Goal: Task Accomplishment & Management: Use online tool/utility

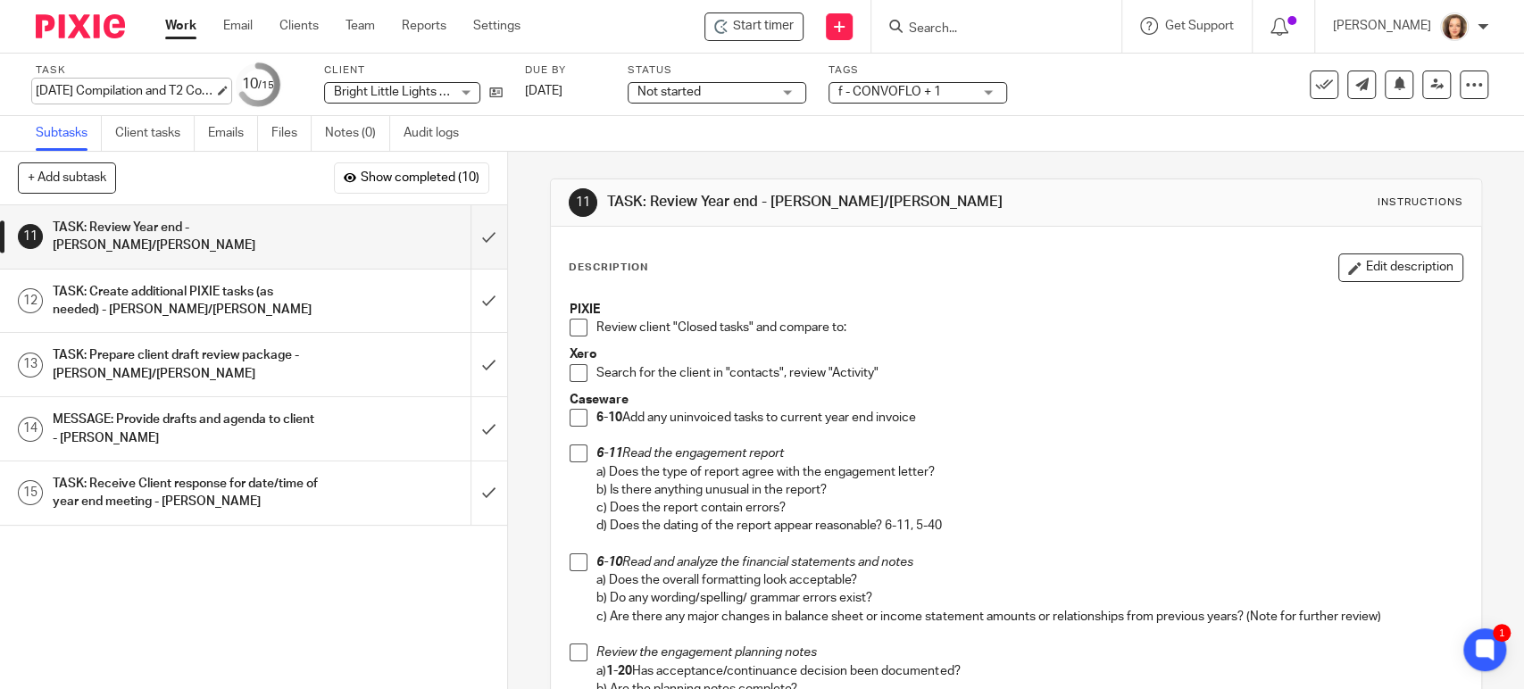
click at [162, 91] on div "2025-07-31 Compilation and T2 Corporate tax return - CONVOFLO Save 2025-07-31 C…" at bounding box center [125, 91] width 179 height 18
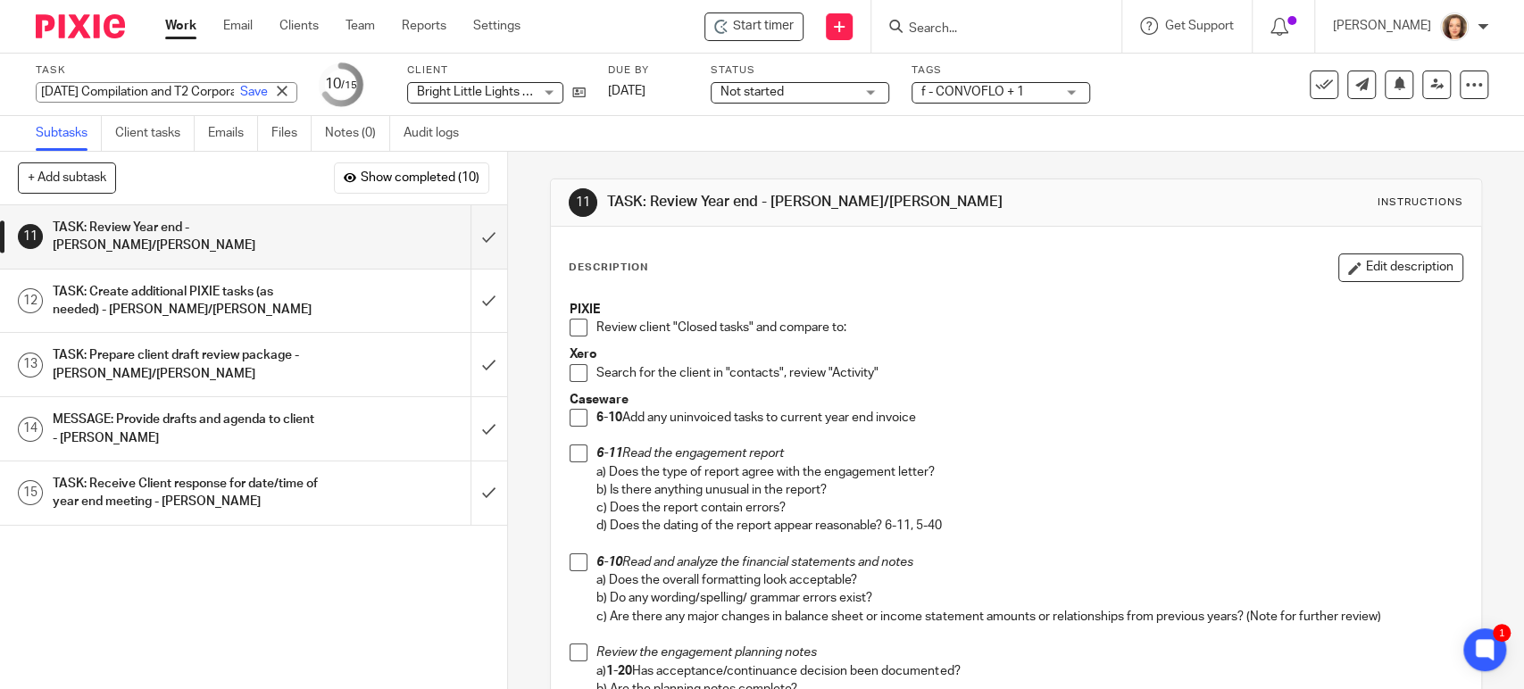
click at [126, 90] on input "[DATE] Compilation and T2 Corporate tax return - CONVOFLO" at bounding box center [167, 92] width 262 height 21
drag, startPoint x: 129, startPoint y: 90, endPoint x: 269, endPoint y: 93, distance: 139.3
click at [269, 93] on div "Task 2025-07-31 Compilation and T2 Corporate tax return - CONVOFLO Save 2025-07…" at bounding box center [641, 84] width 1210 height 43
click at [277, 91] on icon at bounding box center [282, 91] width 11 height 11
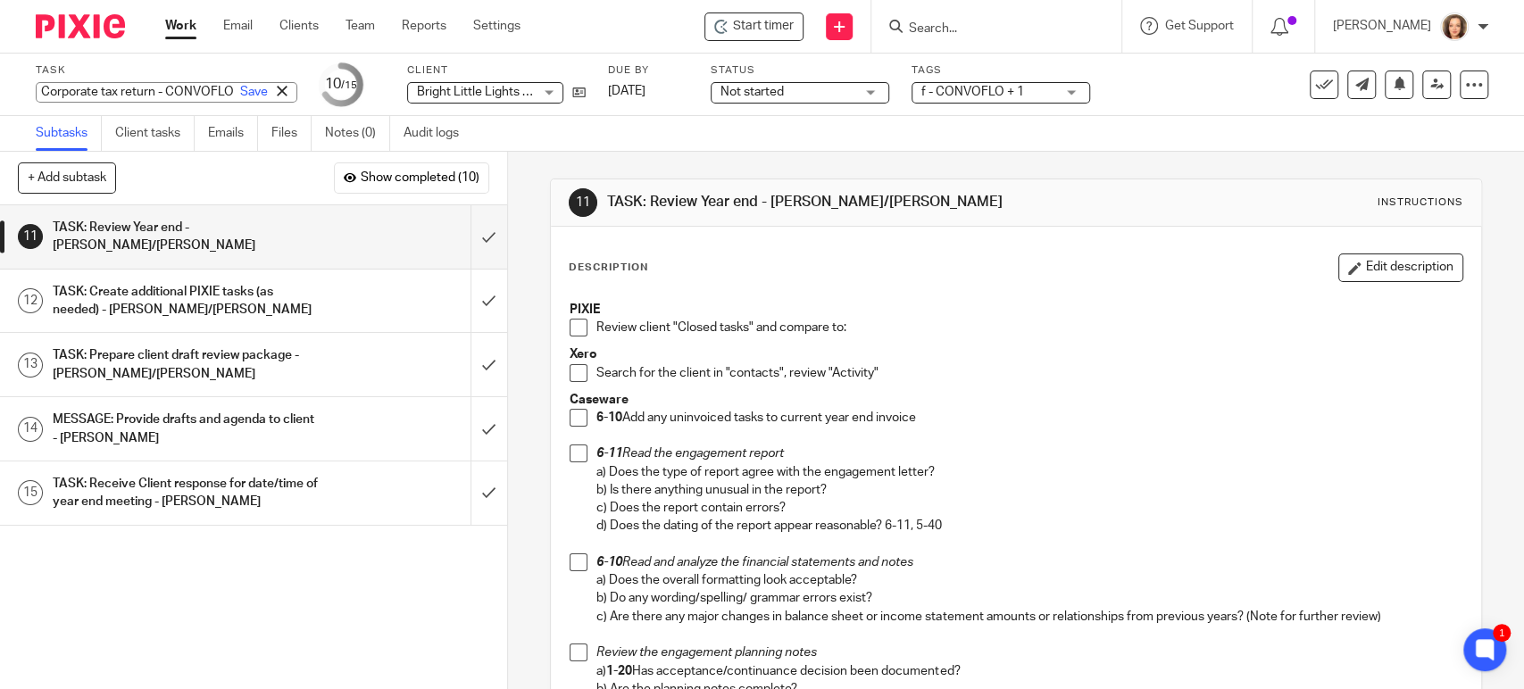
scroll to position [0, 0]
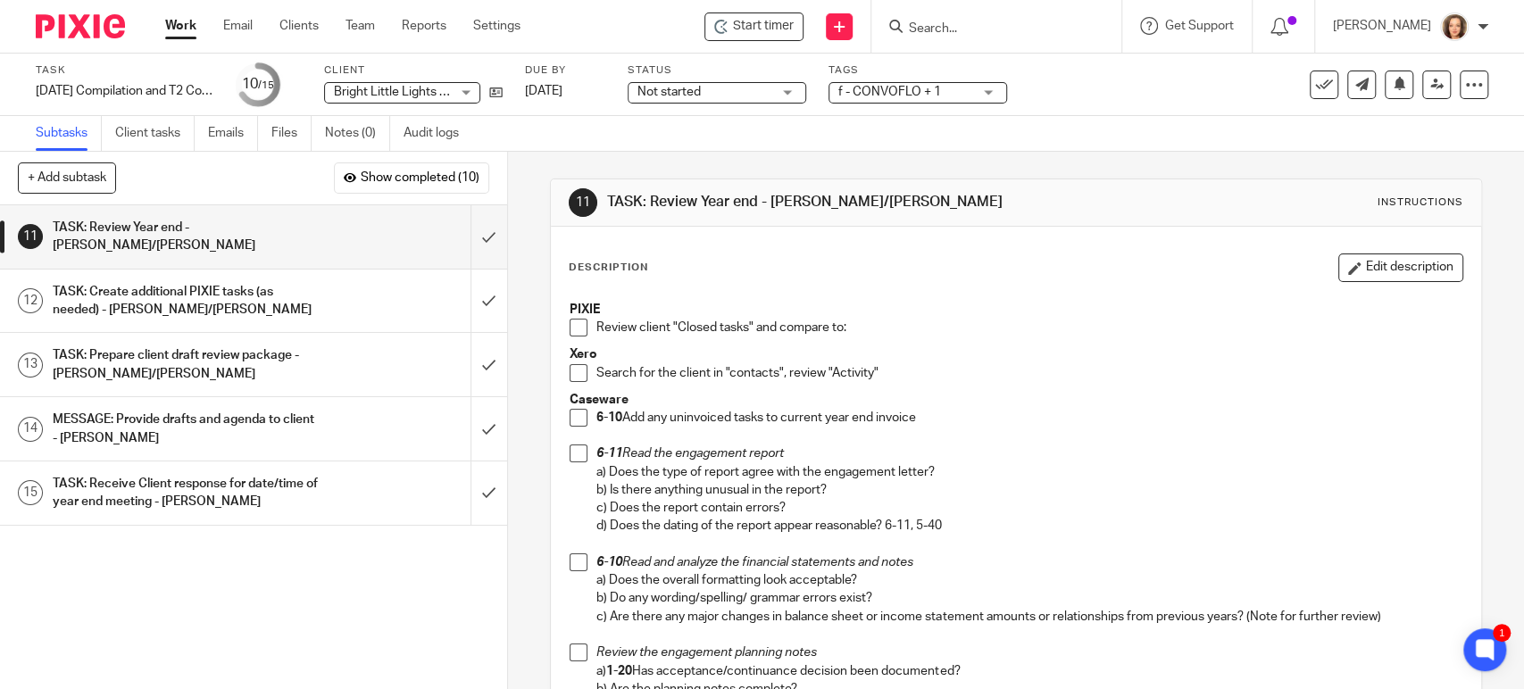
click at [184, 12] on div "Work Email Clients Team Reports Settings Work Email Clients Team Reports Settin…" at bounding box center [347, 26] width 400 height 53
click at [183, 30] on link "Work" at bounding box center [180, 26] width 31 height 18
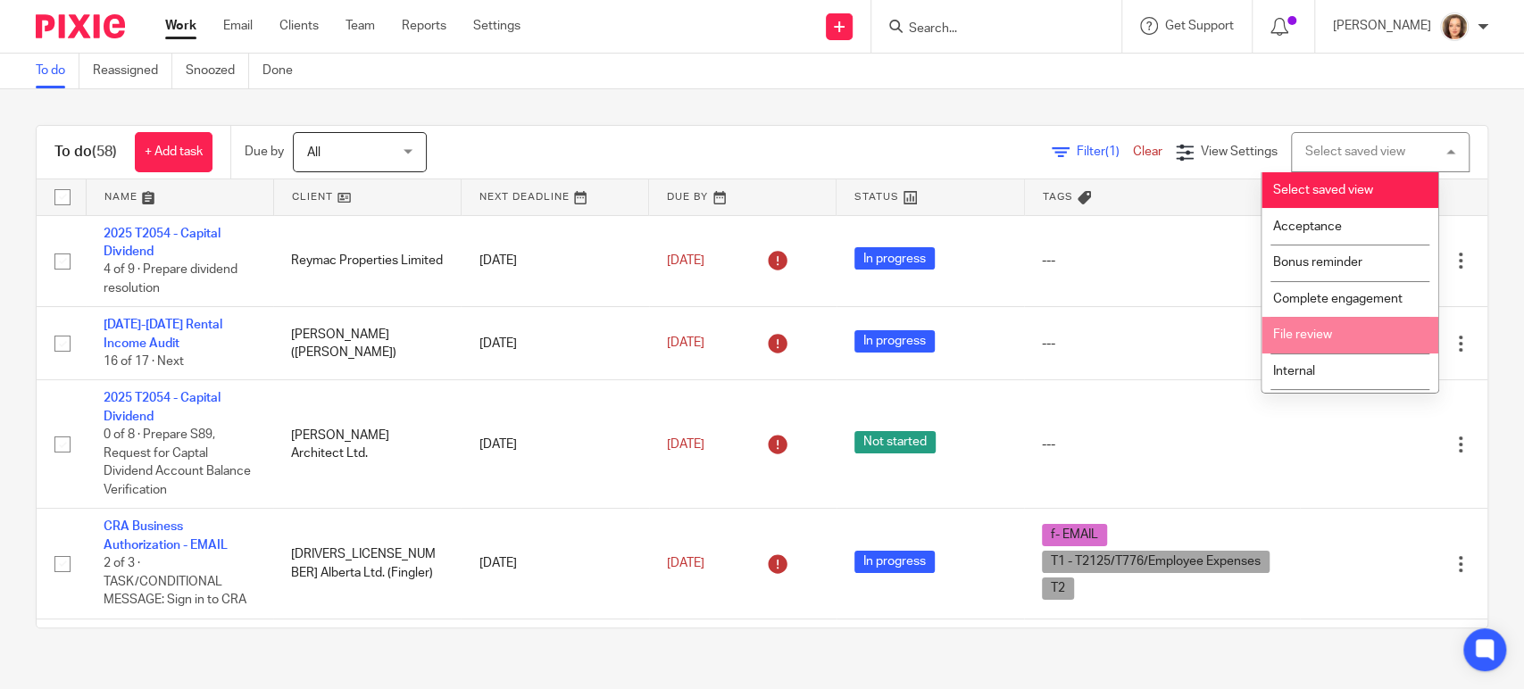
click at [1325, 330] on span "File review" at bounding box center [1302, 334] width 59 height 12
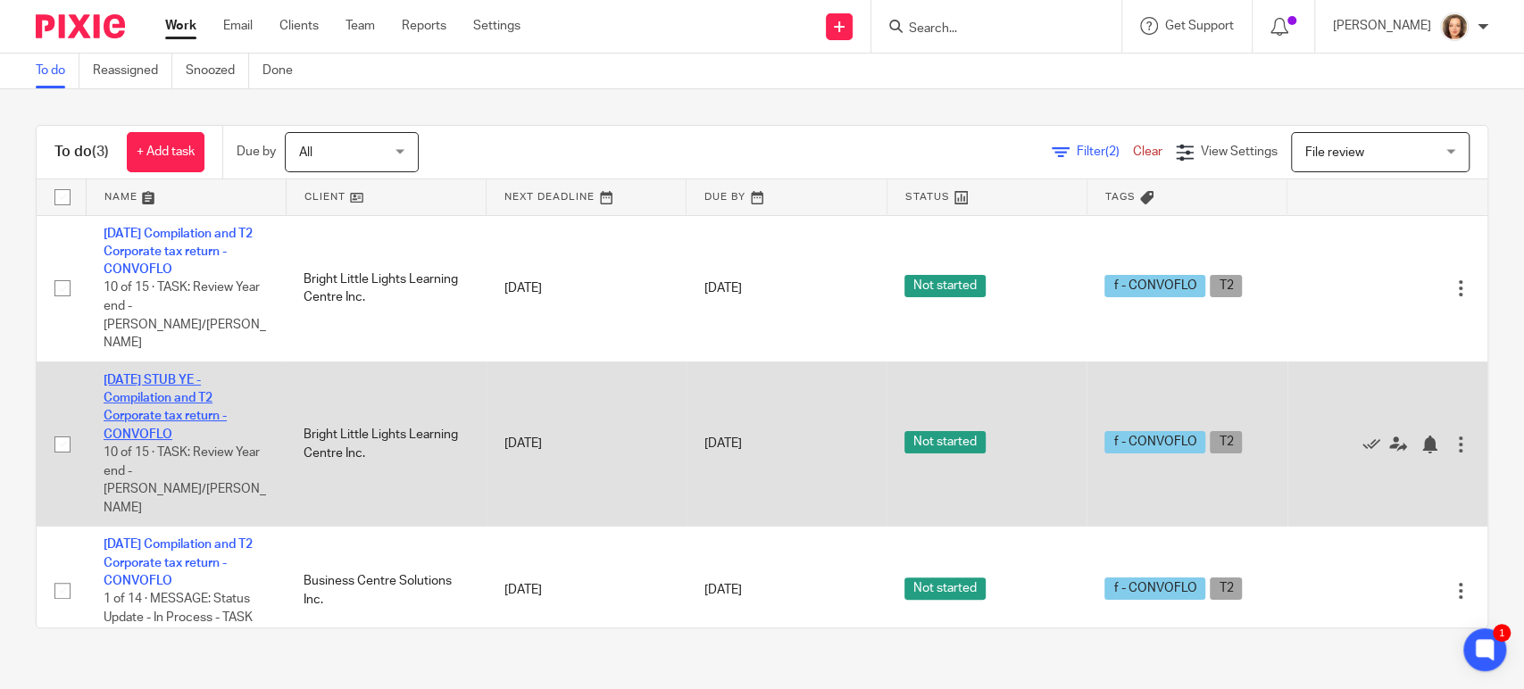
click at [142, 374] on link "[DATE] STUB YE - Compilation and T2 Corporate tax return - CONVOFLO" at bounding box center [165, 407] width 123 height 67
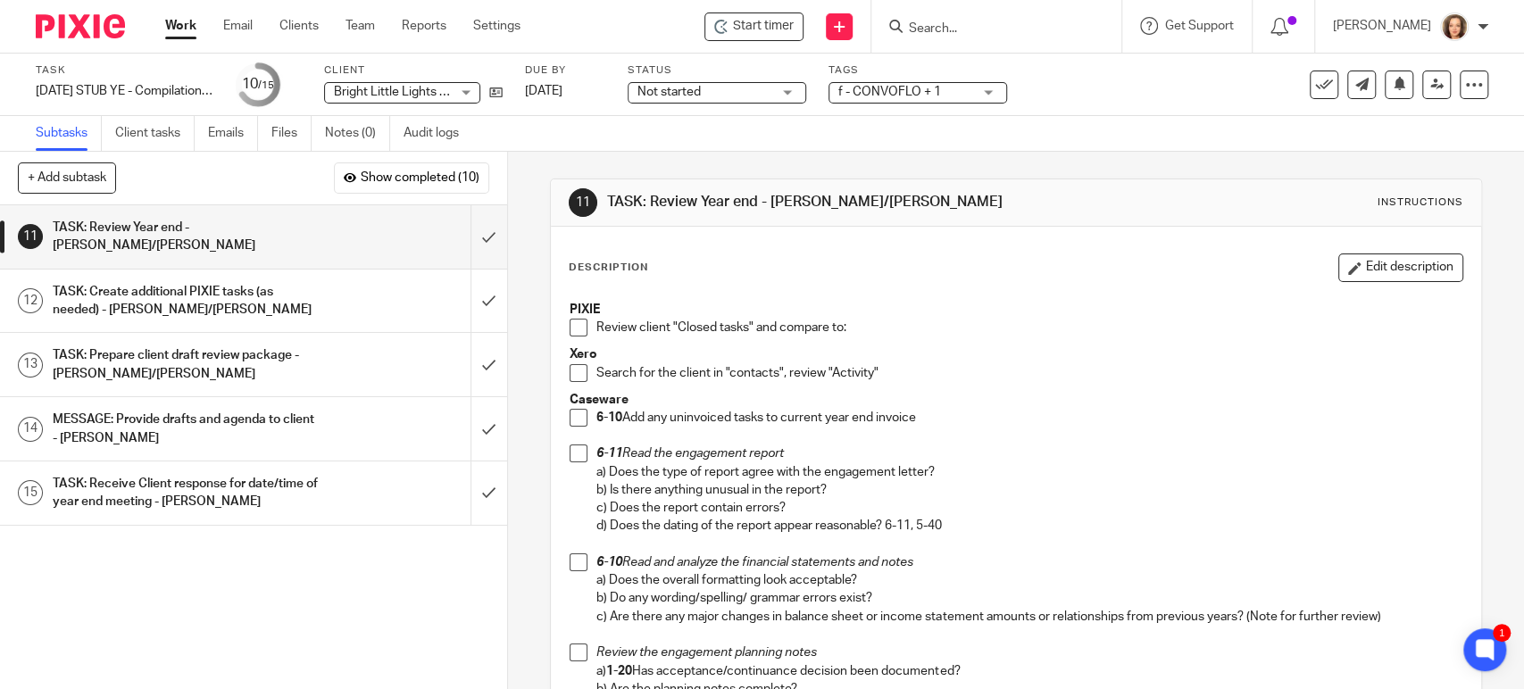
drag, startPoint x: 577, startPoint y: 325, endPoint x: 578, endPoint y: 354, distance: 29.5
click at [577, 325] on span at bounding box center [578, 328] width 18 height 18
click at [574, 367] on span at bounding box center [578, 373] width 18 height 18
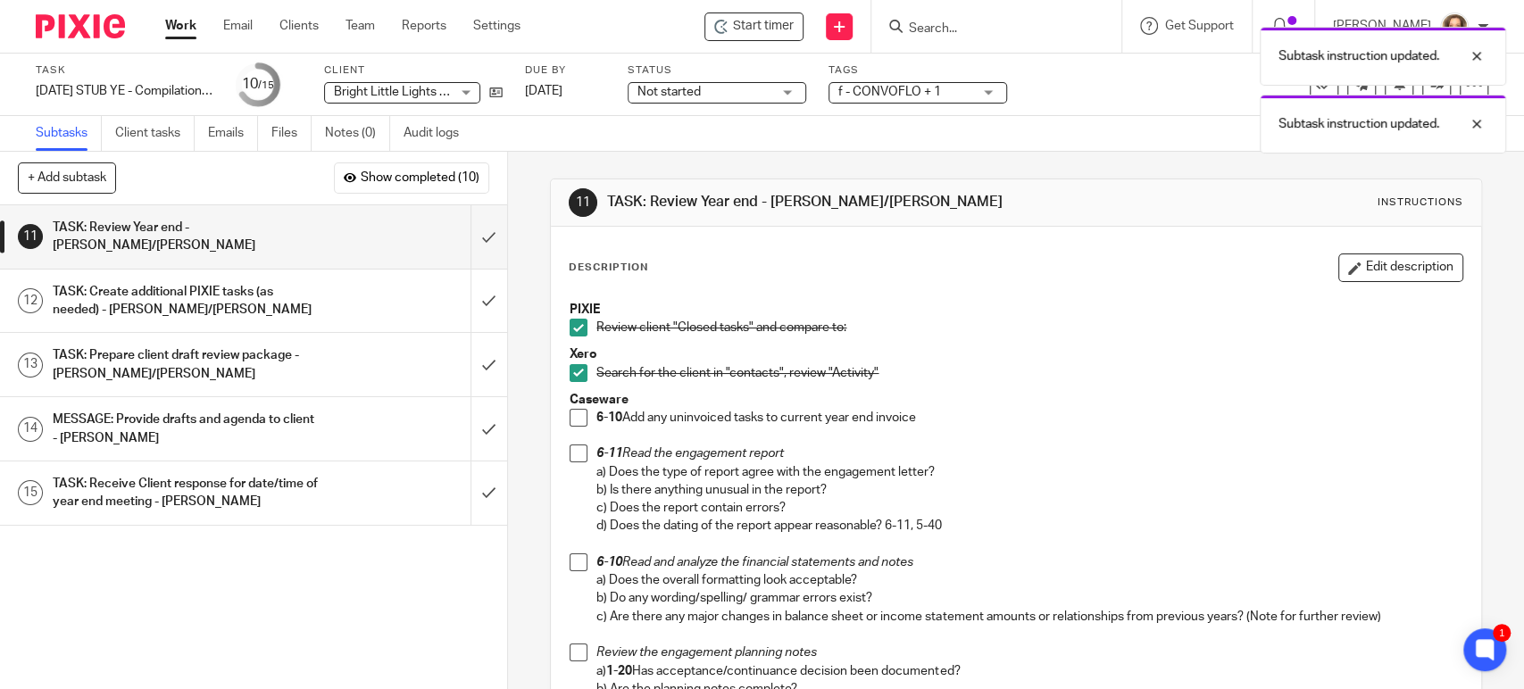
click at [569, 417] on span at bounding box center [578, 418] width 18 height 18
click at [573, 460] on span at bounding box center [578, 453] width 18 height 18
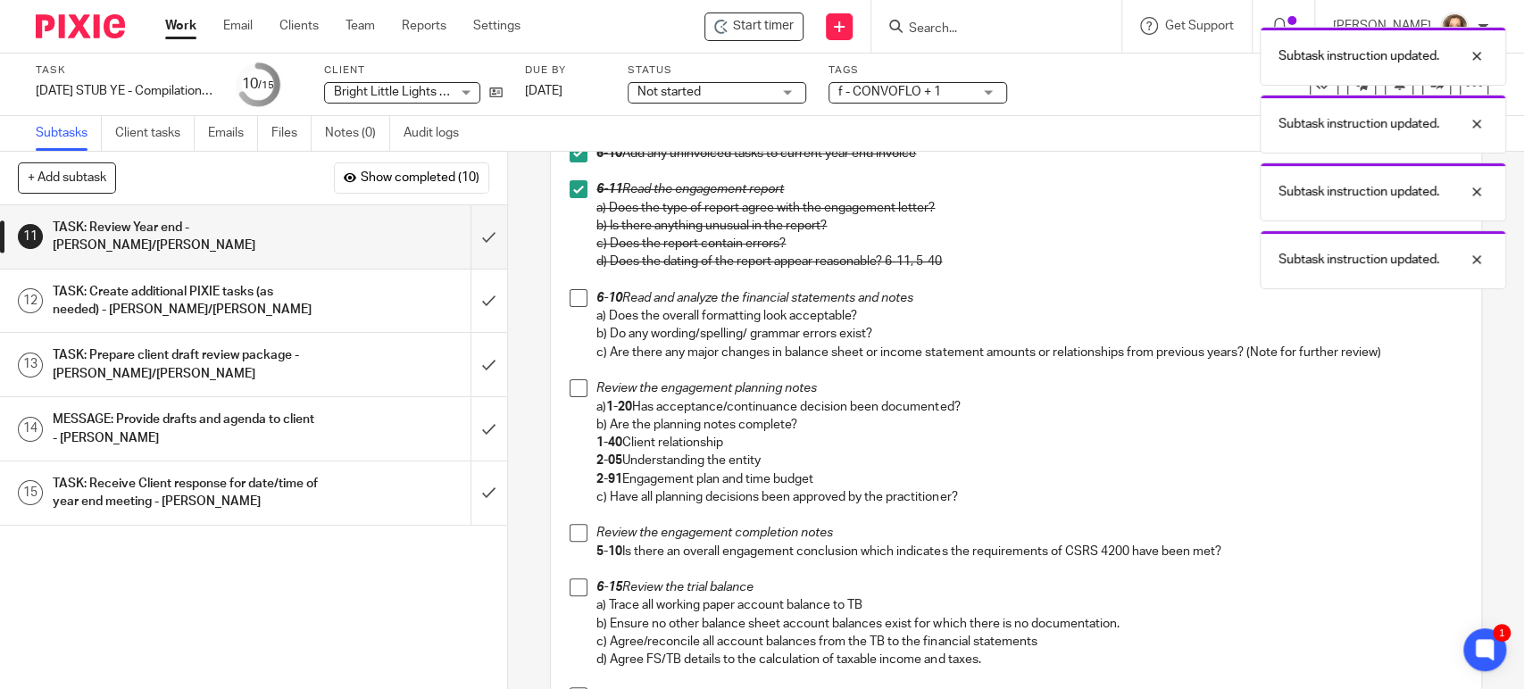
scroll to position [272, 0]
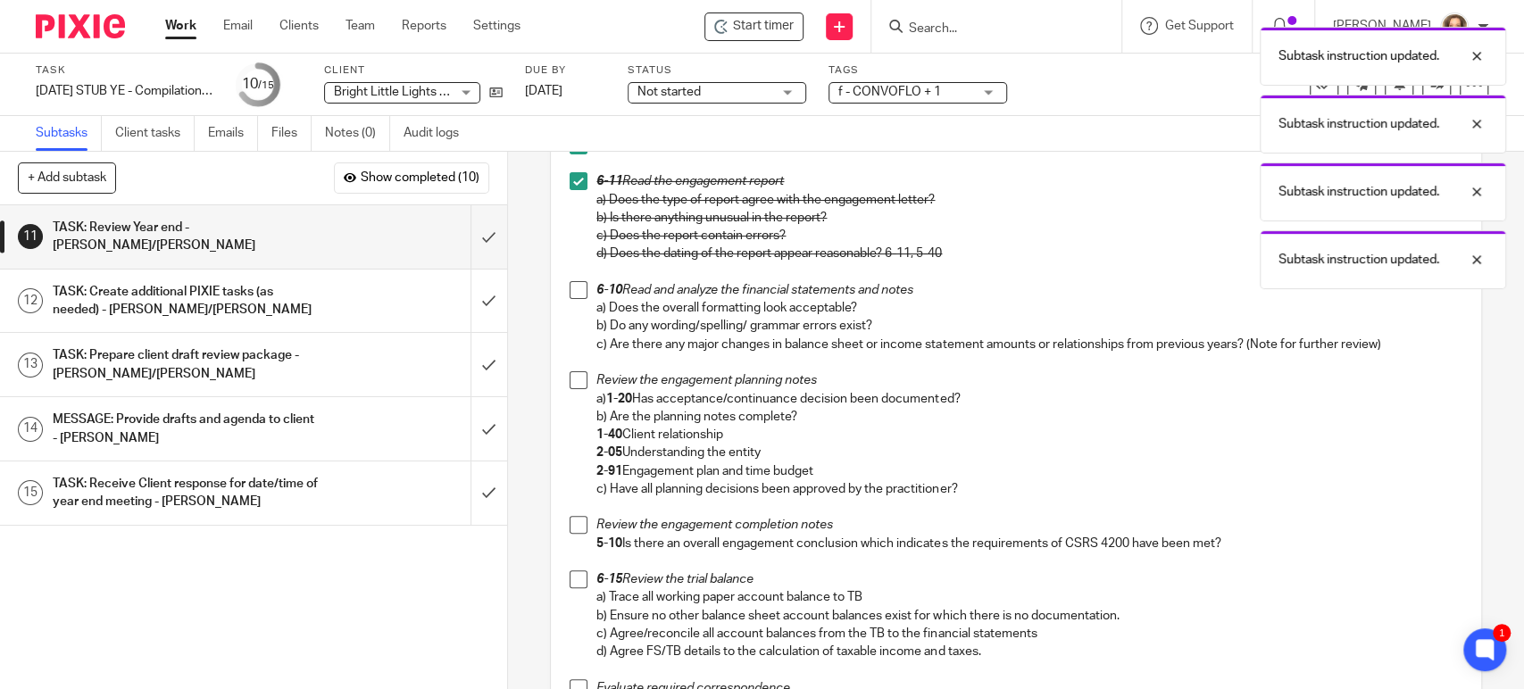
click at [572, 287] on span at bounding box center [578, 290] width 18 height 18
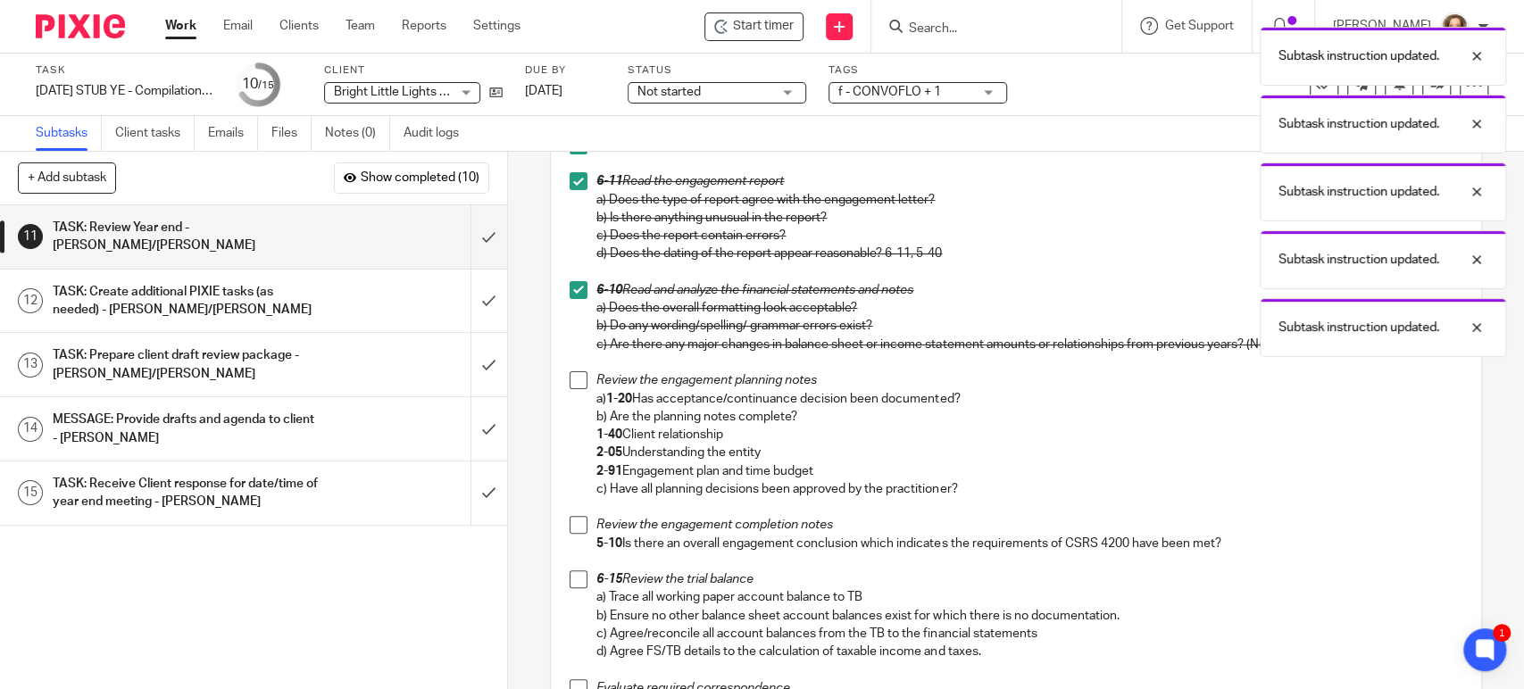
click at [569, 380] on span at bounding box center [578, 380] width 18 height 18
click at [576, 531] on span at bounding box center [578, 525] width 18 height 18
click at [573, 576] on span at bounding box center [578, 579] width 18 height 18
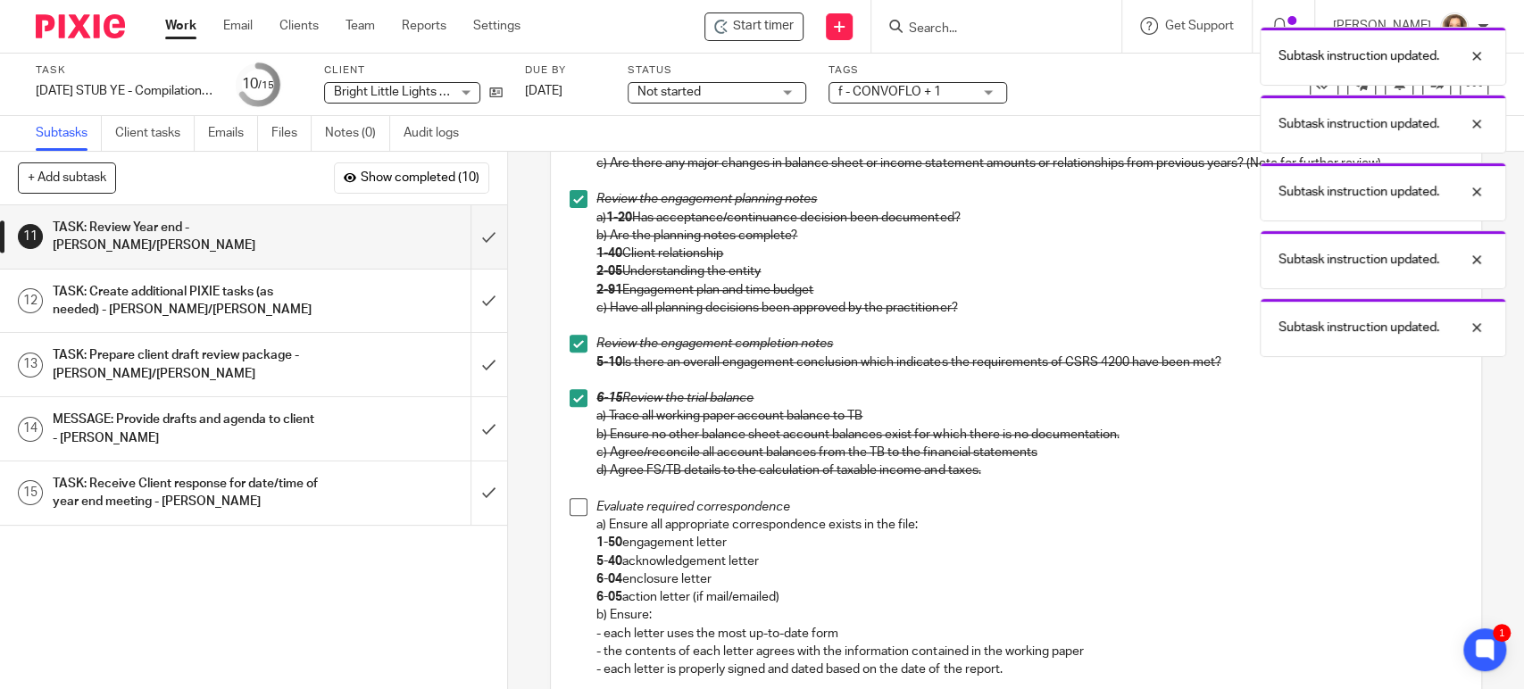
scroll to position [520, 0]
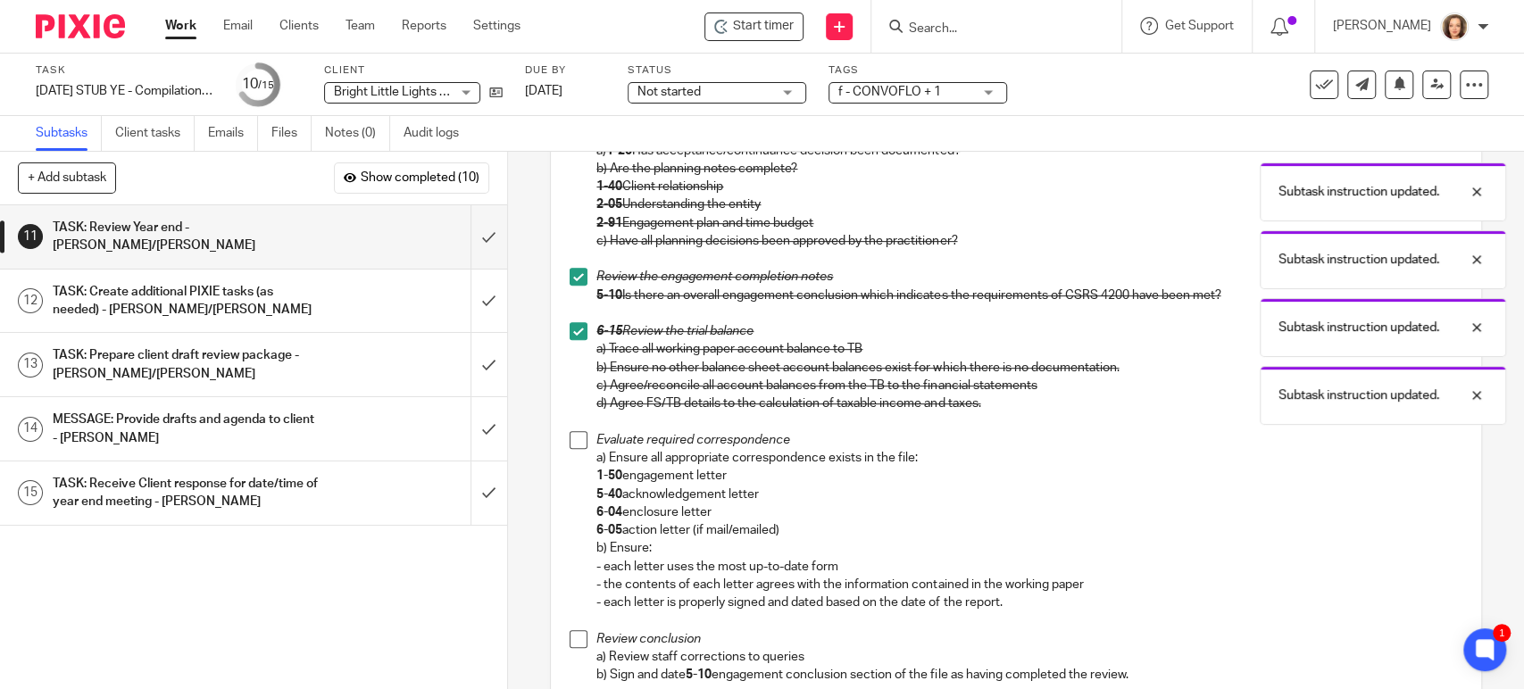
click at [572, 431] on span at bounding box center [578, 440] width 18 height 18
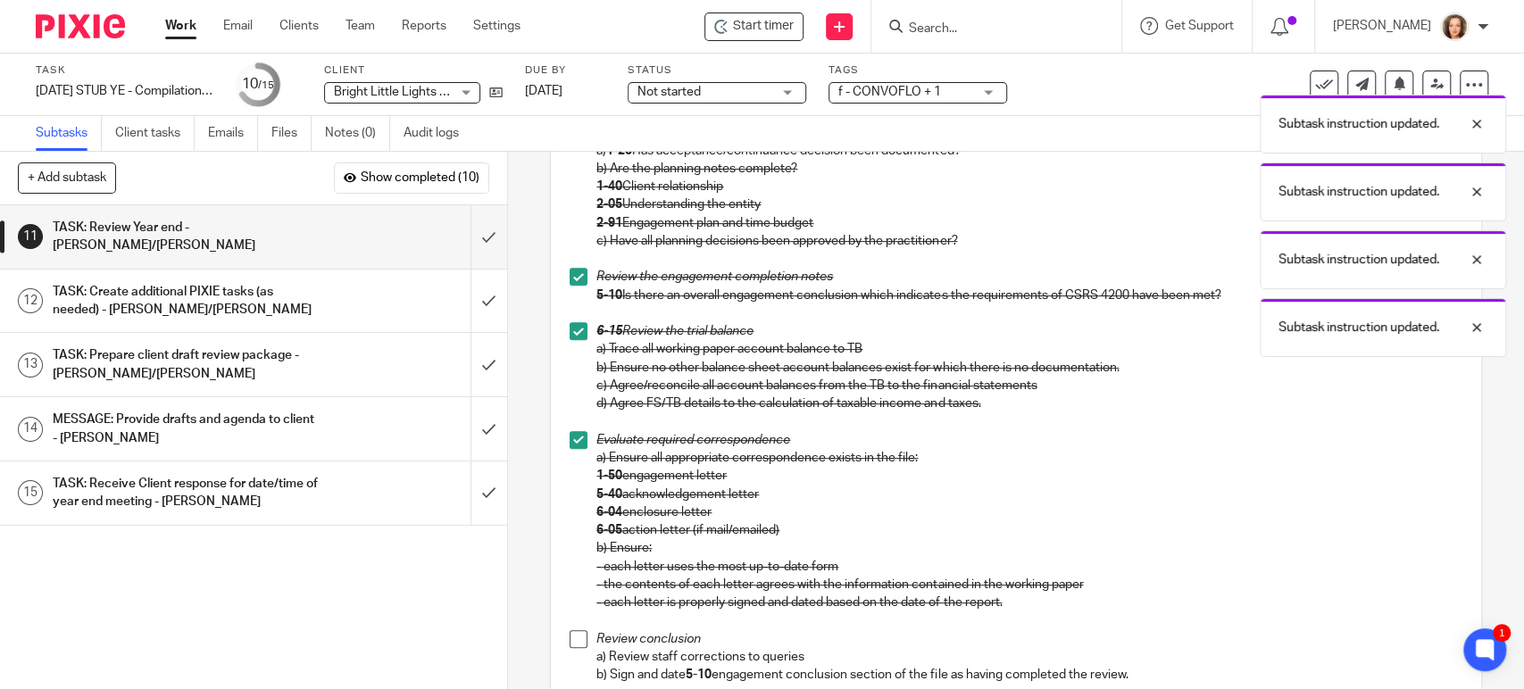
click at [569, 644] on span at bounding box center [578, 639] width 18 height 18
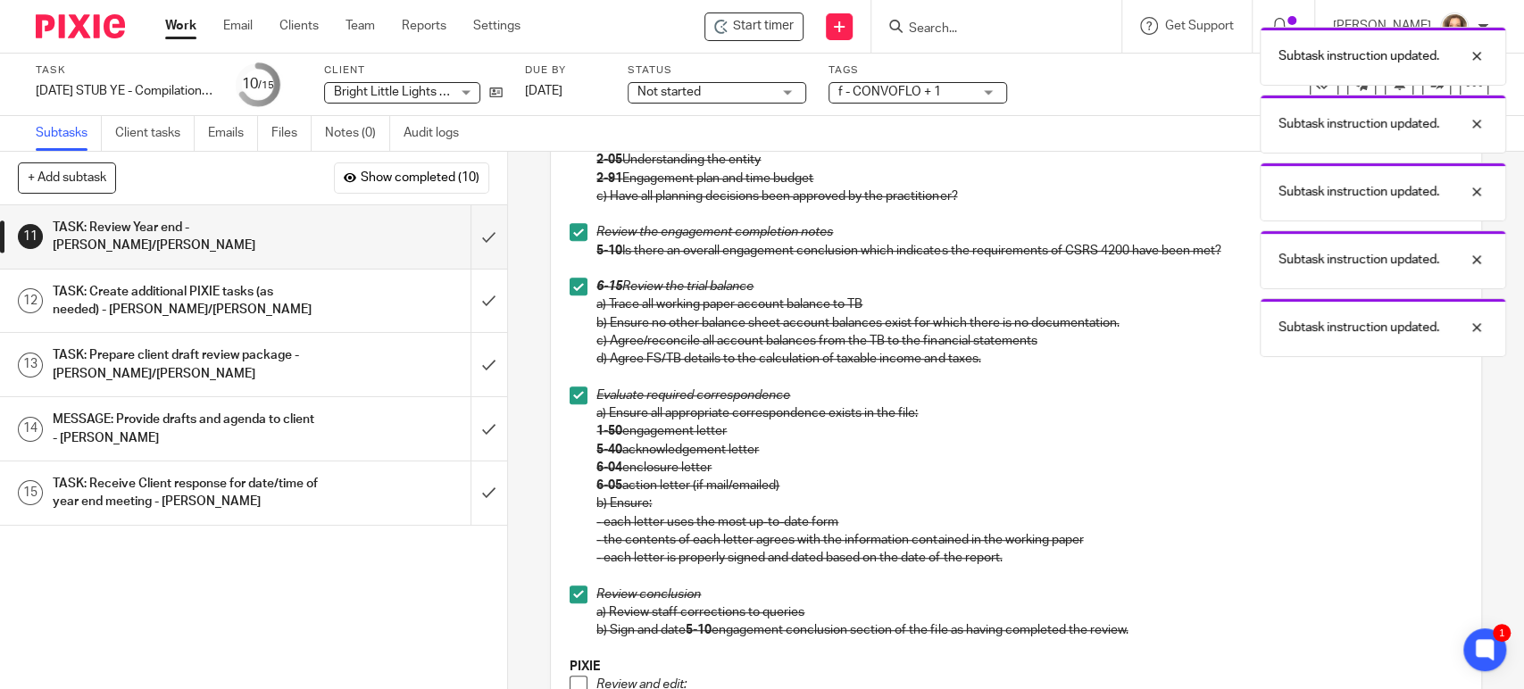
scroll to position [817, 0]
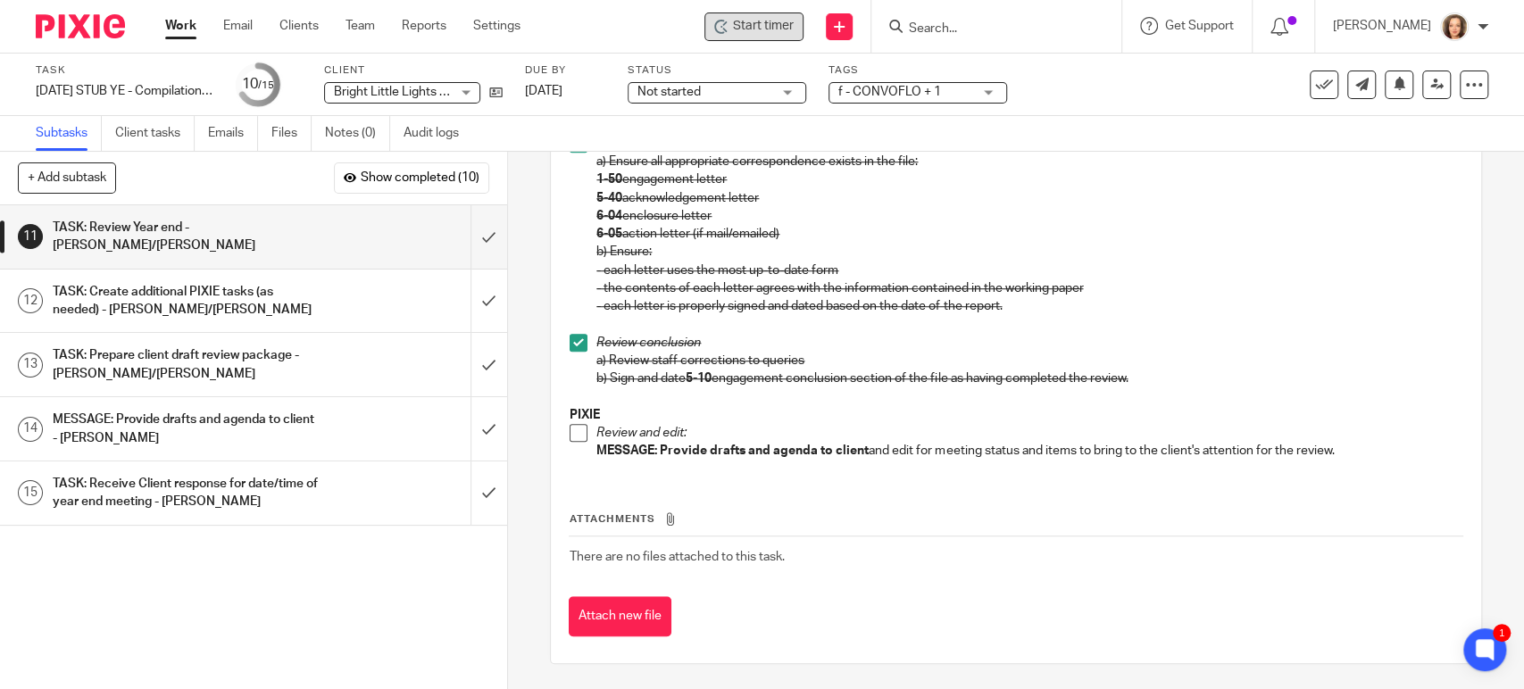
click at [793, 12] on div "Start timer" at bounding box center [753, 26] width 99 height 29
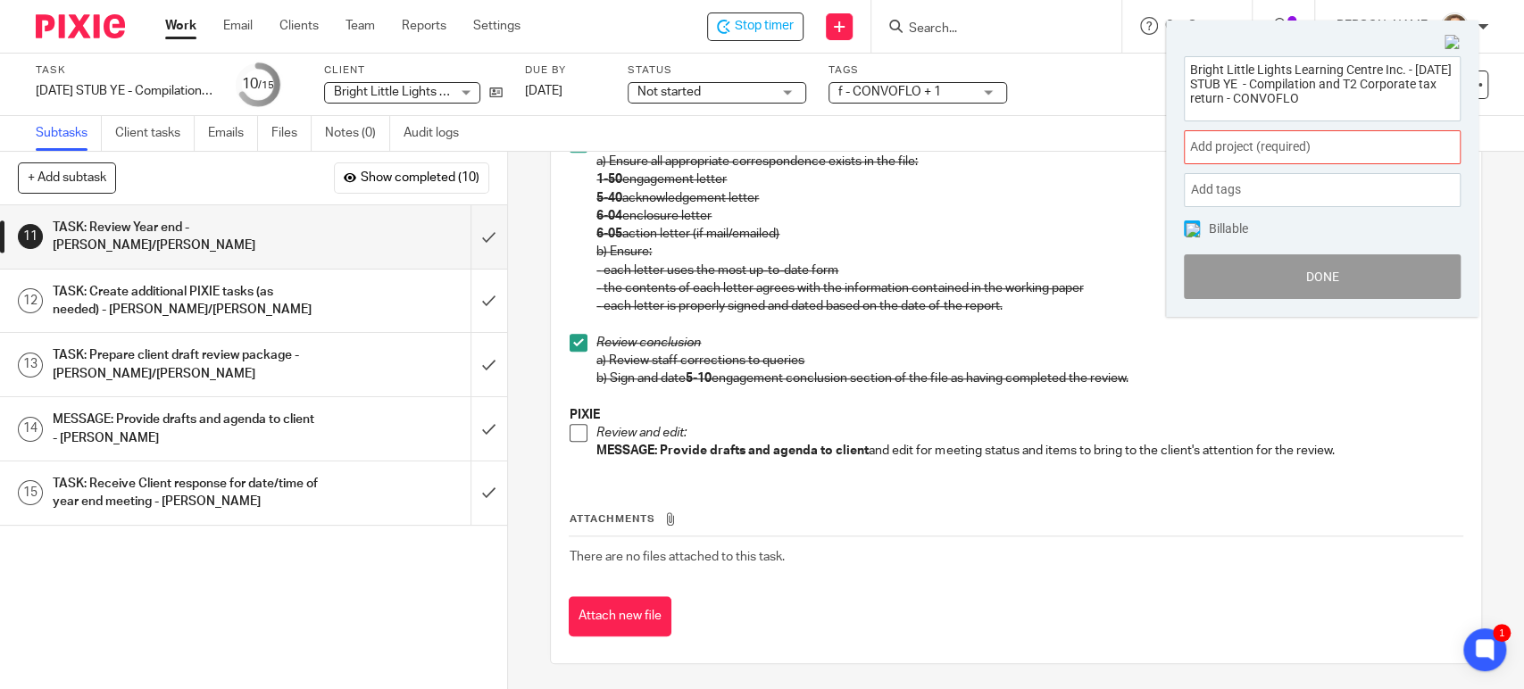
drag, startPoint x: 1320, startPoint y: 98, endPoint x: 1088, endPoint y: 13, distance: 247.1
click at [1092, 16] on body "Work Email Clients Team Reports Settings Work Email Clients Team Reports Settin…" at bounding box center [762, 344] width 1524 height 689
click at [577, 428] on span at bounding box center [578, 433] width 18 height 18
click at [464, 222] on input "submit" at bounding box center [253, 236] width 507 height 63
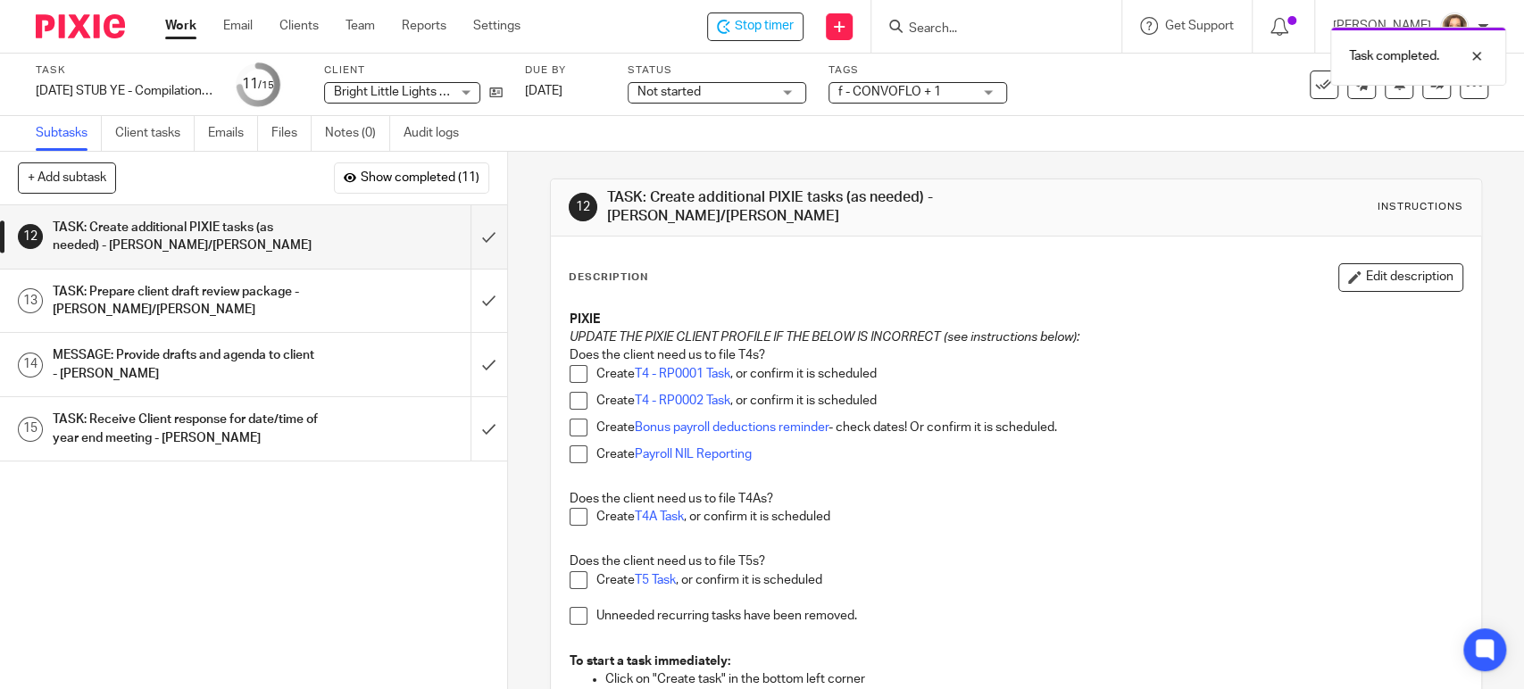
click at [573, 610] on span at bounding box center [578, 616] width 18 height 18
click at [569, 374] on span at bounding box center [578, 374] width 18 height 18
click at [572, 514] on span at bounding box center [578, 517] width 18 height 18
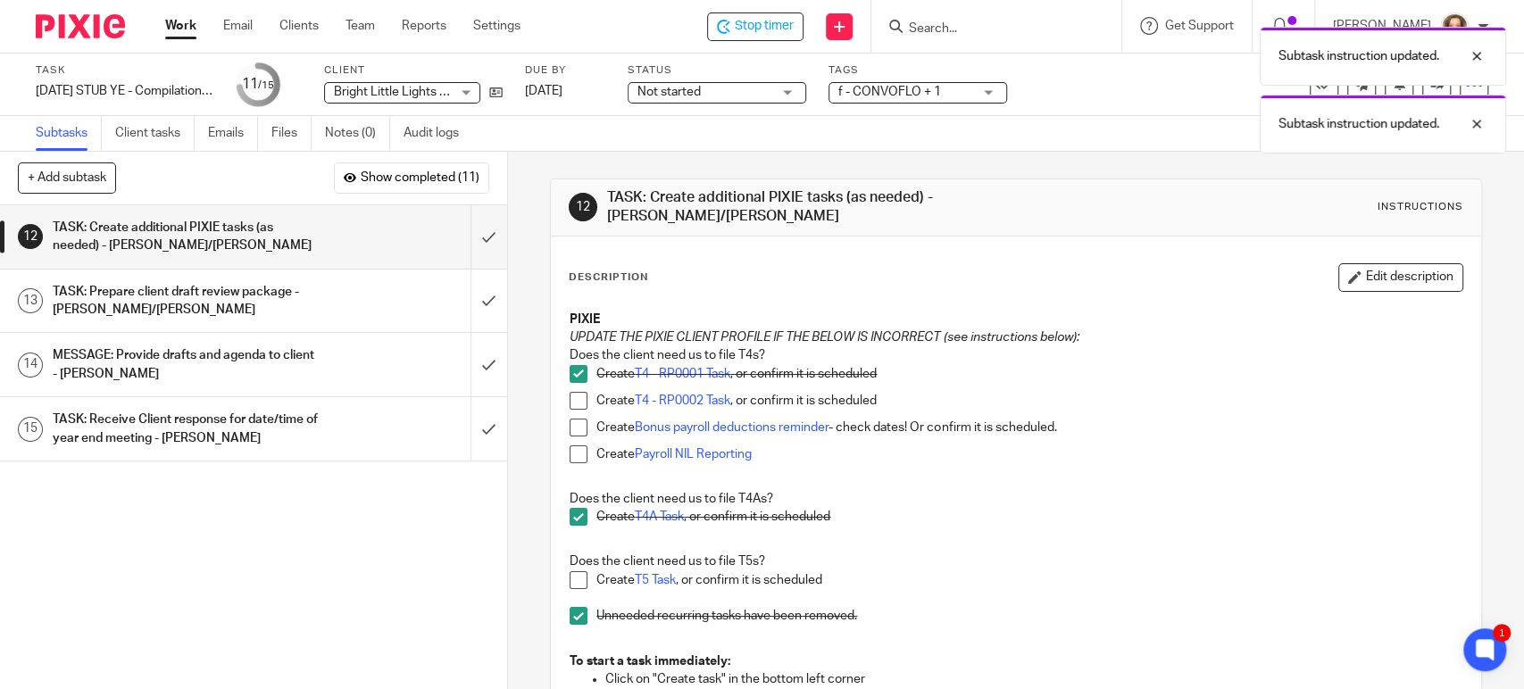
click at [571, 577] on span at bounding box center [578, 580] width 18 height 18
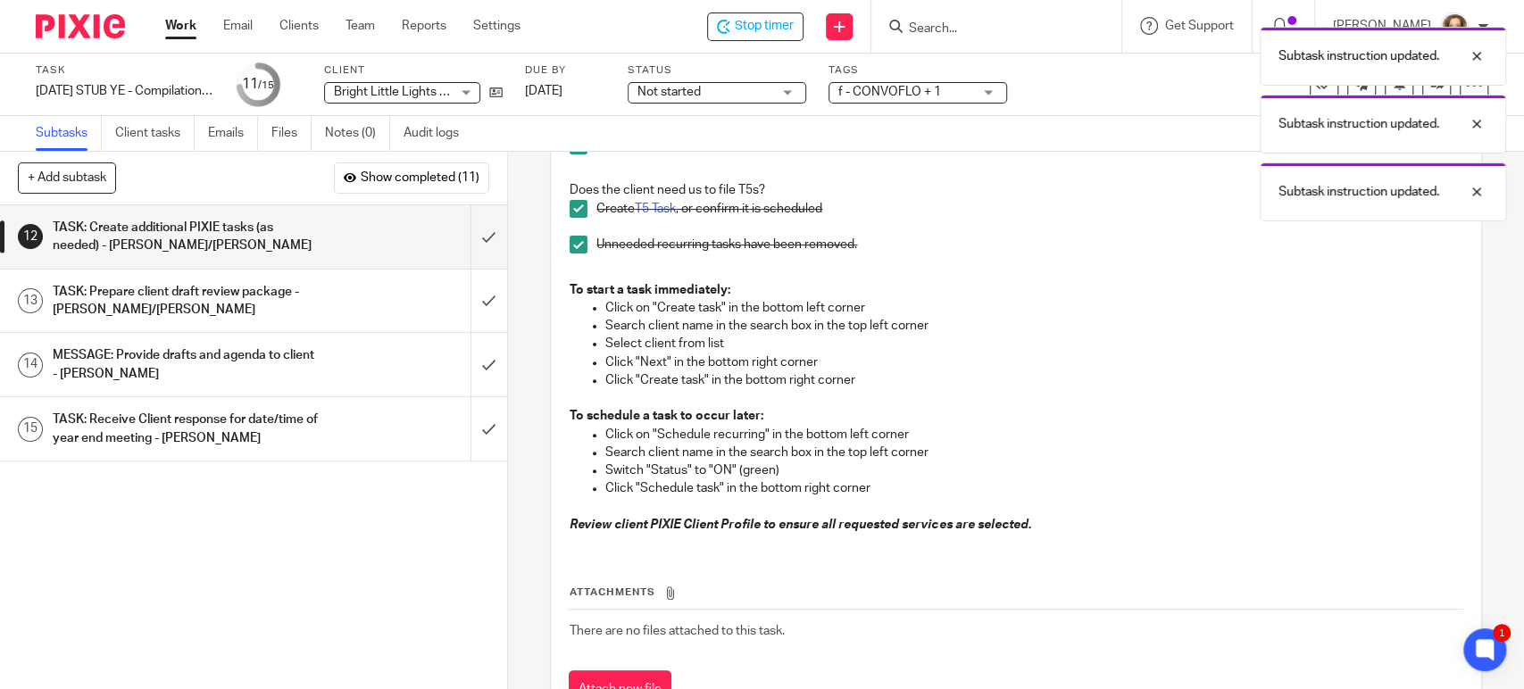
scroll to position [371, 0]
click at [473, 234] on input "submit" at bounding box center [253, 236] width 507 height 63
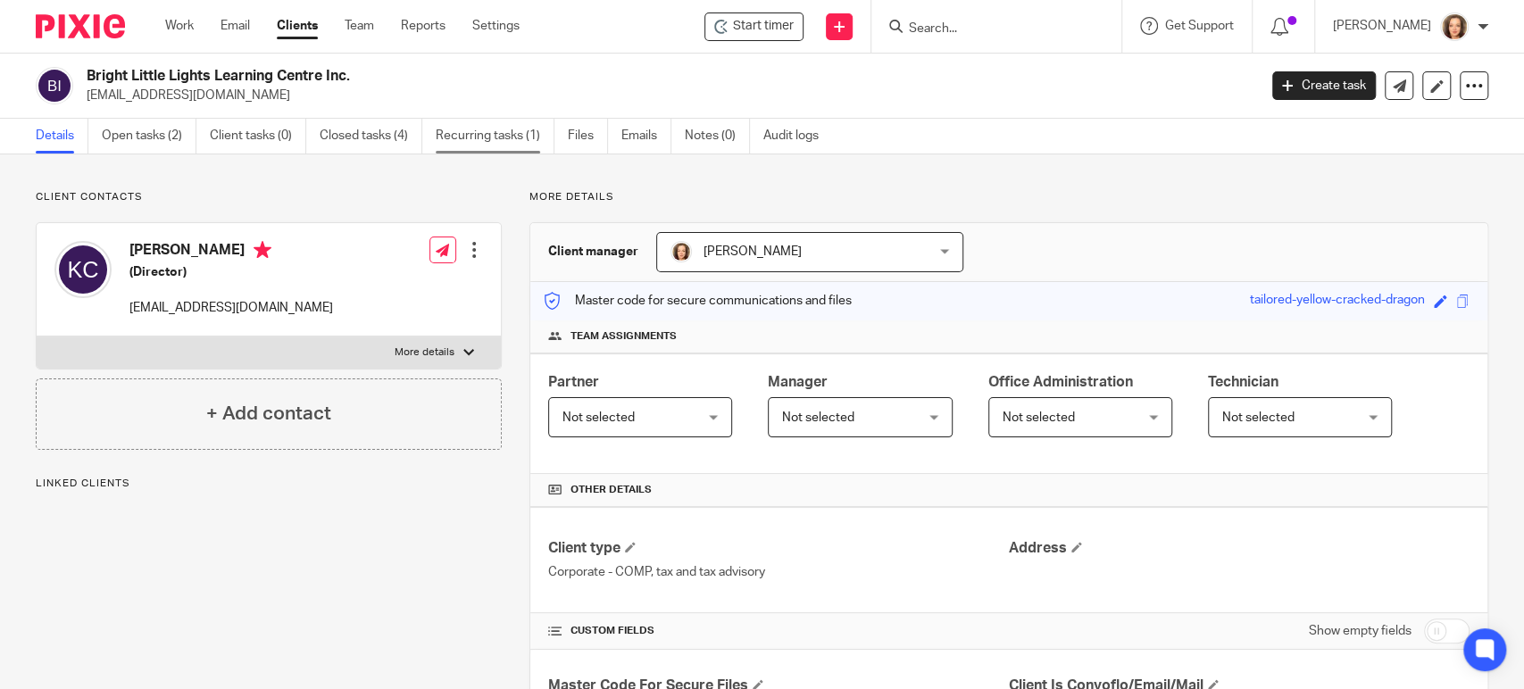
click at [478, 129] on link "Recurring tasks (1)" at bounding box center [495, 136] width 119 height 35
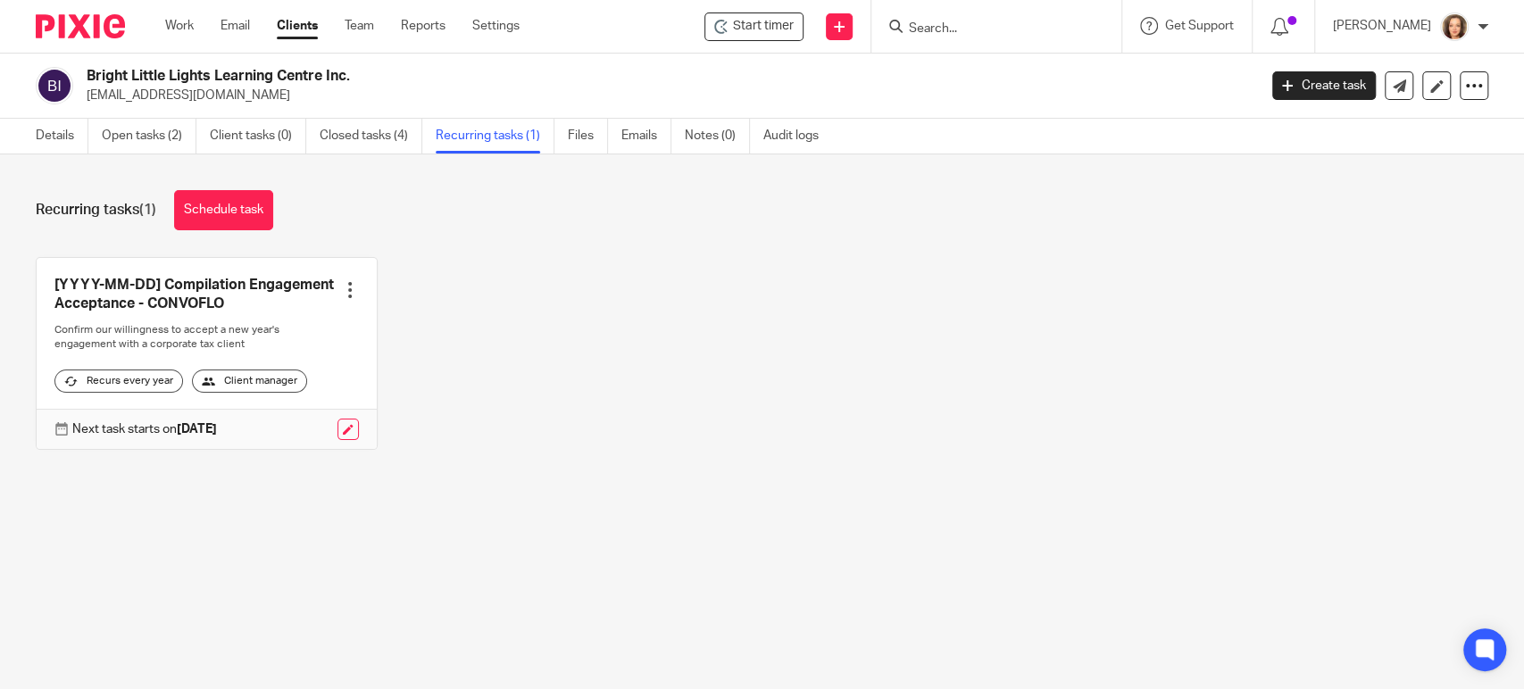
click at [474, 305] on div "[YYYY-MM-DD] Compilation Engagement Acceptance - CONVOFLO Create task Clone tem…" at bounding box center [748, 367] width 1480 height 220
click at [224, 205] on link "Schedule task" at bounding box center [223, 210] width 99 height 40
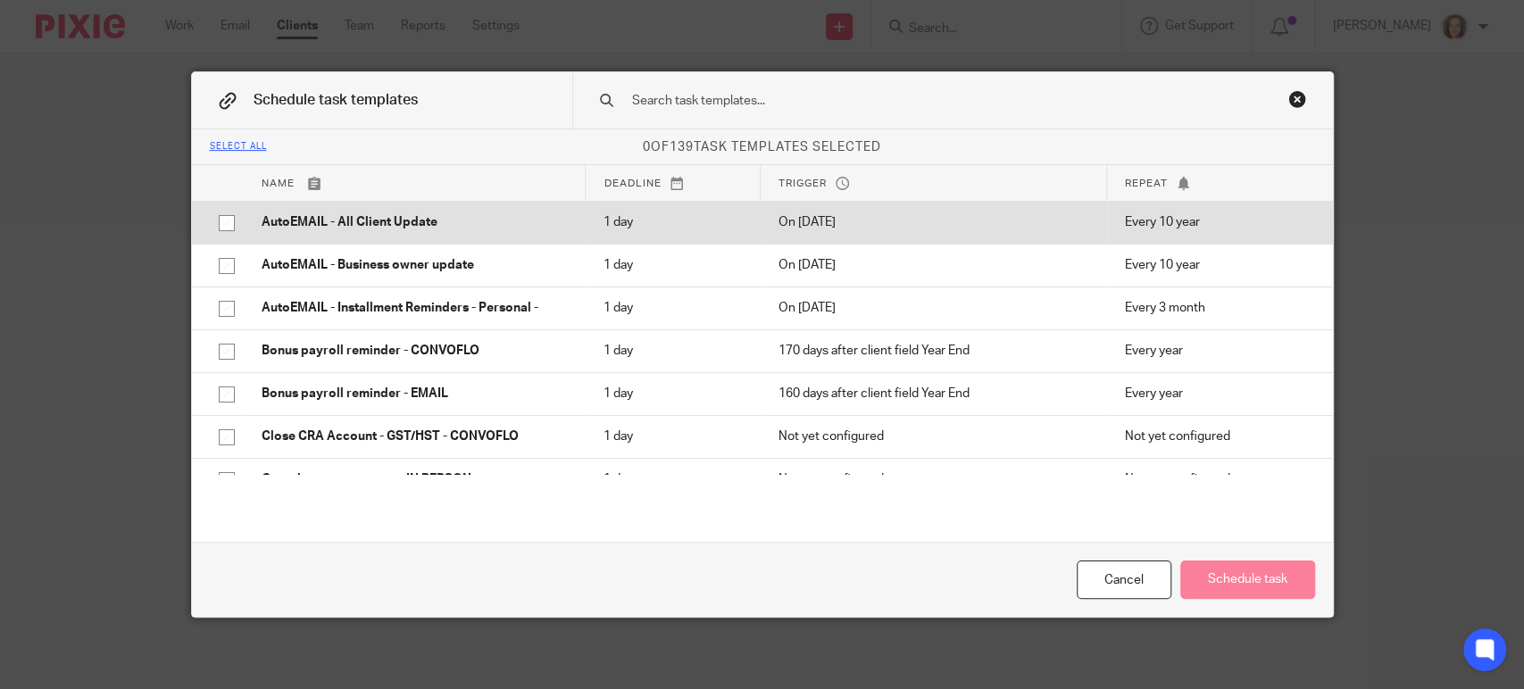
click at [212, 222] on input "checkbox" at bounding box center [227, 223] width 34 height 34
checkbox input "true"
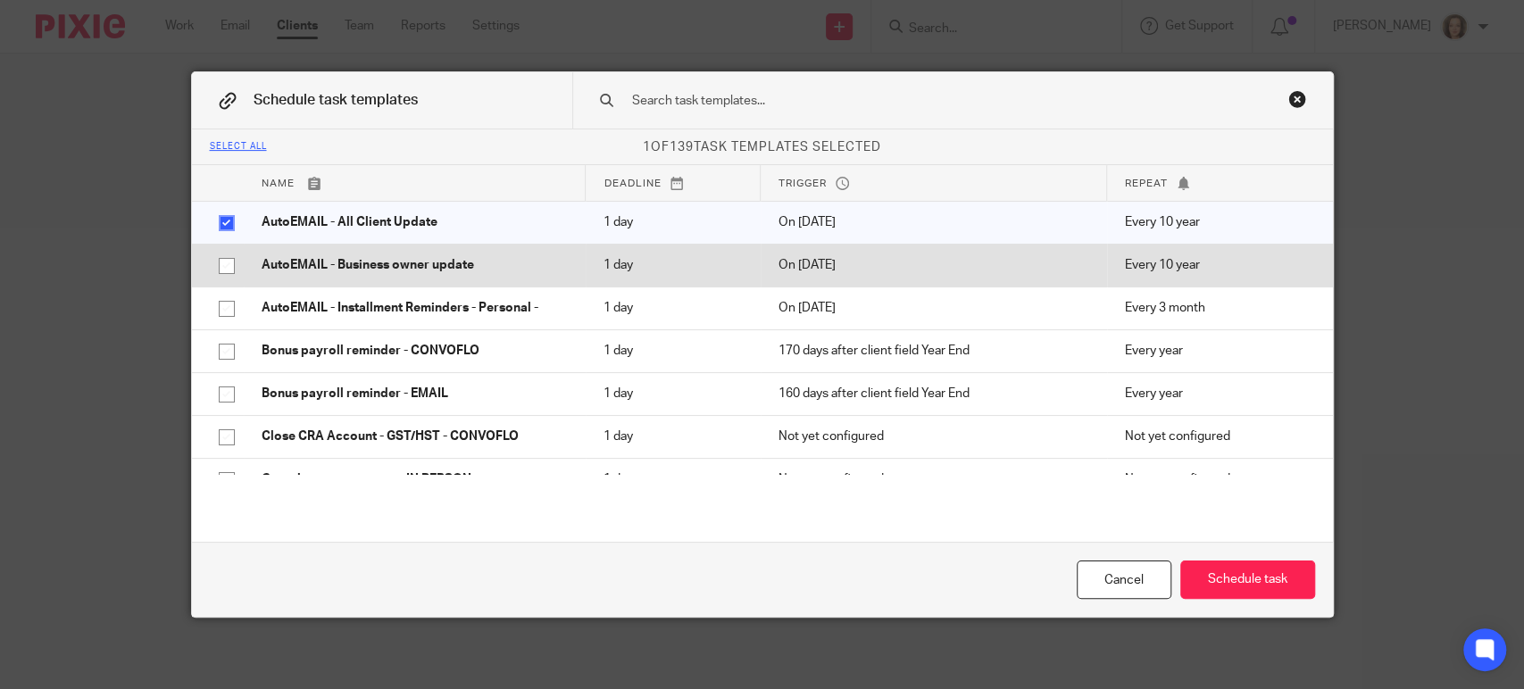
click at [218, 262] on input "checkbox" at bounding box center [227, 266] width 34 height 34
checkbox input "true"
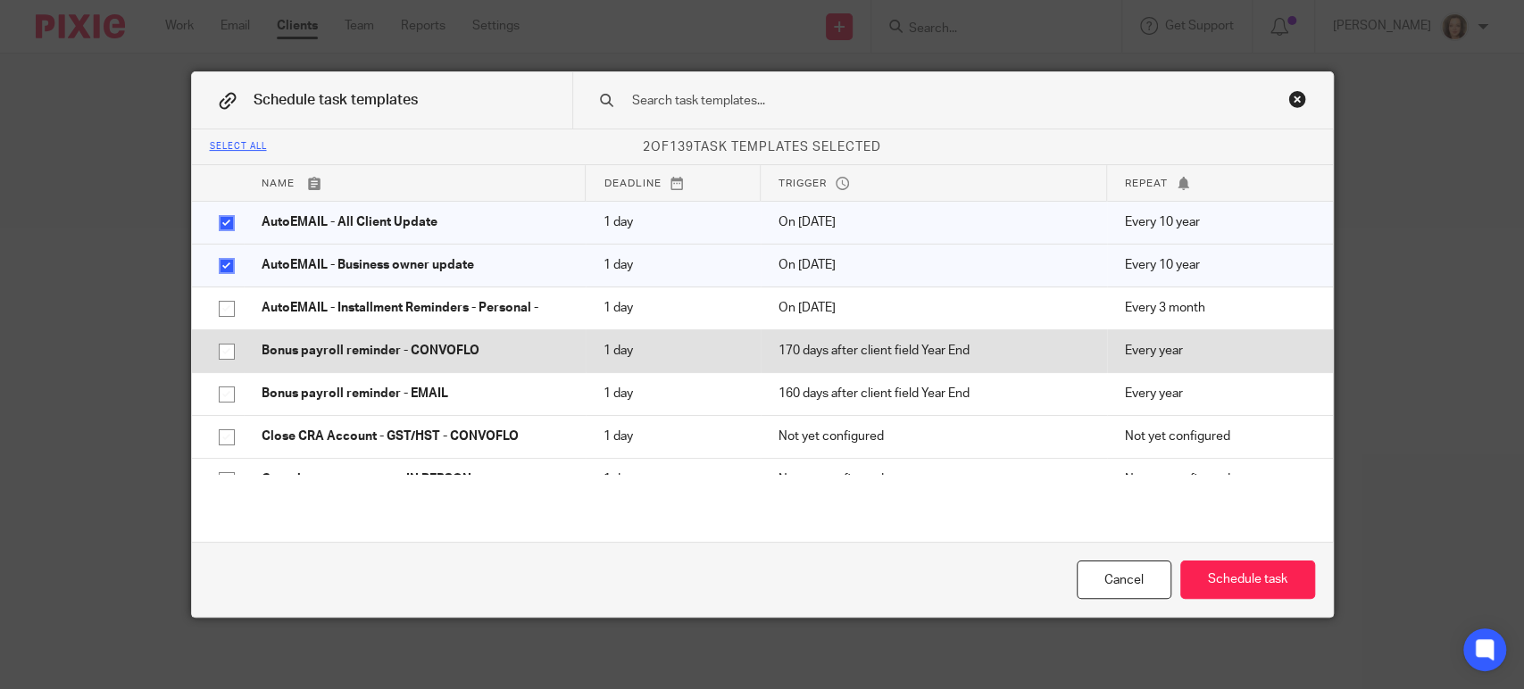
click at [215, 348] on input "checkbox" at bounding box center [227, 352] width 34 height 34
checkbox input "true"
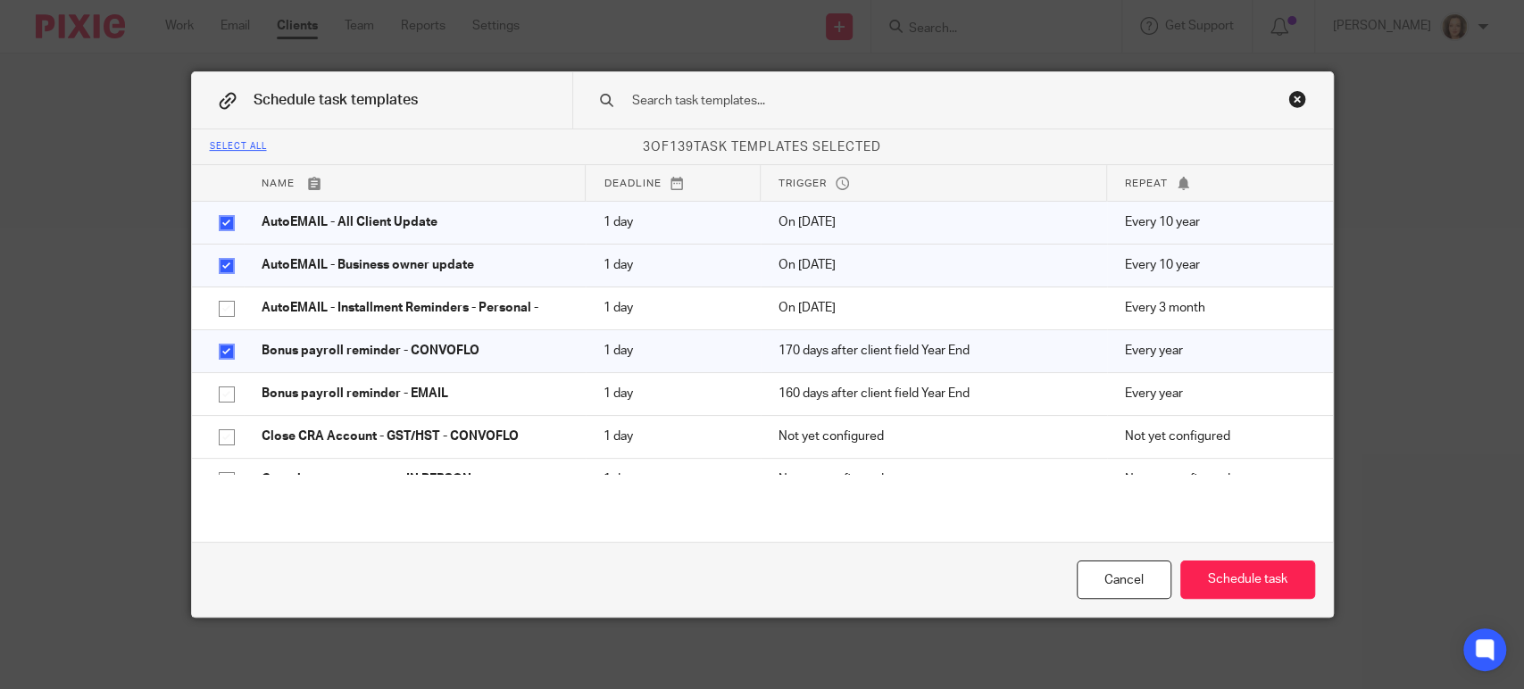
click at [762, 105] on input "text" at bounding box center [924, 101] width 588 height 20
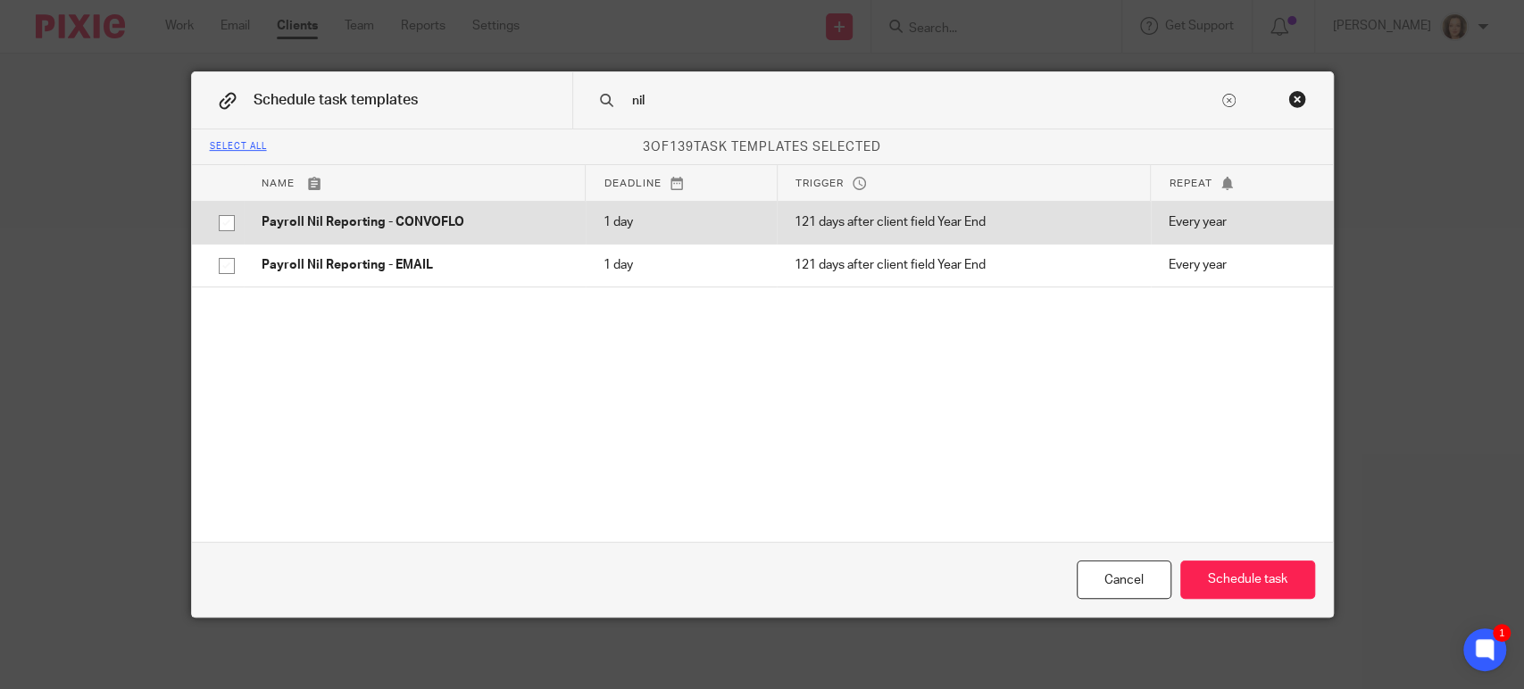
type input "nil"
click at [221, 220] on input "checkbox" at bounding box center [227, 223] width 34 height 34
checkbox input "true"
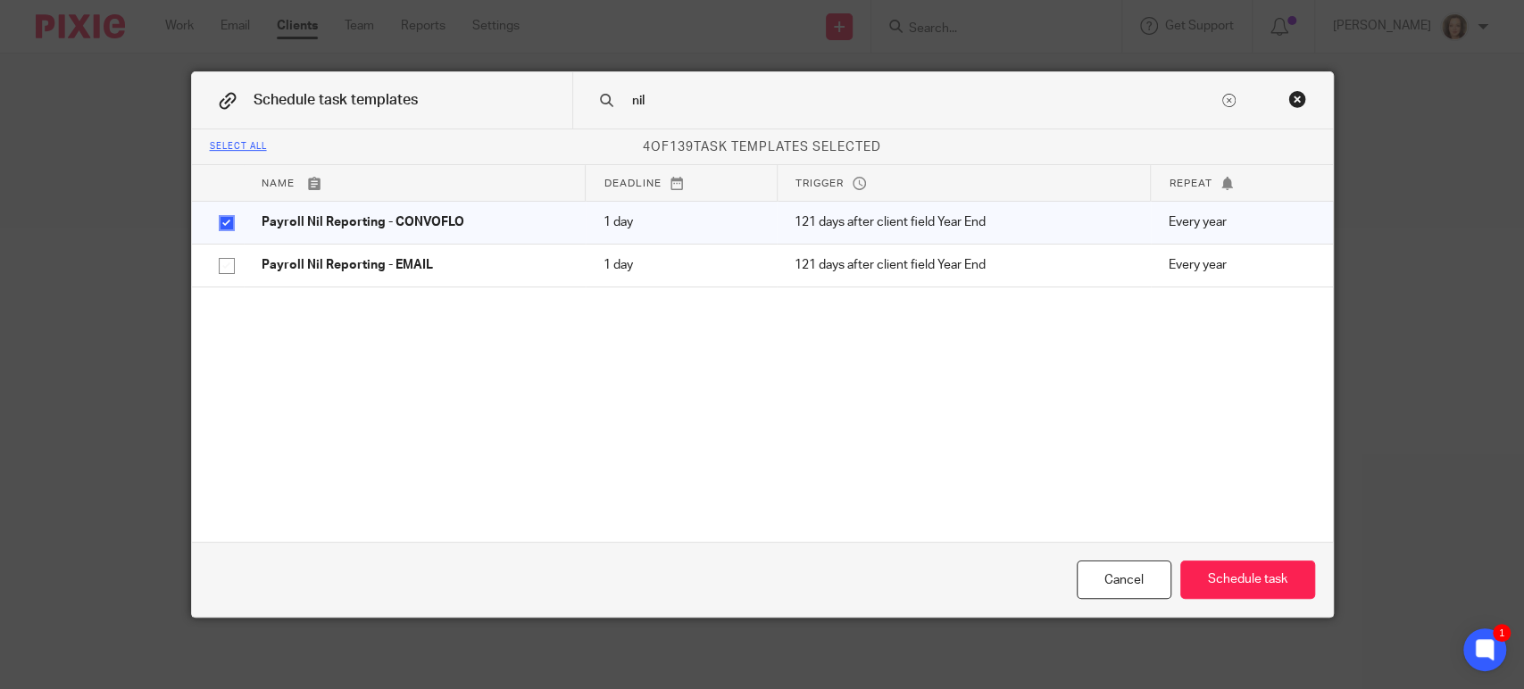
drag, startPoint x: 594, startPoint y: 106, endPoint x: 513, endPoint y: 119, distance: 81.3
click at [520, 115] on div "Schedule task templates nil" at bounding box center [762, 100] width 1141 height 57
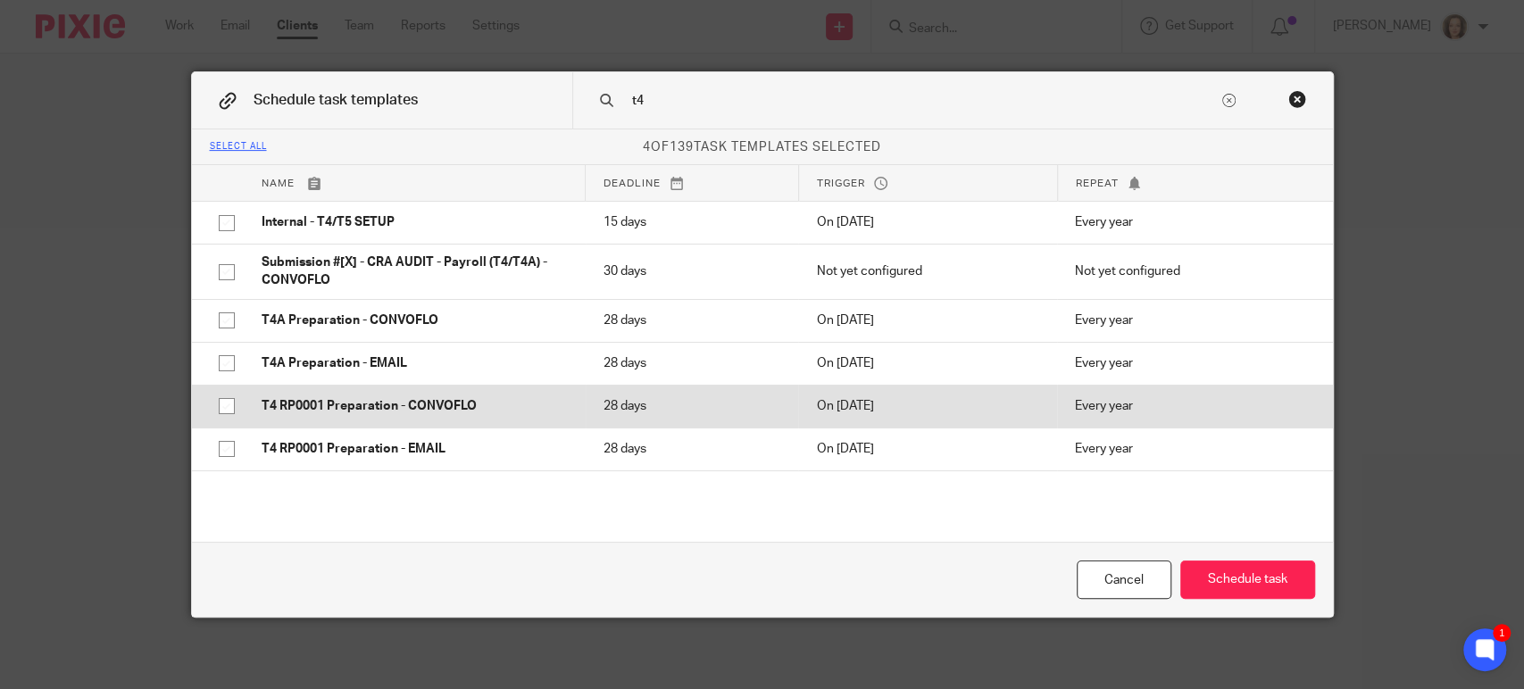
type input "t4"
click at [219, 405] on input "checkbox" at bounding box center [227, 406] width 34 height 34
checkbox input "true"
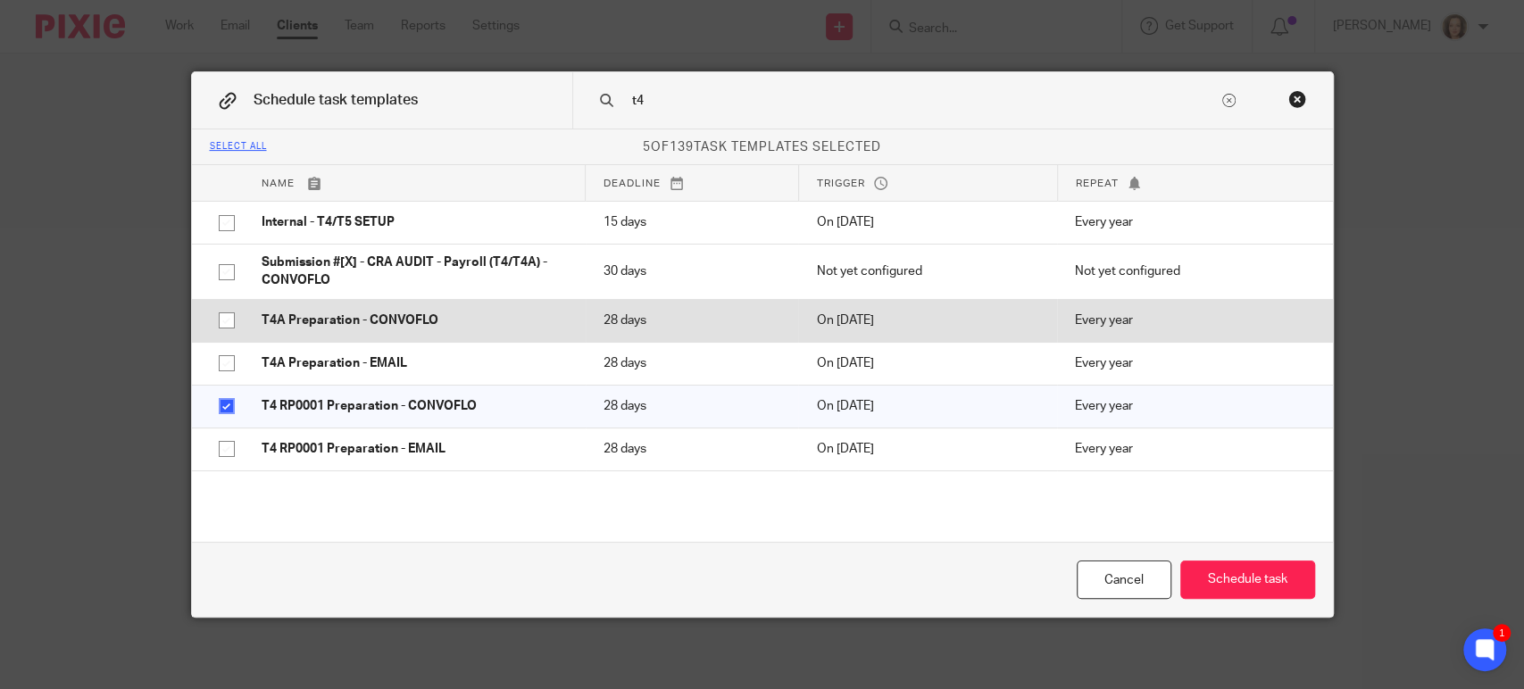
click at [219, 320] on input "checkbox" at bounding box center [227, 320] width 34 height 34
checkbox input "true"
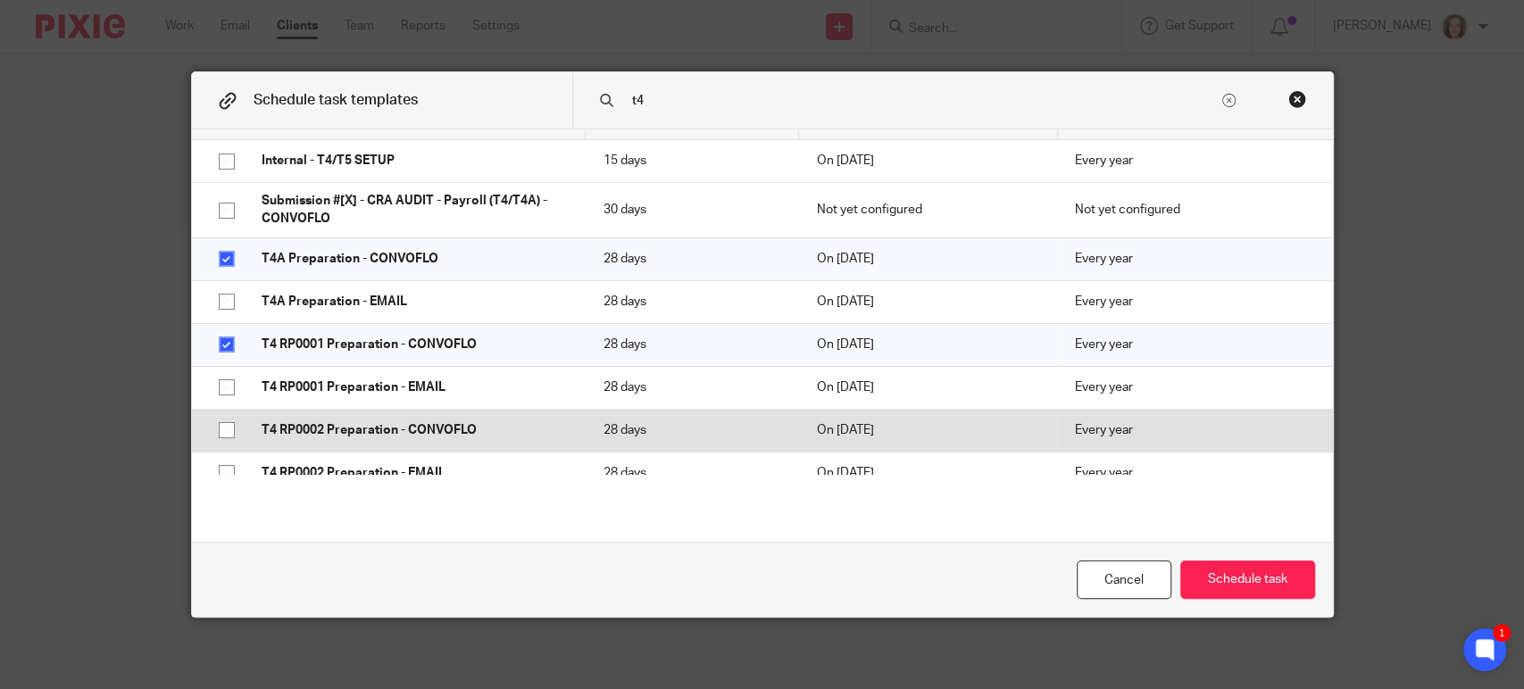
scroll to position [81, 0]
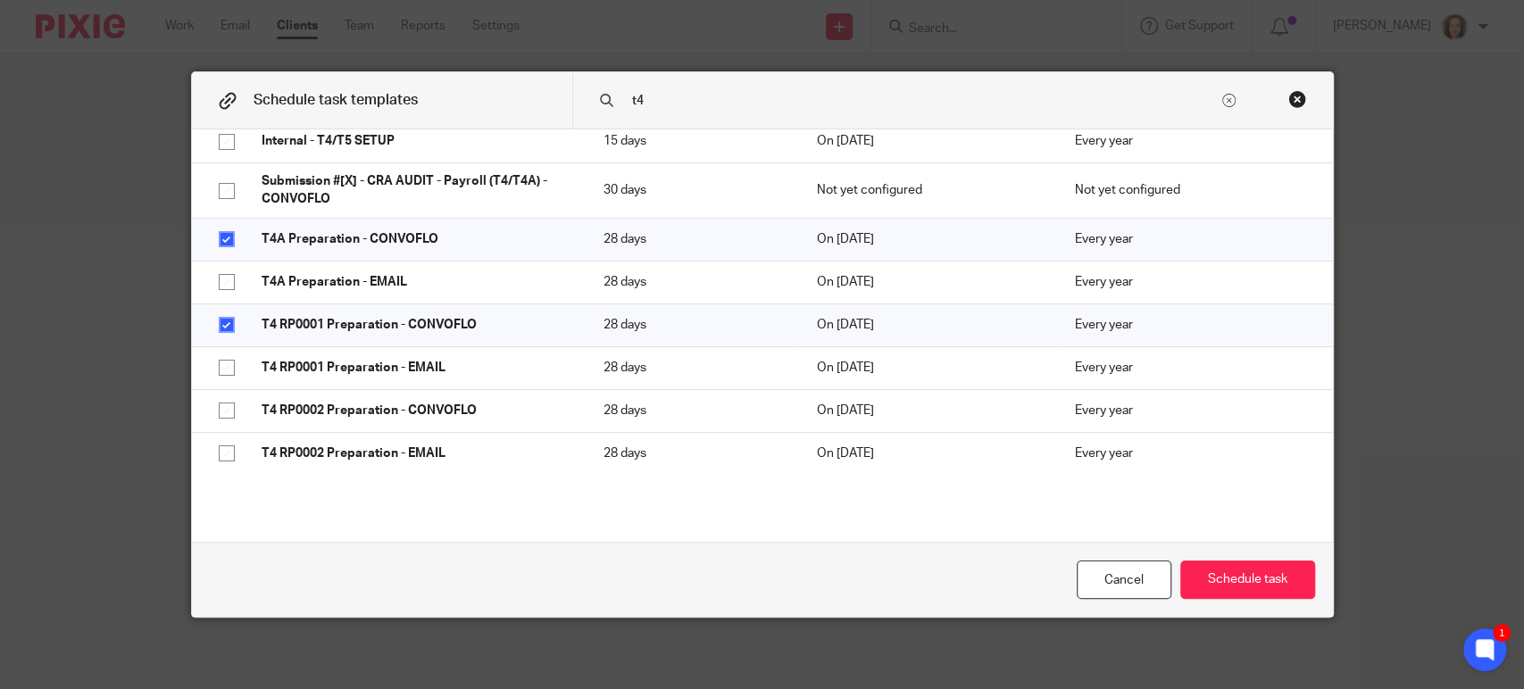
click at [671, 91] on input "t4" at bounding box center [924, 101] width 588 height 20
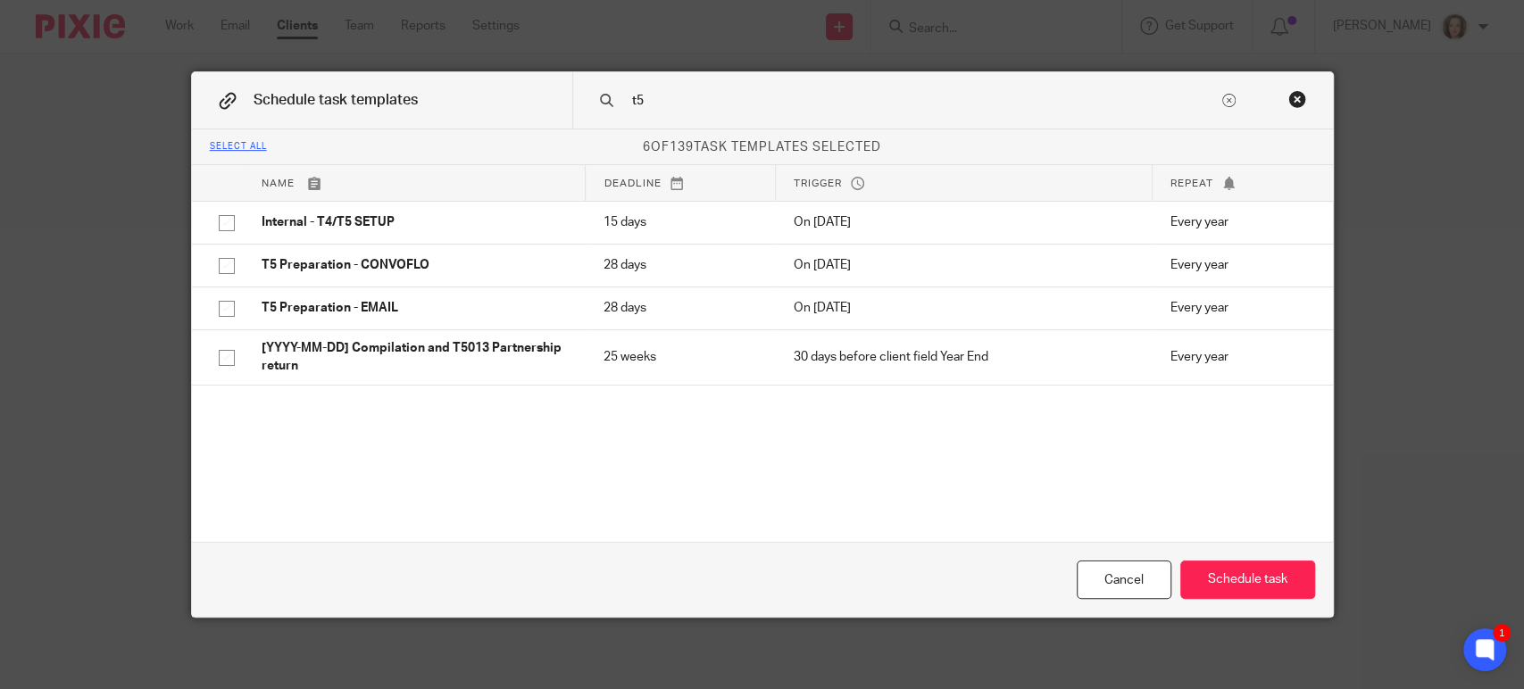
scroll to position [0, 0]
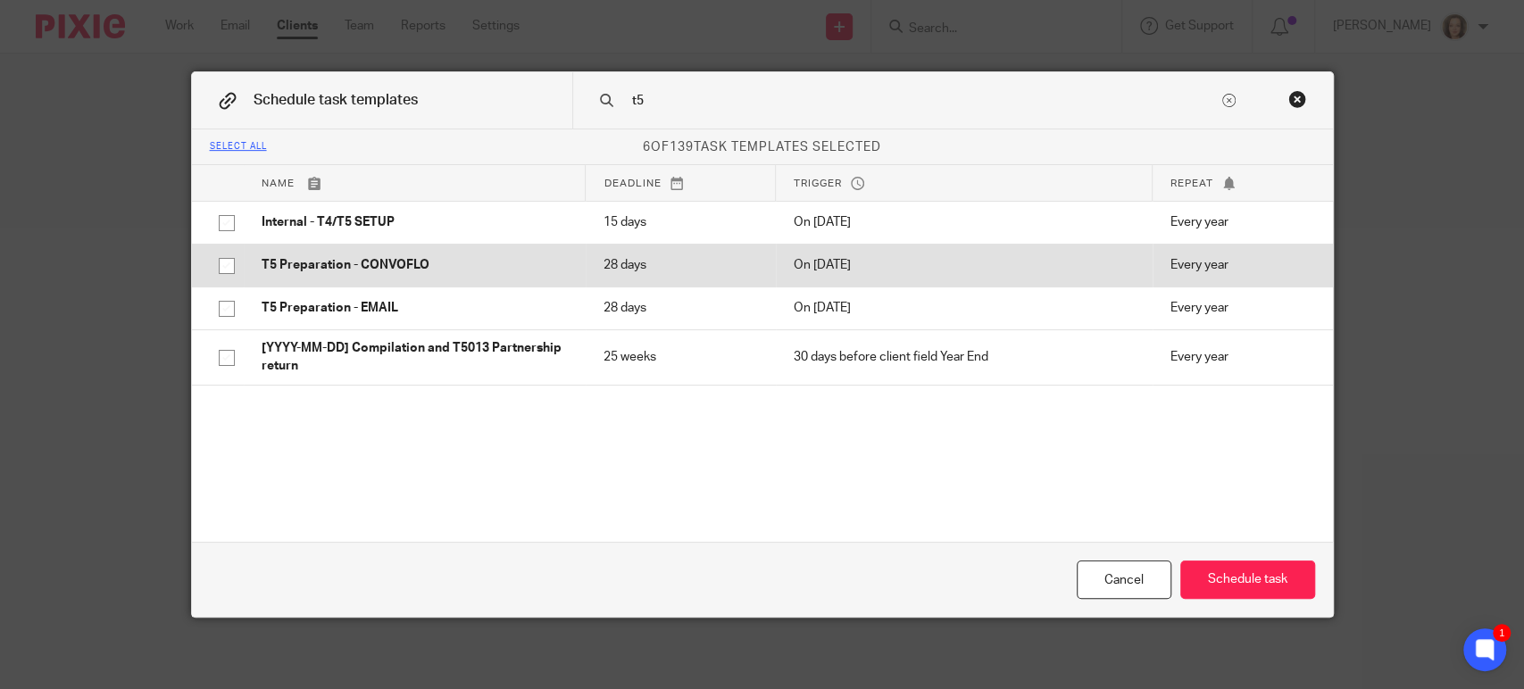
type input "t5"
click at [216, 266] on input "checkbox" at bounding box center [227, 266] width 34 height 34
checkbox input "true"
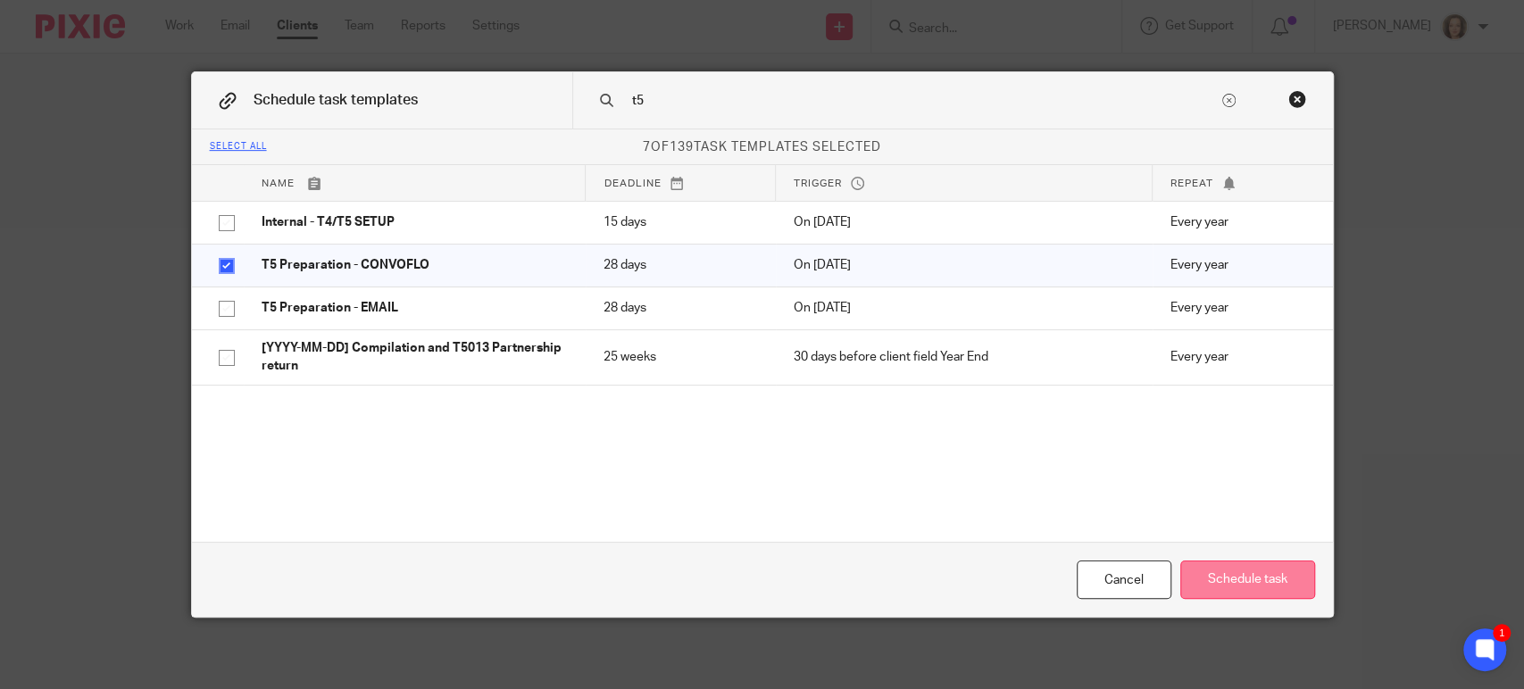
click at [1223, 577] on button "Schedule task" at bounding box center [1247, 580] width 135 height 38
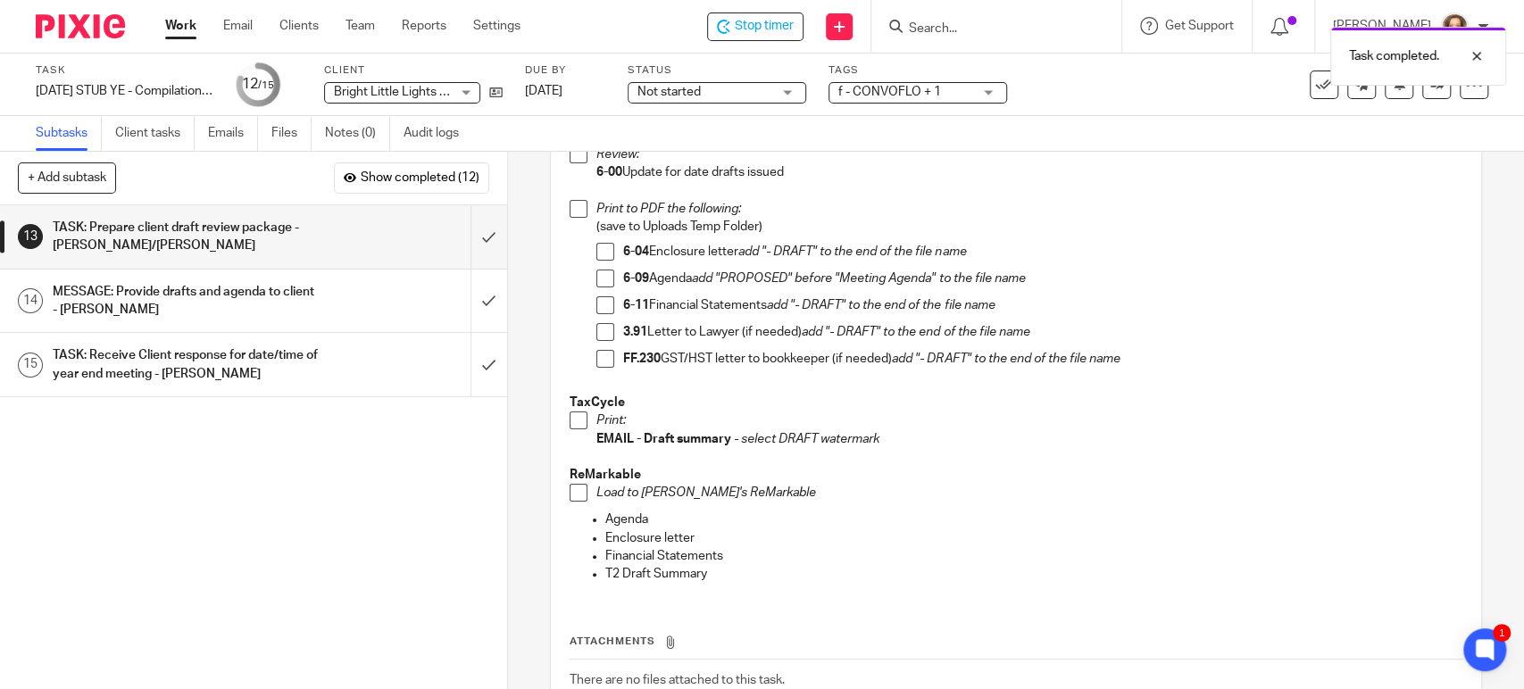
scroll to position [296, 0]
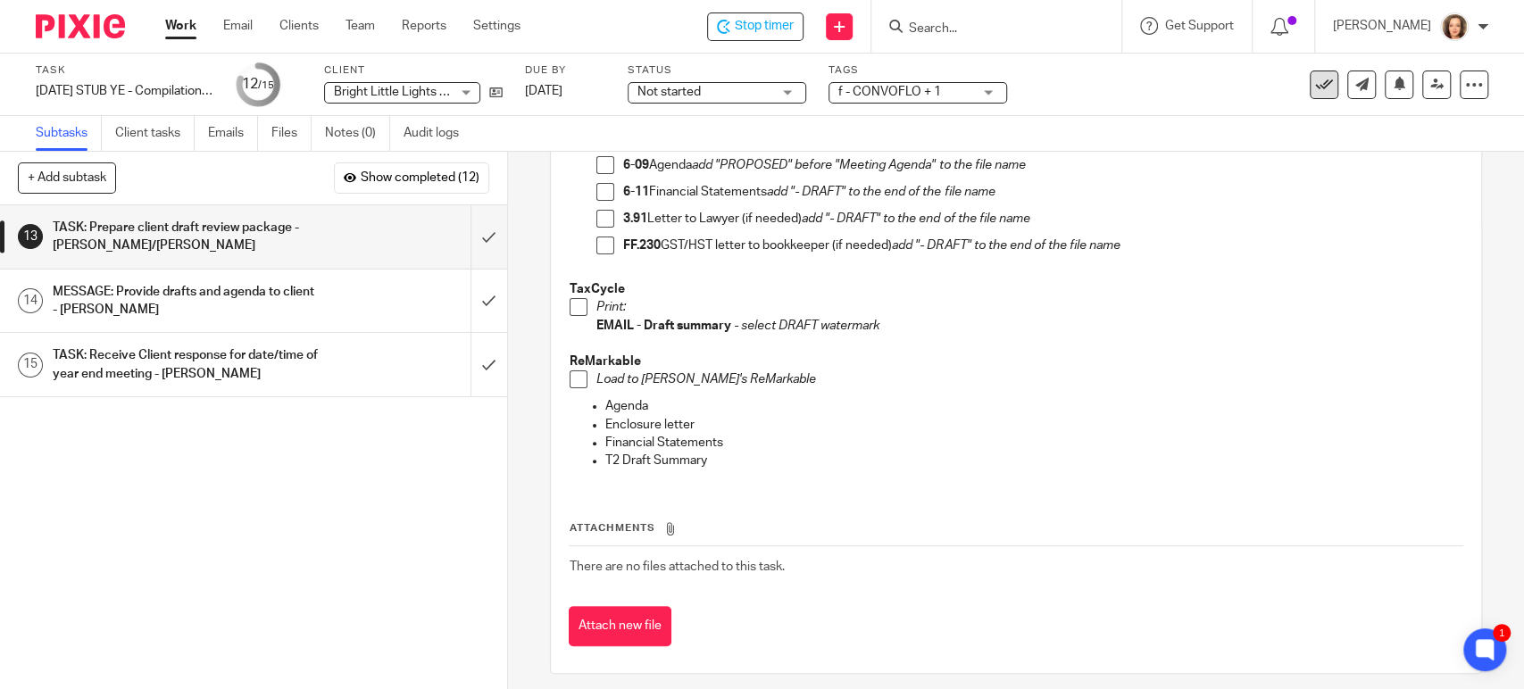
click at [1315, 91] on icon at bounding box center [1324, 85] width 18 height 18
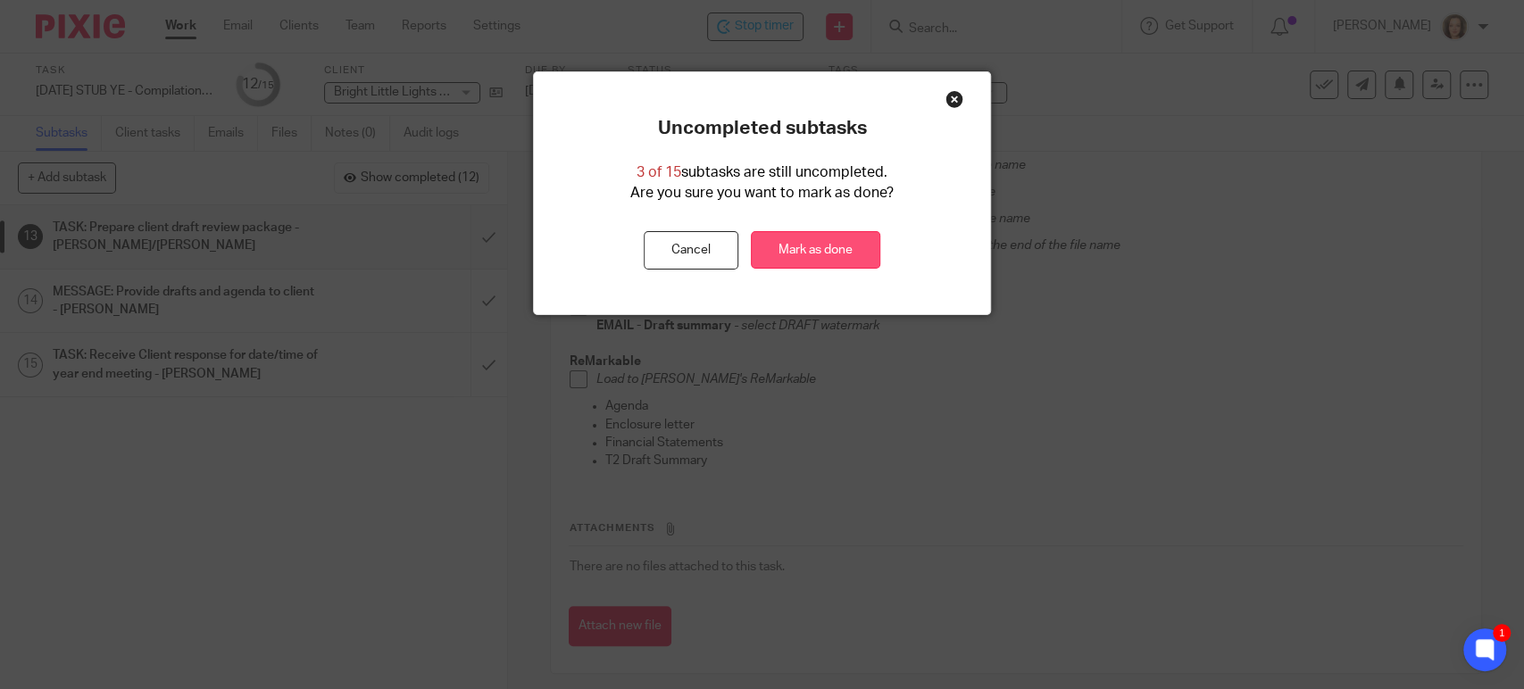
click at [805, 245] on link "Mark as done" at bounding box center [815, 250] width 129 height 38
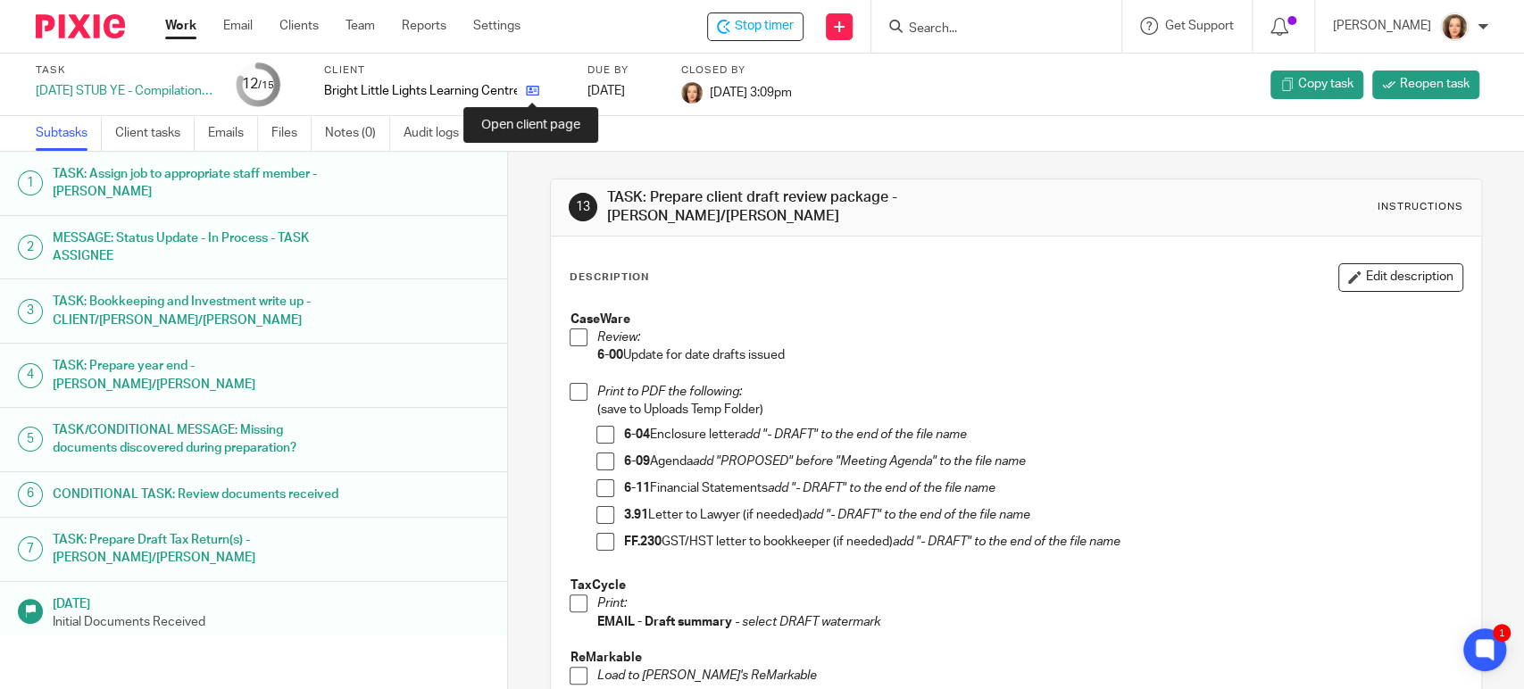
click at [534, 90] on icon at bounding box center [532, 90] width 13 height 13
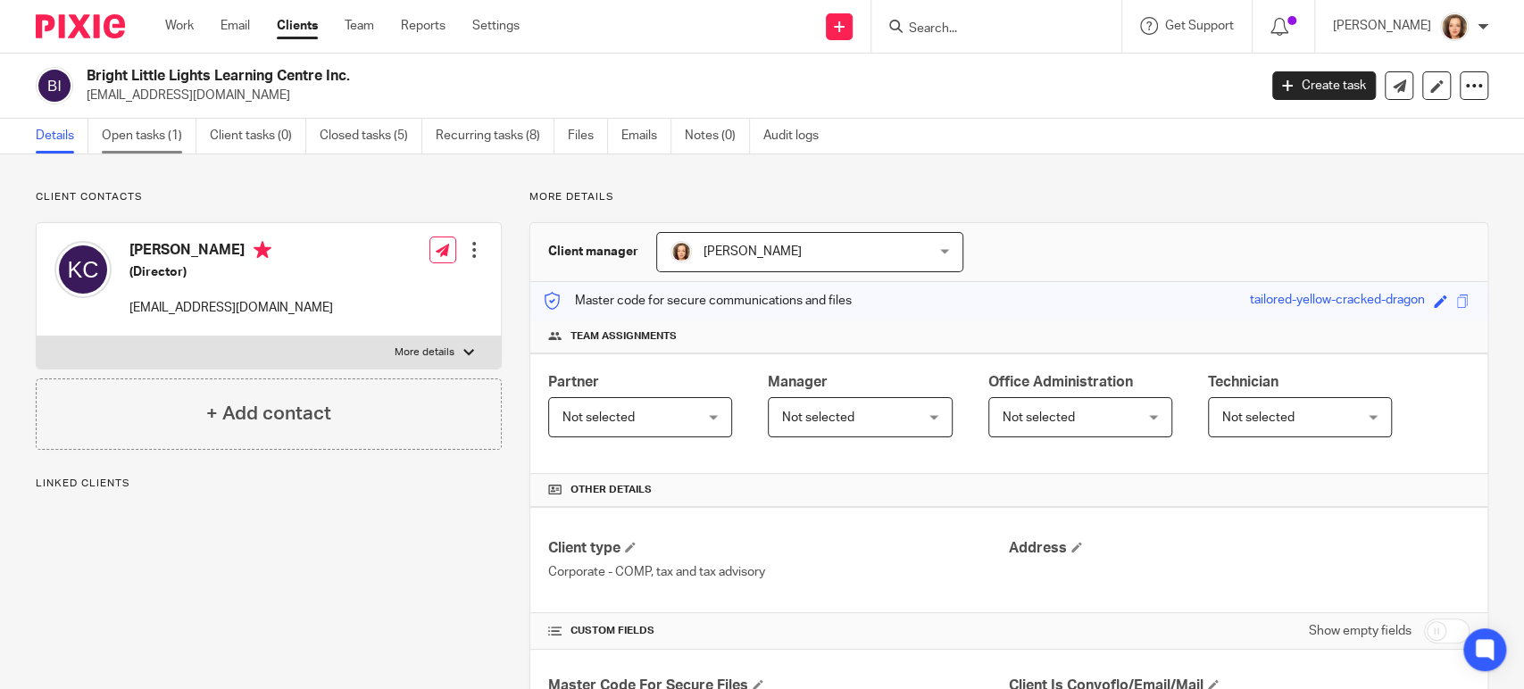
click at [134, 129] on link "Open tasks (1)" at bounding box center [149, 136] width 95 height 35
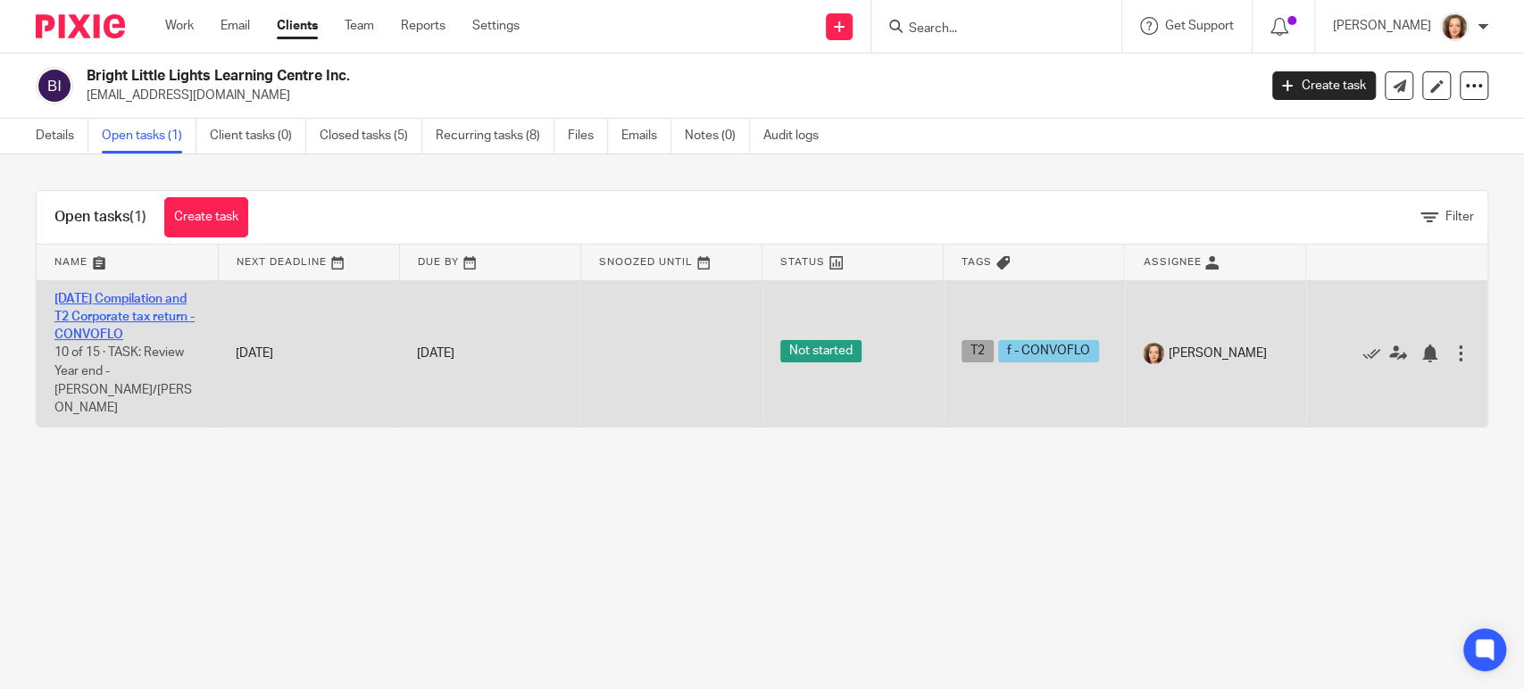
click at [144, 304] on link "2025-07-31 Compilation and T2 Corporate tax return - CONVOFLO" at bounding box center [124, 317] width 140 height 49
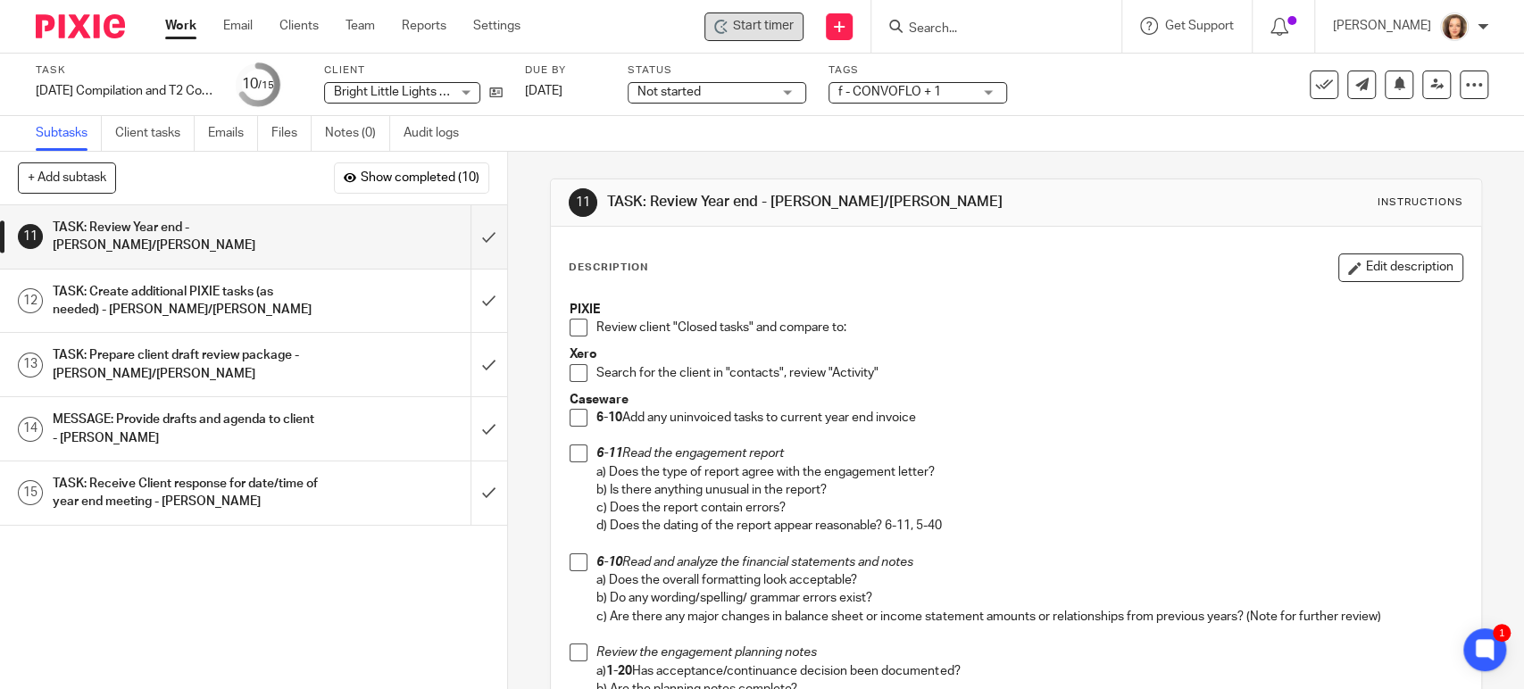
click at [769, 23] on span "Start timer" at bounding box center [763, 26] width 61 height 19
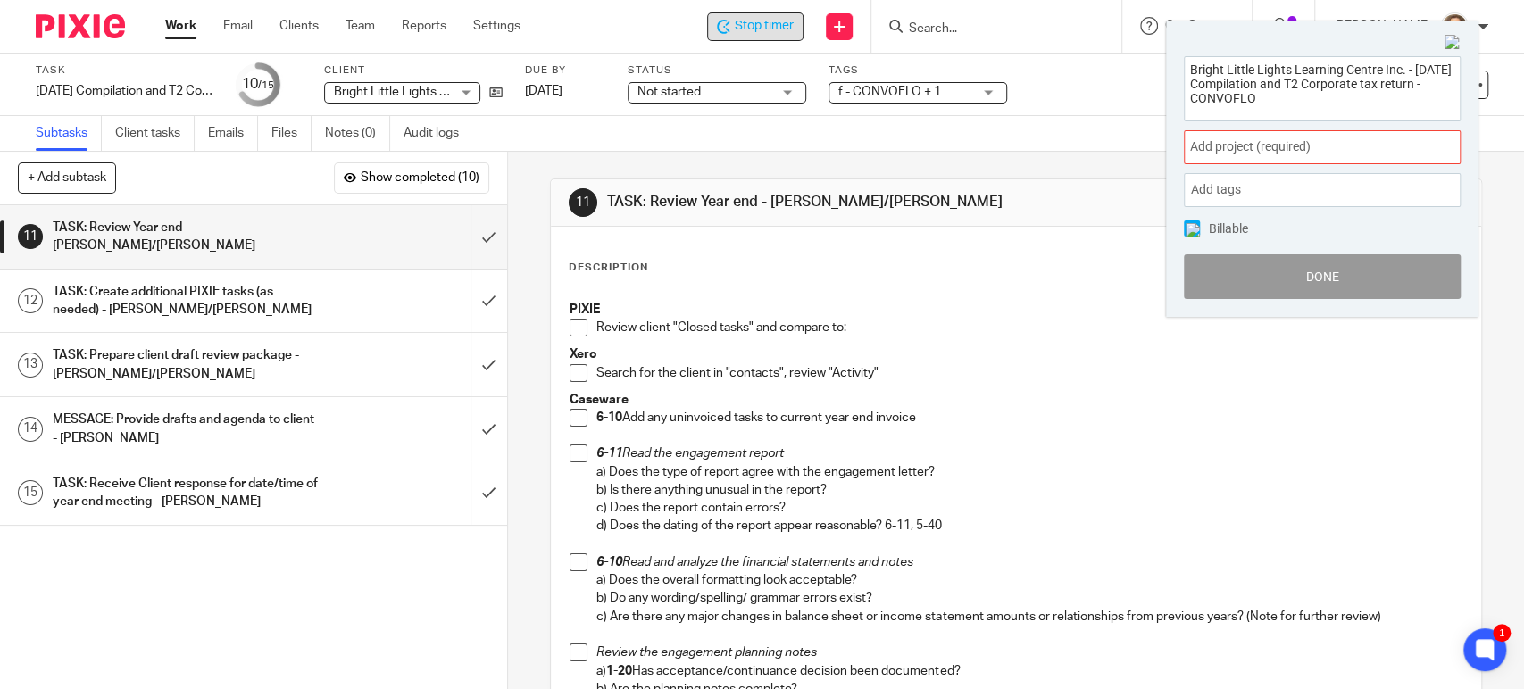
drag, startPoint x: 1276, startPoint y: 104, endPoint x: 1084, endPoint y: 24, distance: 208.5
click at [1084, 24] on body "Work Email Clients Team Reports Settings Work Email Clients Team Reports Settin…" at bounding box center [762, 344] width 1524 height 689
click at [751, 136] on div "Subtasks Client tasks Emails Files Notes (0) Audit logs" at bounding box center [762, 134] width 1524 height 36
click at [788, 91] on div "Not started Not started" at bounding box center [716, 92] width 179 height 21
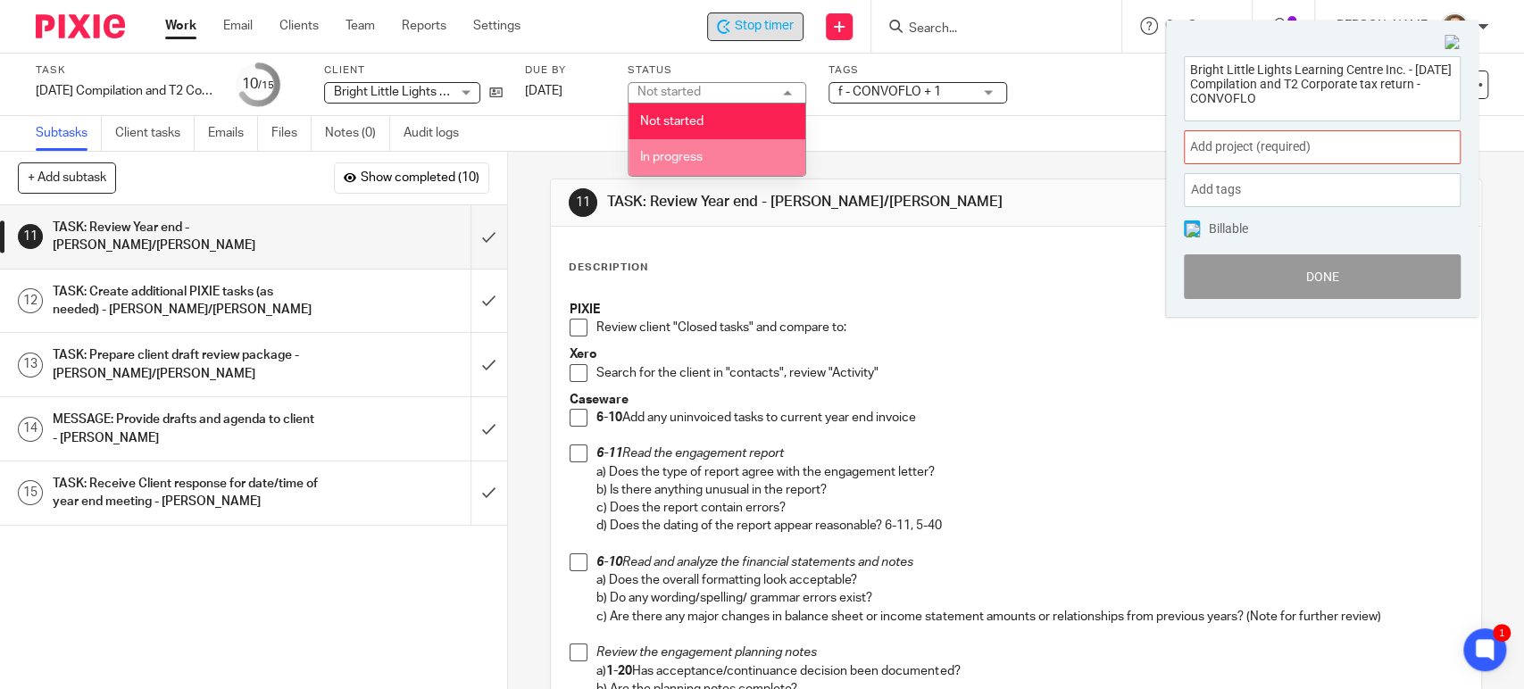
click at [676, 151] on span "In progress" at bounding box center [671, 157] width 62 height 12
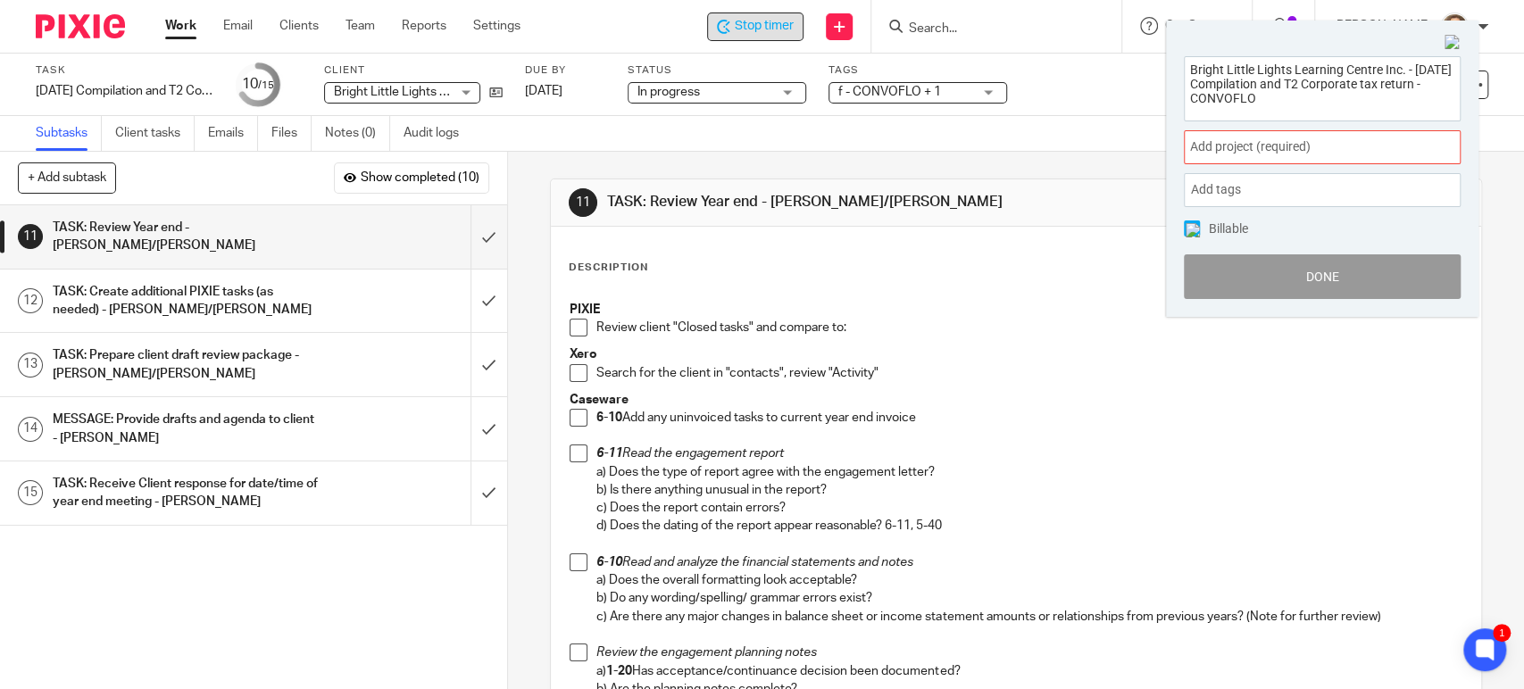
click at [1452, 42] on img at bounding box center [1452, 43] width 16 height 16
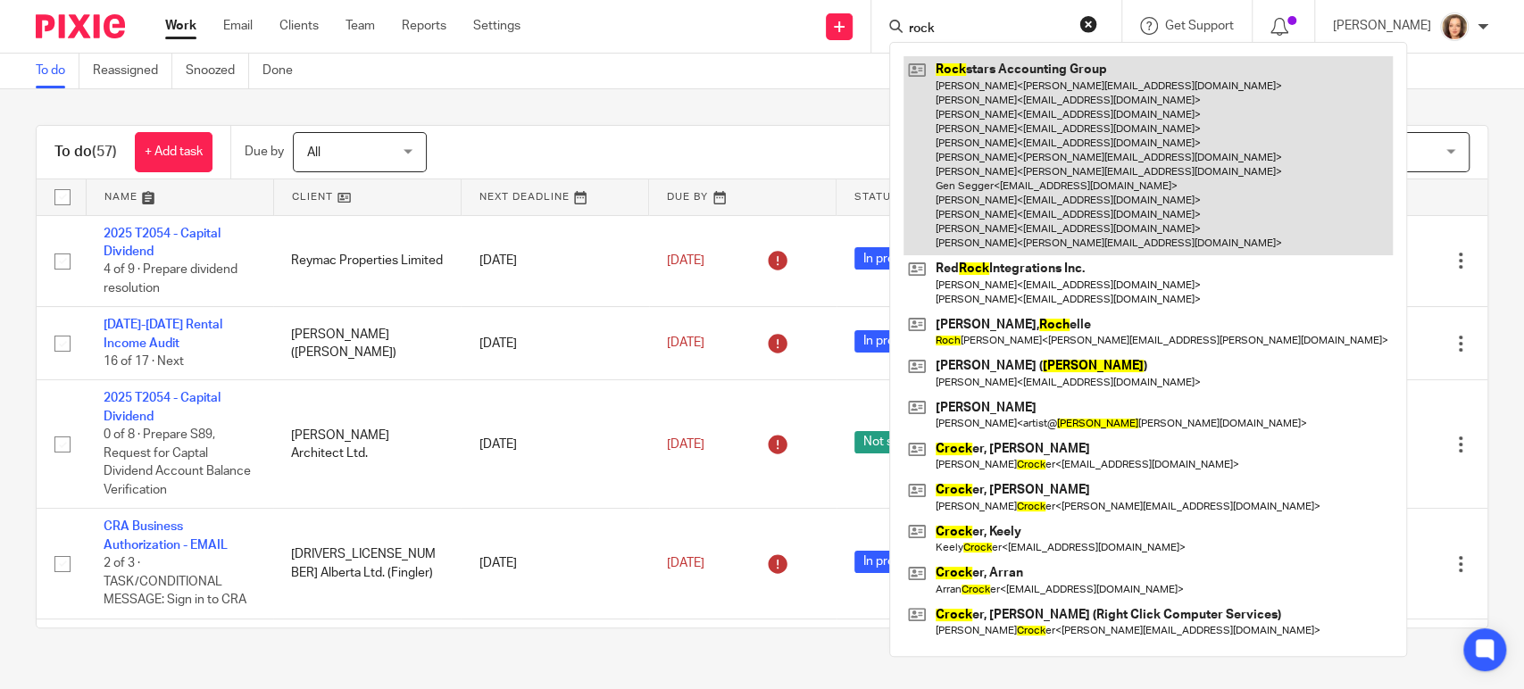
type input "rock"
click at [1038, 152] on link at bounding box center [1147, 155] width 489 height 199
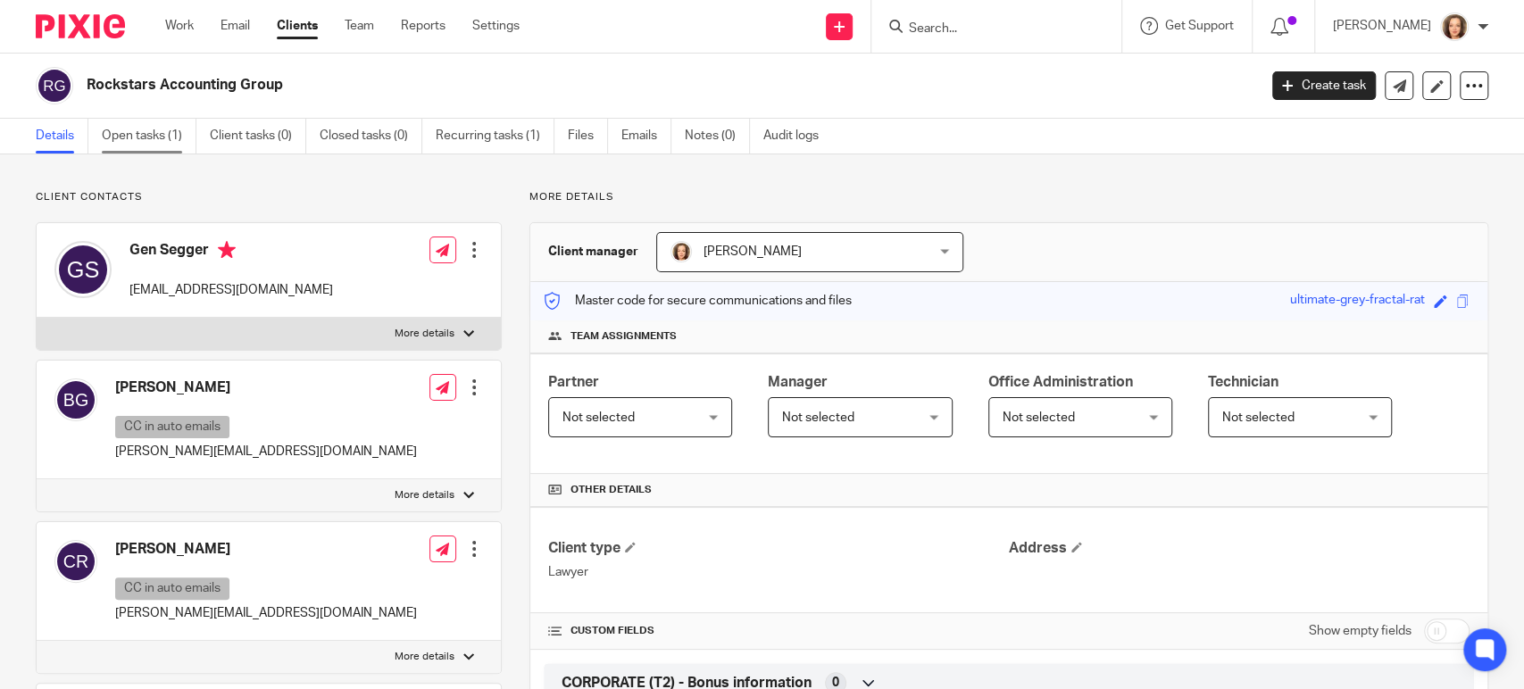
click at [146, 142] on link "Open tasks (1)" at bounding box center [149, 136] width 95 height 35
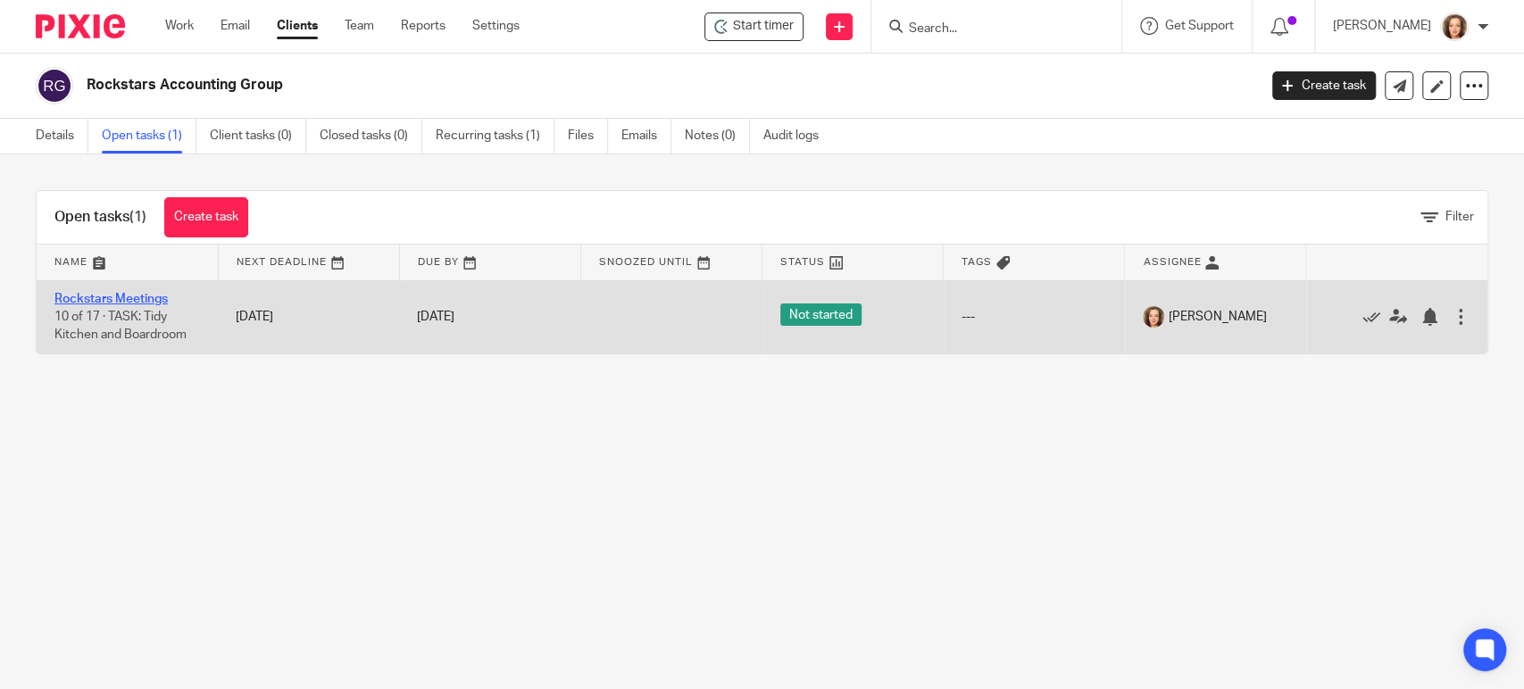
click at [122, 293] on link "Rockstars Meetings" at bounding box center [110, 299] width 113 height 12
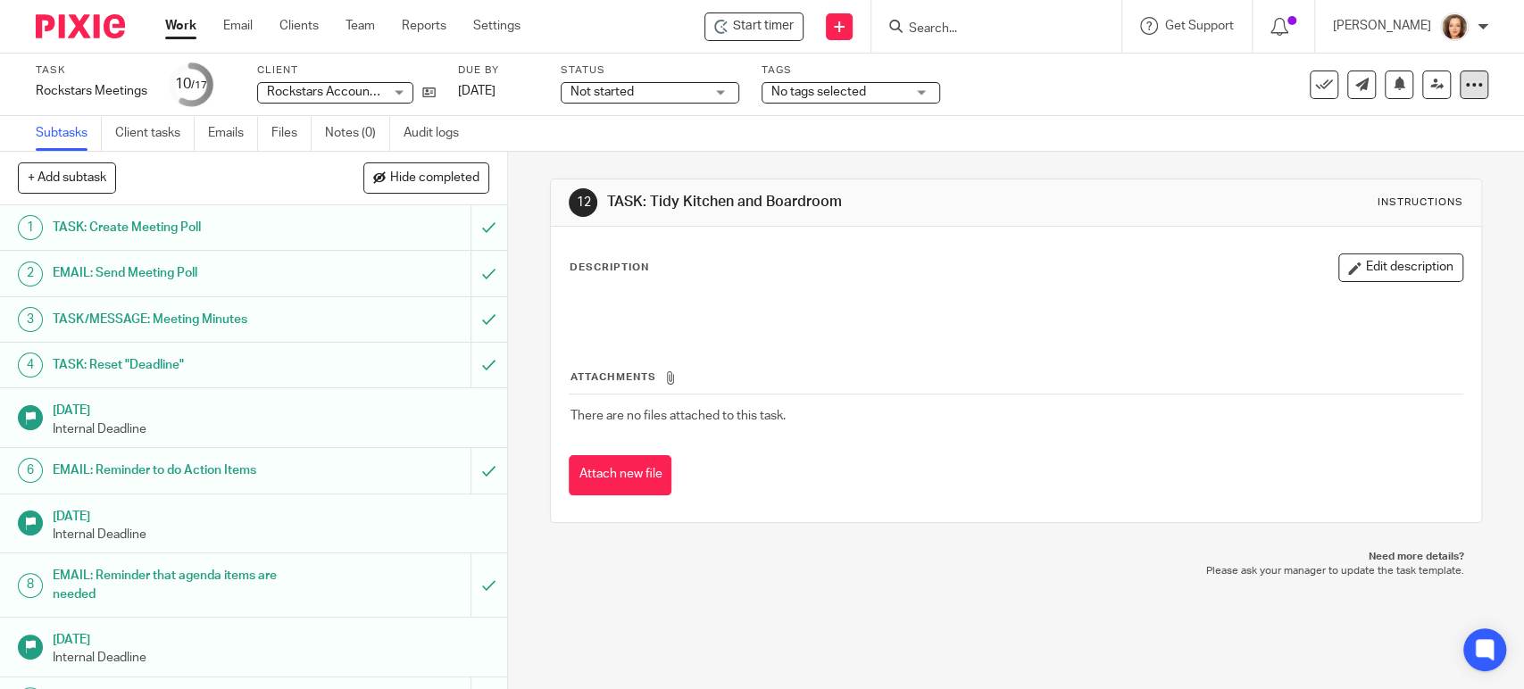
click at [1465, 79] on icon at bounding box center [1474, 85] width 18 height 18
click at [1400, 127] on span "See template in use" at bounding box center [1399, 129] width 111 height 12
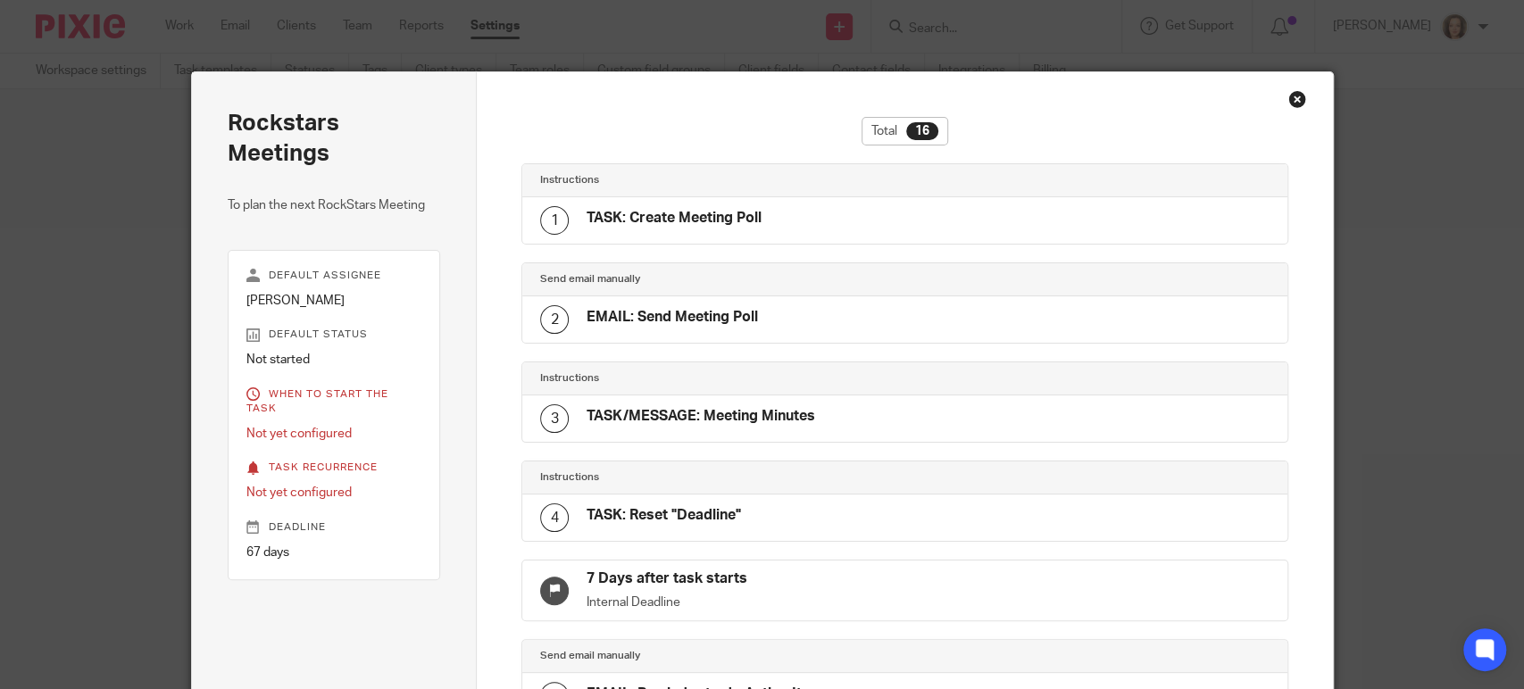
scroll to position [1137, 0]
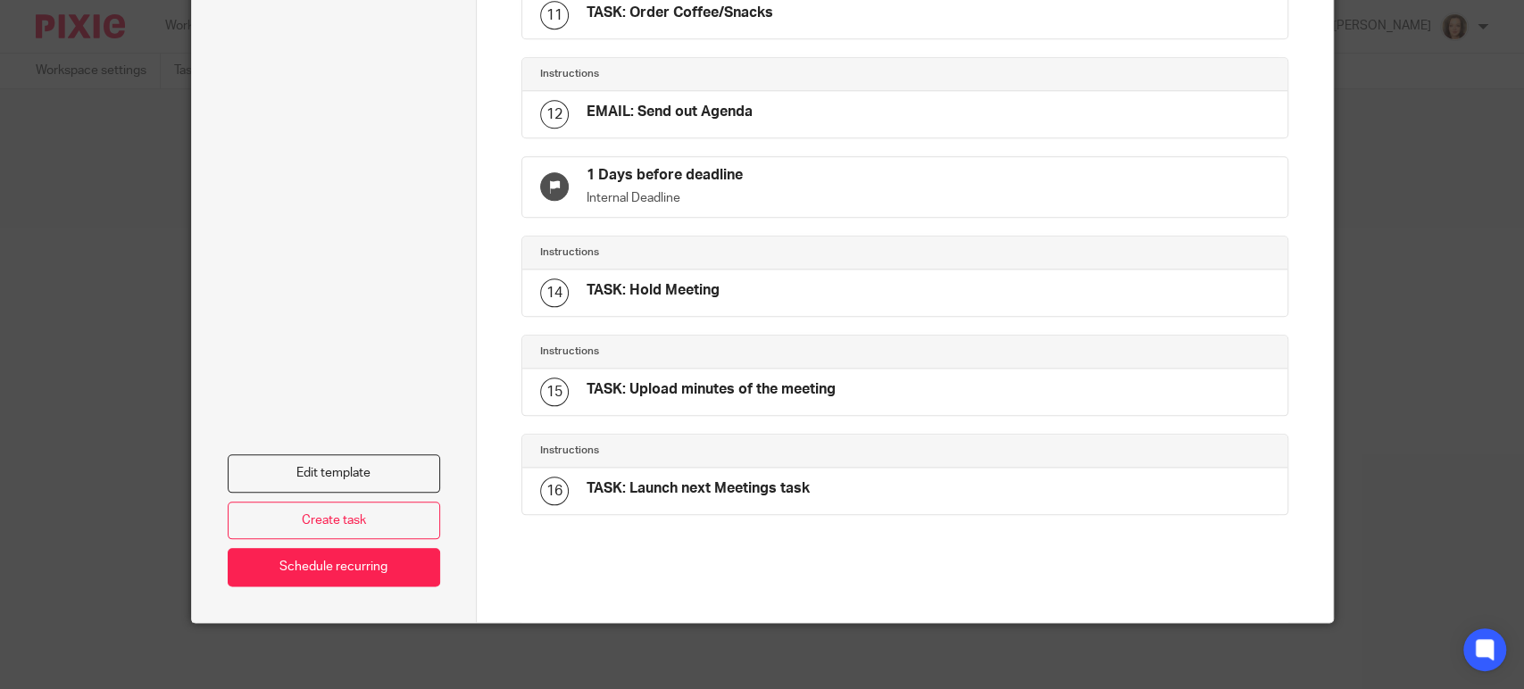
click at [328, 445] on div "Edit template Create task Schedule recurring" at bounding box center [334, 33] width 213 height 1108
click at [336, 467] on link "Edit template" at bounding box center [334, 473] width 213 height 38
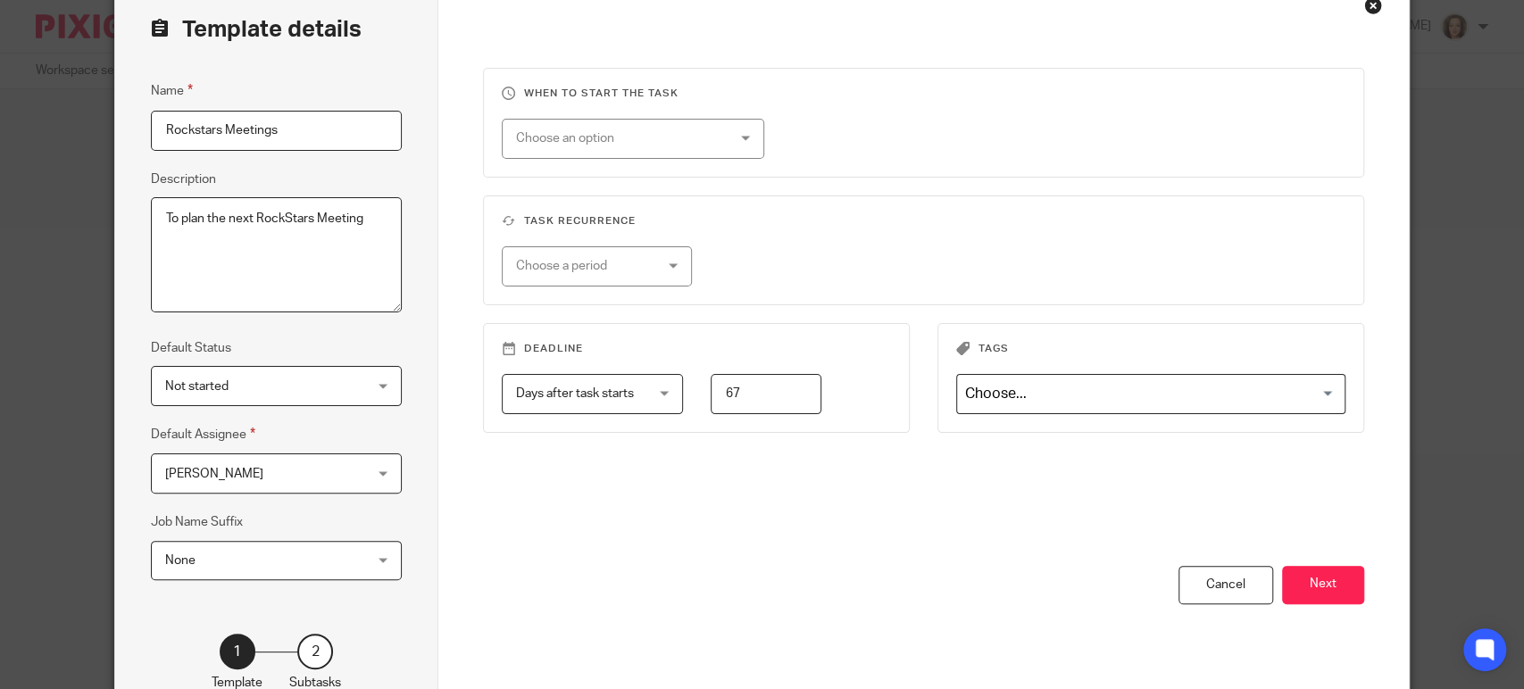
scroll to position [221, 0]
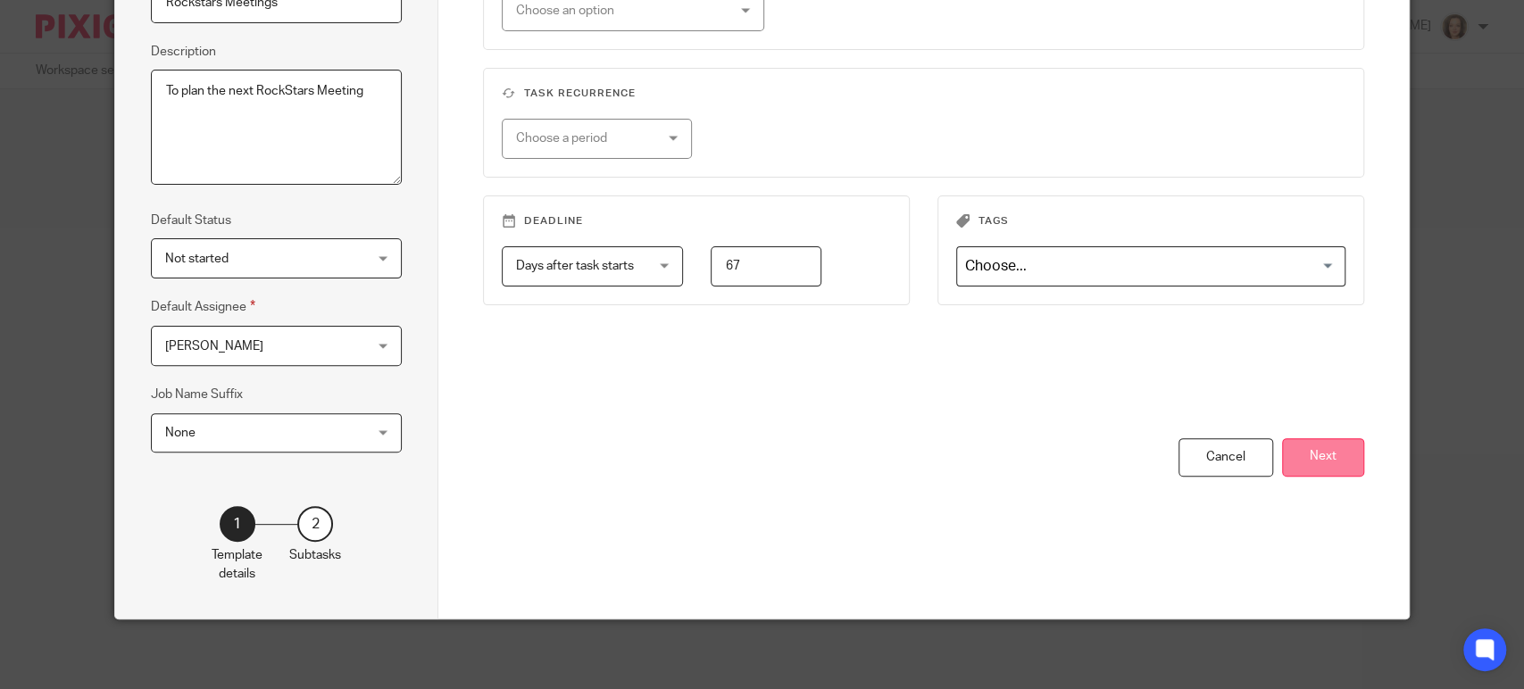
click at [1338, 455] on button "Next" at bounding box center [1323, 457] width 82 height 38
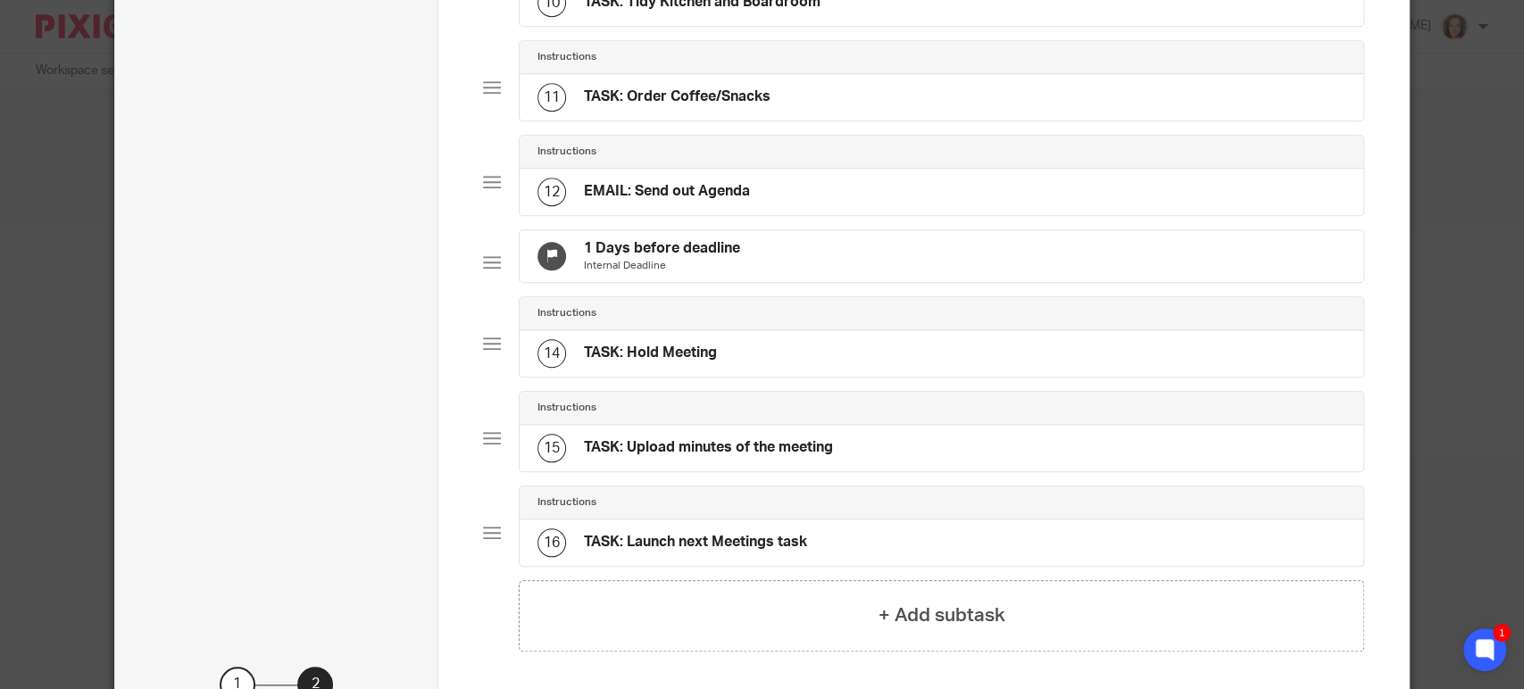
scroll to position [991, 0]
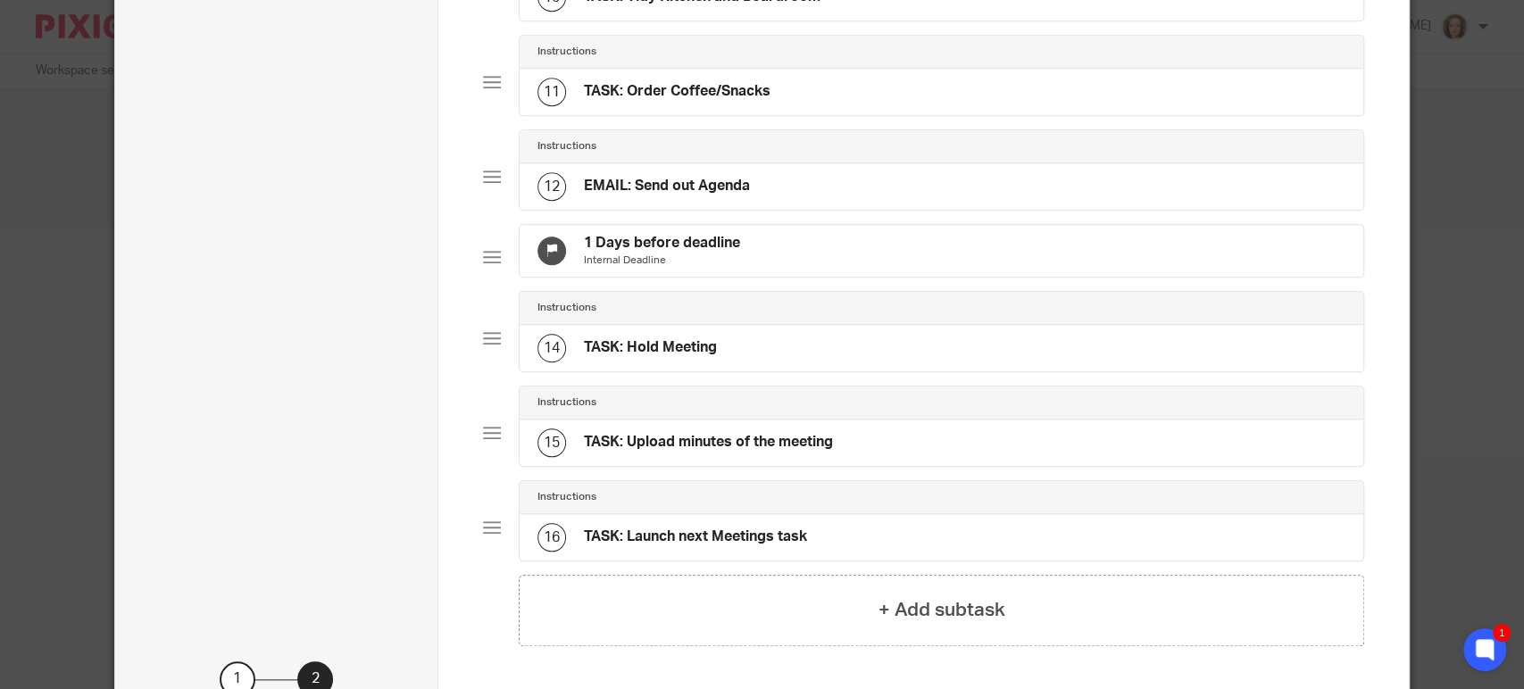
click at [680, 195] on h4 "EMAIL: Send out Agenda" at bounding box center [667, 186] width 166 height 19
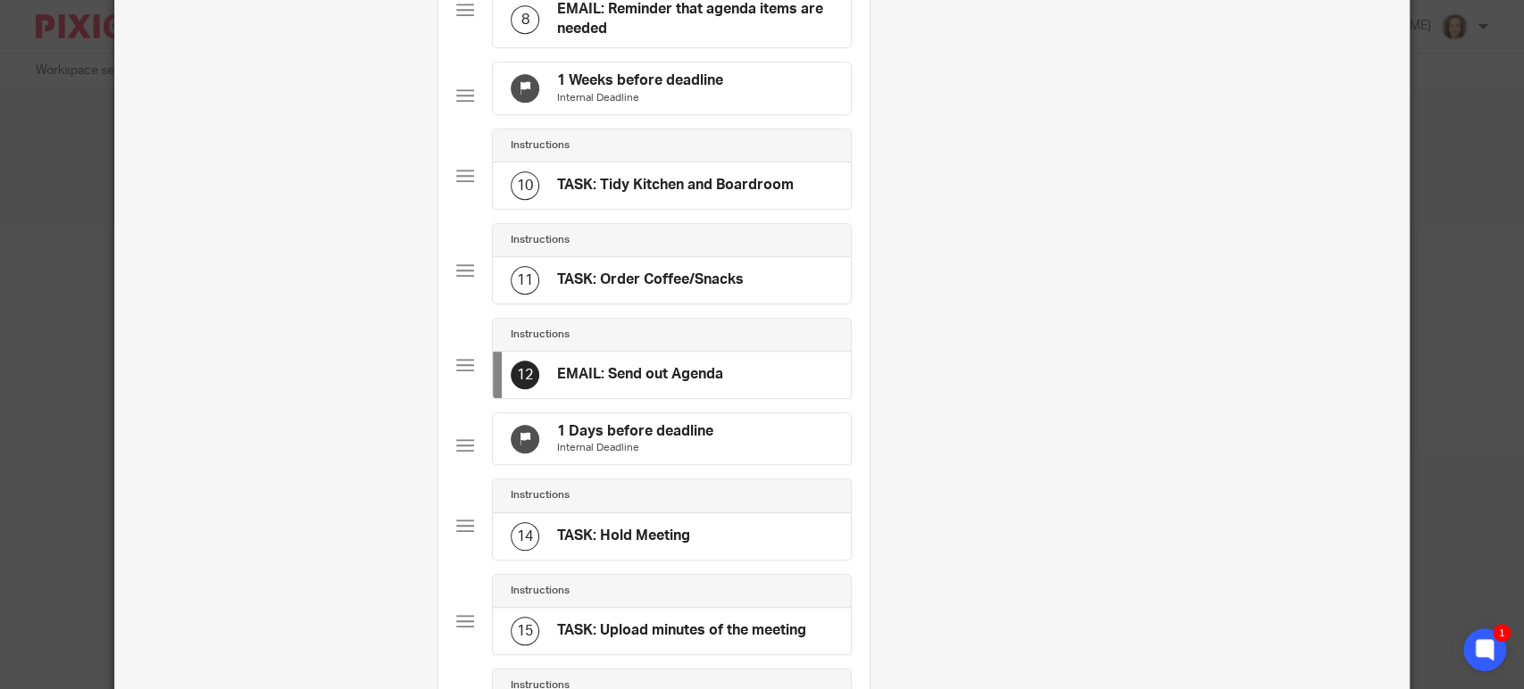
scroll to position [818, 0]
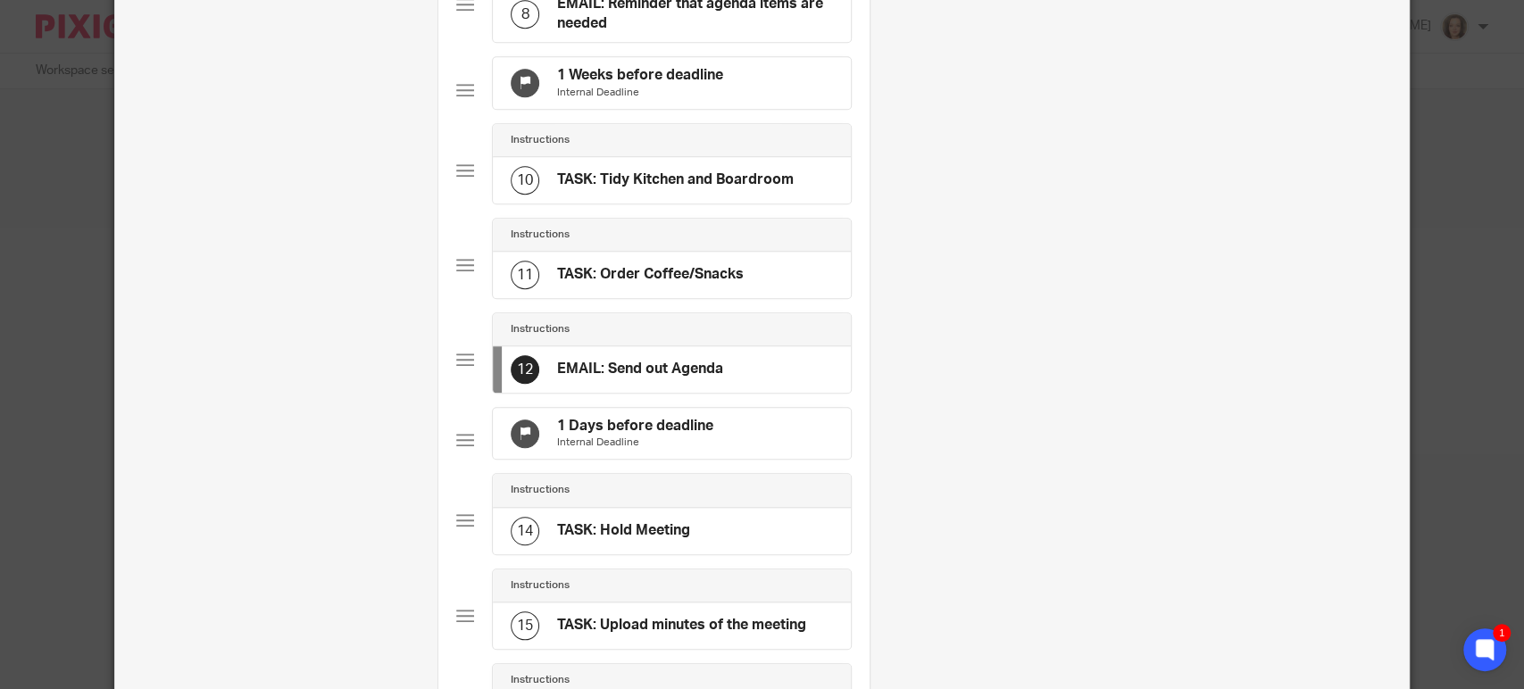
click at [692, 189] on h4 "TASK: Tidy Kitchen and Boardroom" at bounding box center [675, 179] width 237 height 19
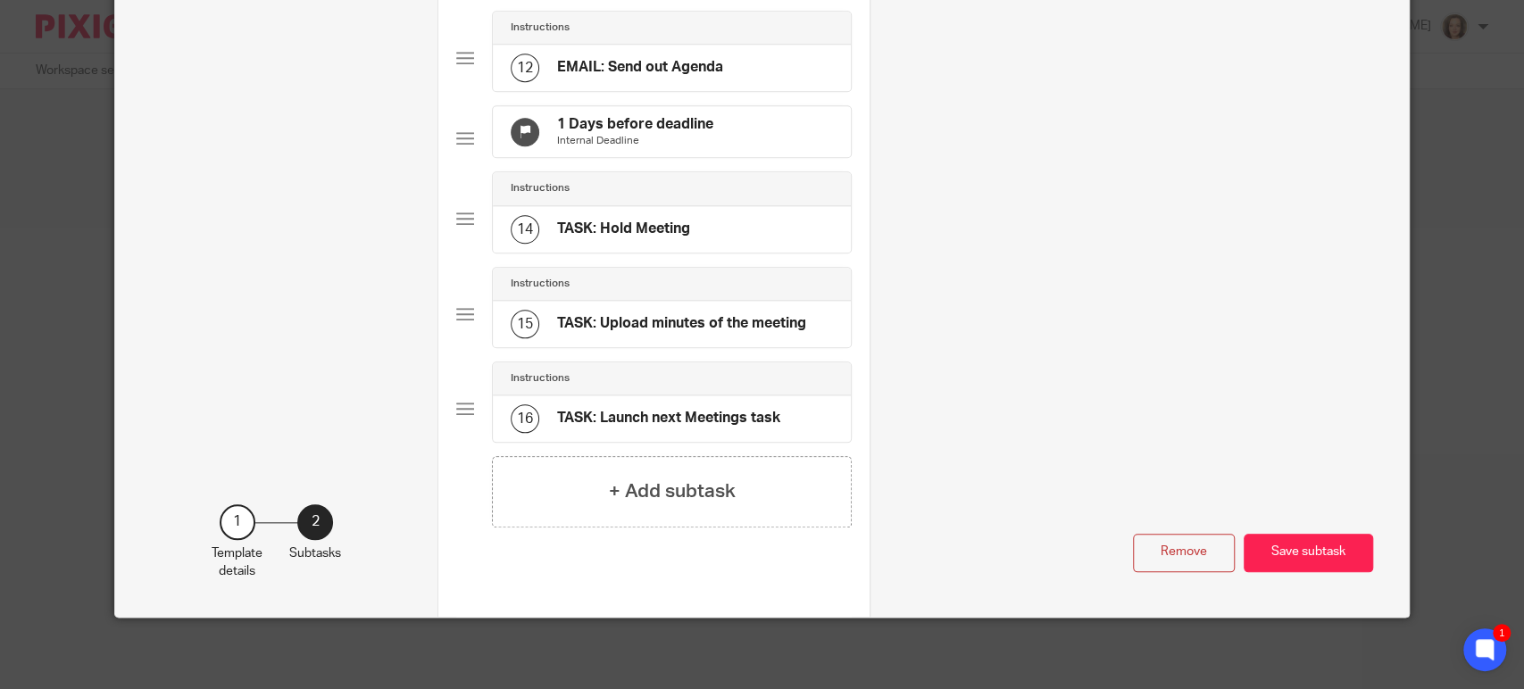
scroll to position [1171, 0]
drag, startPoint x: 598, startPoint y: 486, endPoint x: 600, endPoint y: 498, distance: 12.6
click at [598, 486] on div "+ Add subtask" at bounding box center [672, 491] width 360 height 71
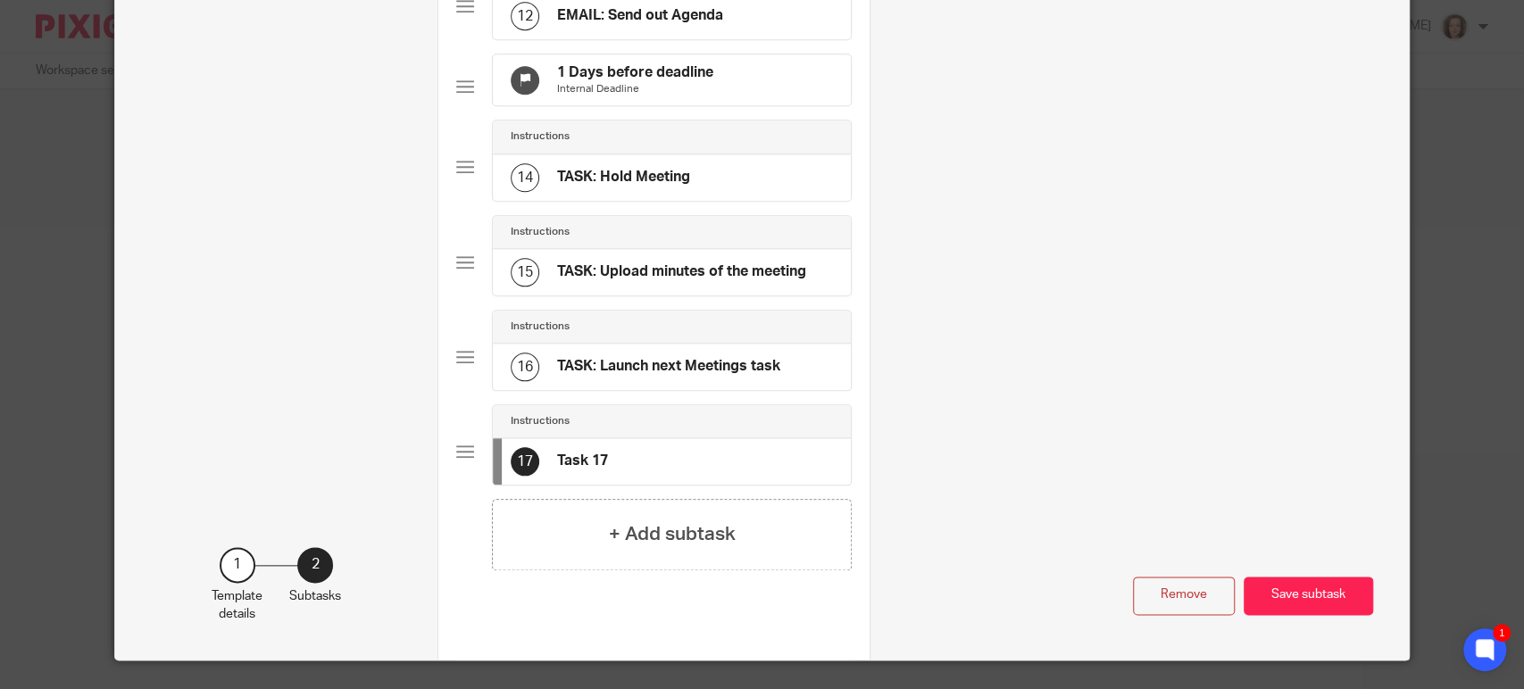
scroll to position [0, 0]
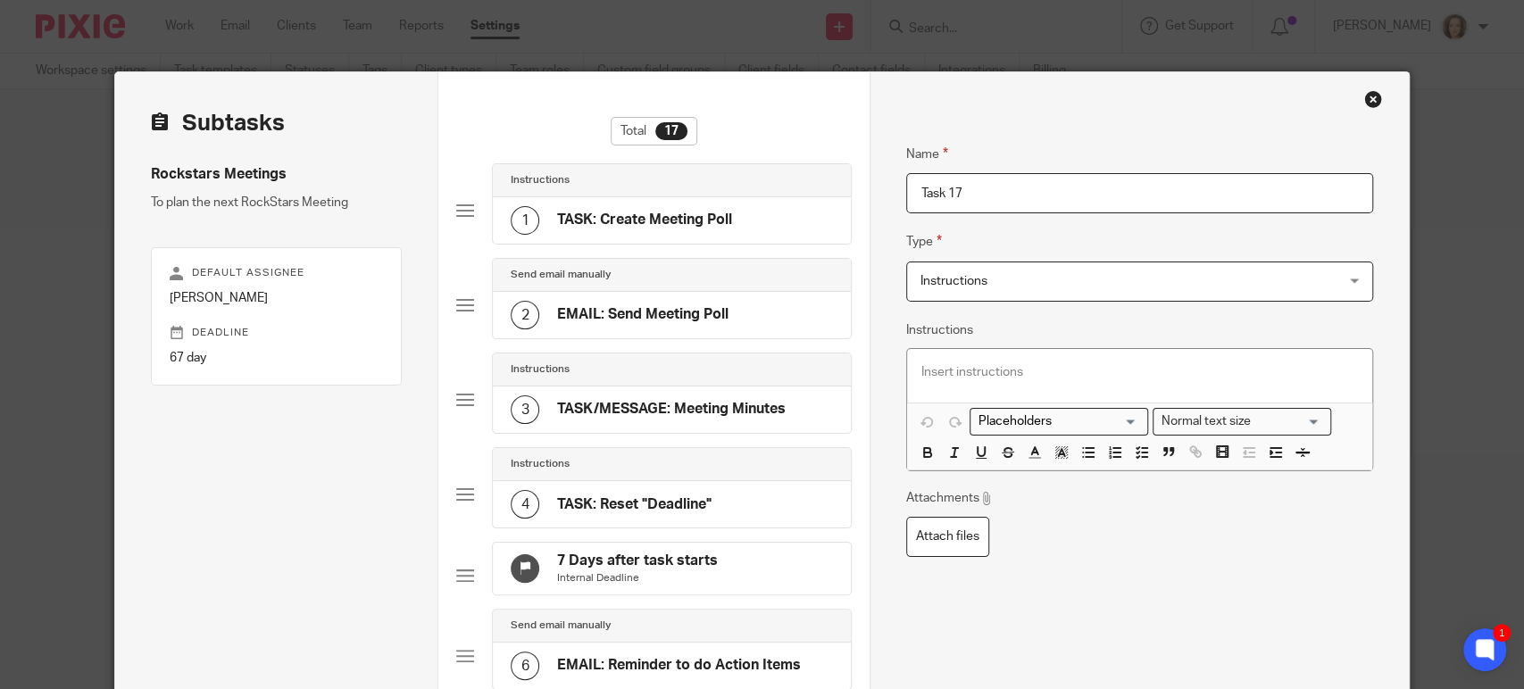
click at [939, 276] on span "Instructions" at bounding box center [953, 281] width 67 height 12
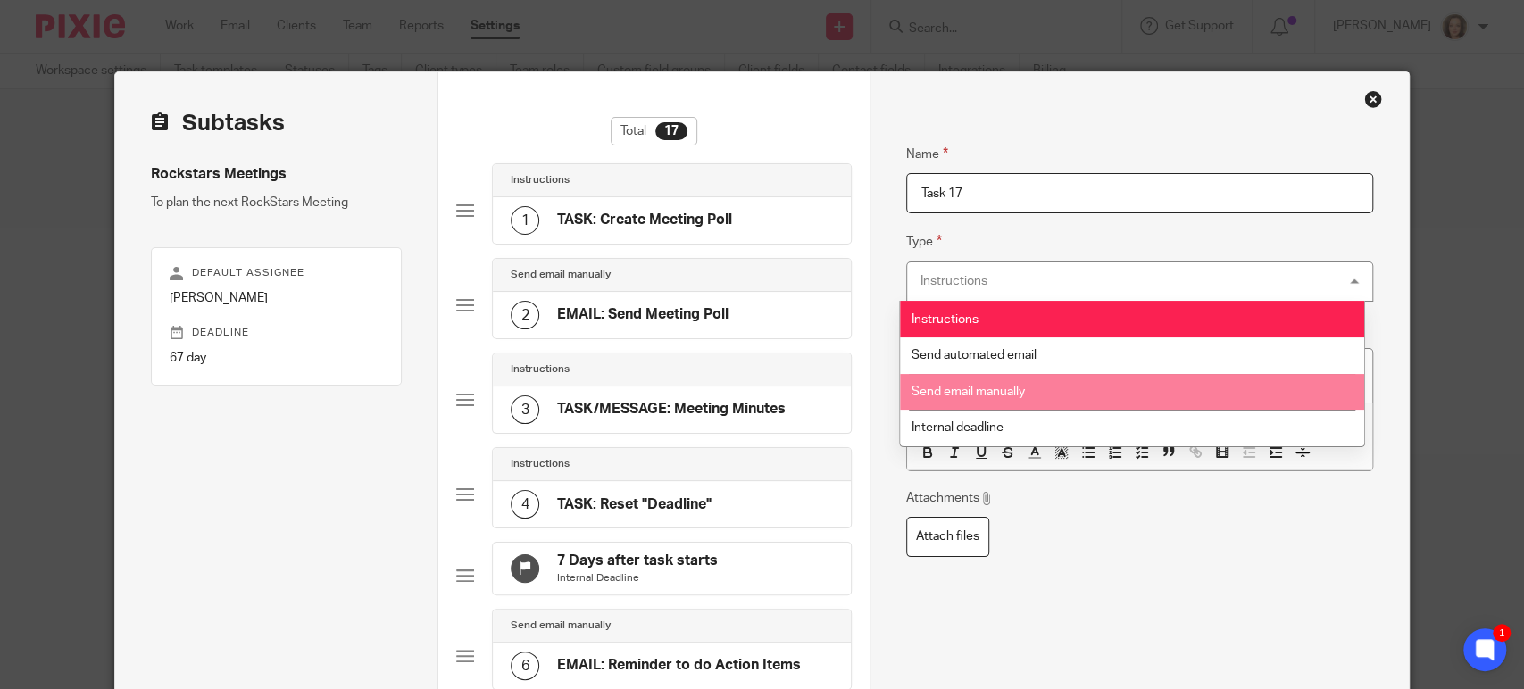
click at [978, 383] on li "Send email manually" at bounding box center [1132, 392] width 465 height 37
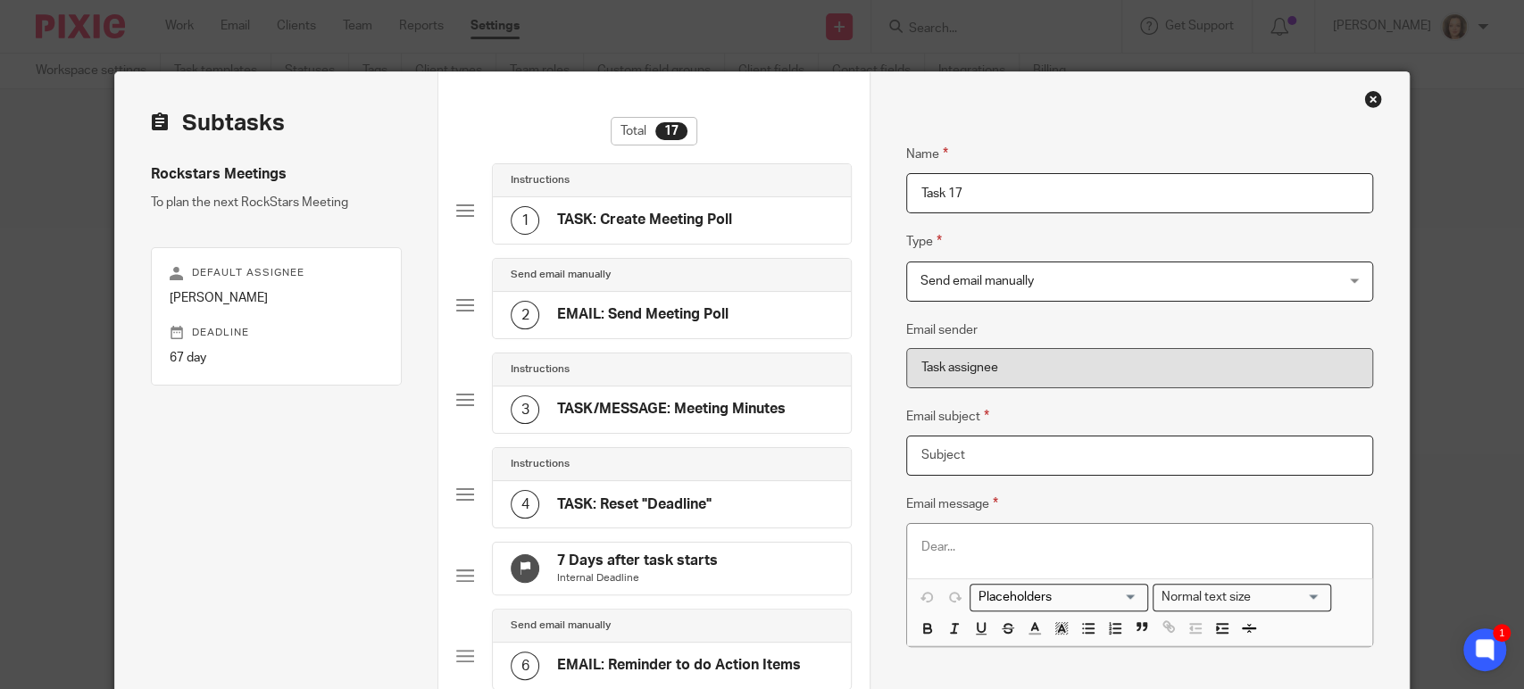
click at [976, 448] on input "Email subject" at bounding box center [1139, 456] width 467 height 40
type input "Rockstar Accounting Group - Hosting Duties"
click at [959, 536] on div at bounding box center [1139, 551] width 465 height 54
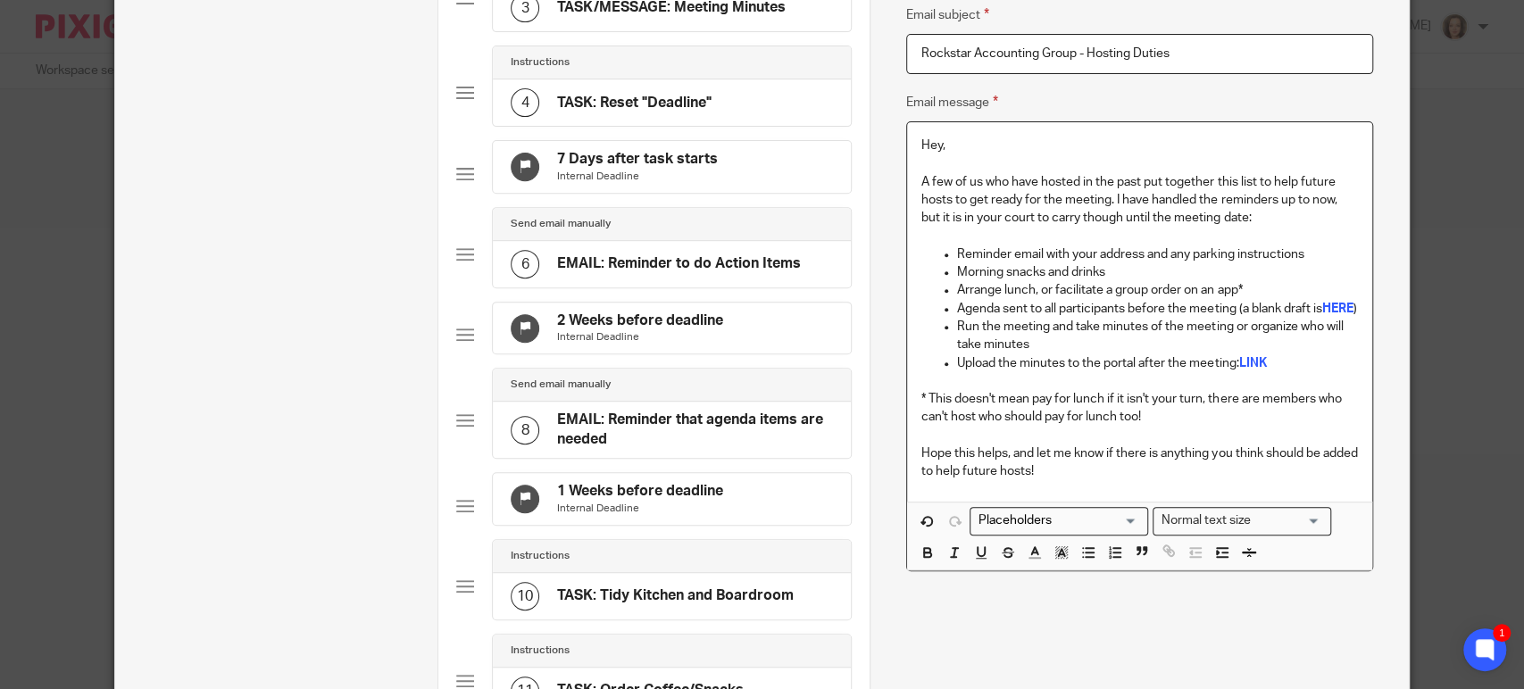
scroll to position [410, 0]
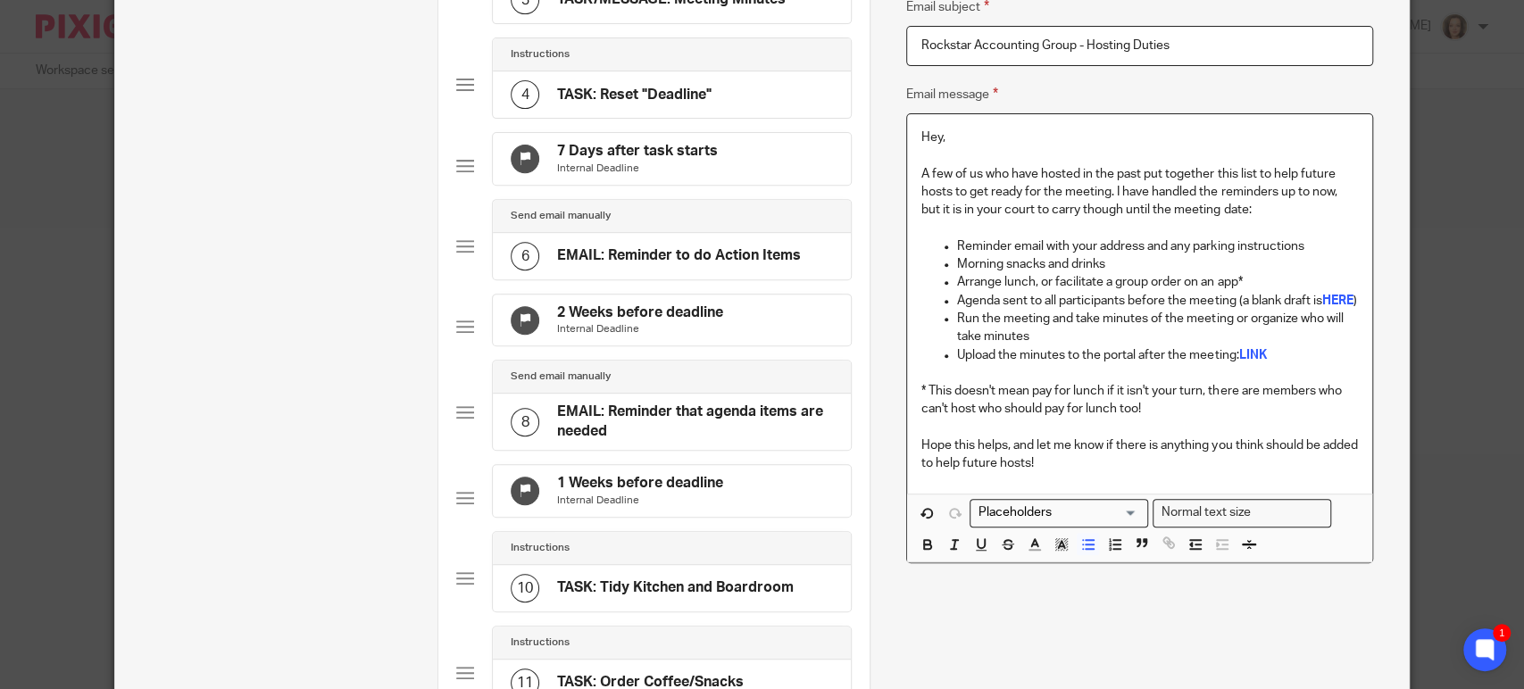
click at [1300, 245] on p "Reminder email with your address and any parking instructions" at bounding box center [1157, 246] width 401 height 18
click at [957, 297] on p "Agenda sent to all participants before the meeting (a blank draft is HERE )" at bounding box center [1157, 301] width 401 height 18
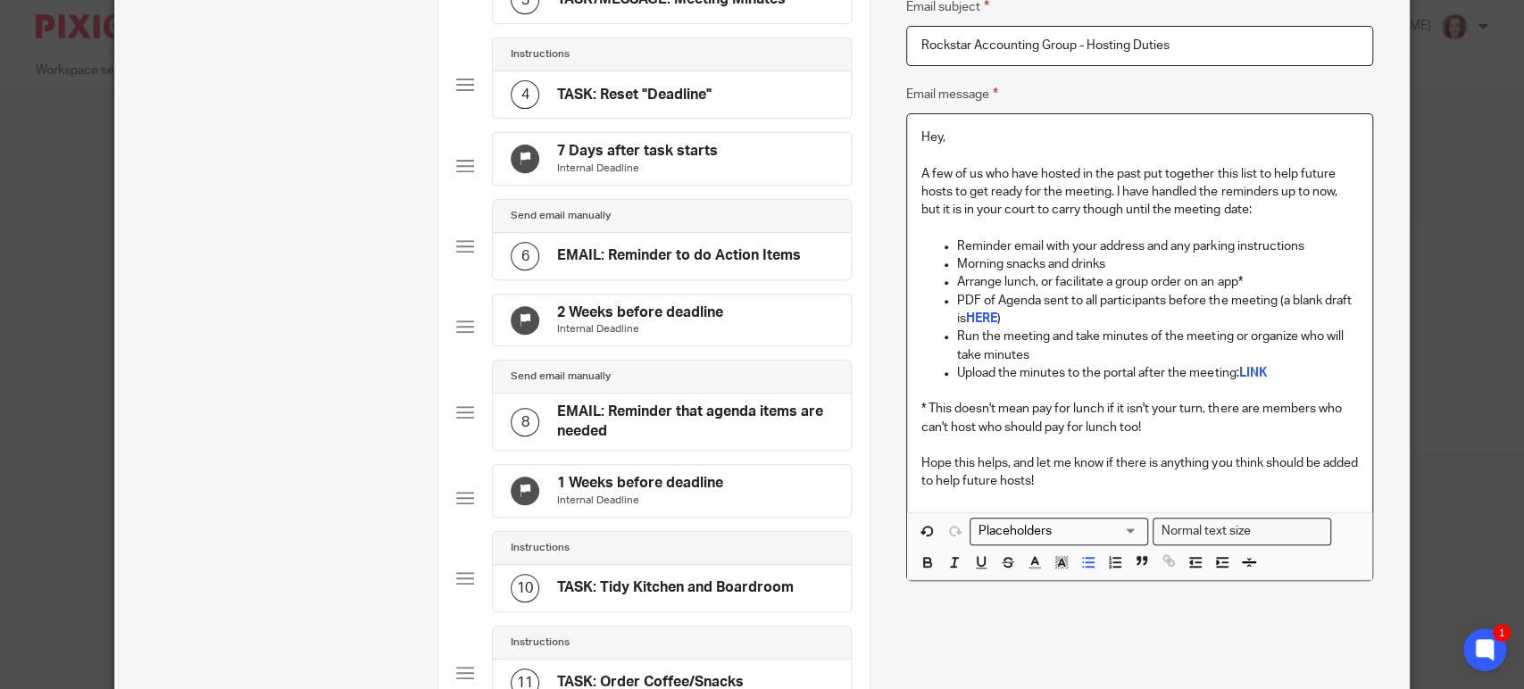
click at [1011, 311] on p "PDF of Agenda sent to all participants before the meeting (a blank draft is HER…" at bounding box center [1157, 310] width 401 height 37
click at [1103, 320] on p "PDF of Agenda sent to all participants before the meeting (a blank draft is HER…" at bounding box center [1157, 310] width 401 height 37
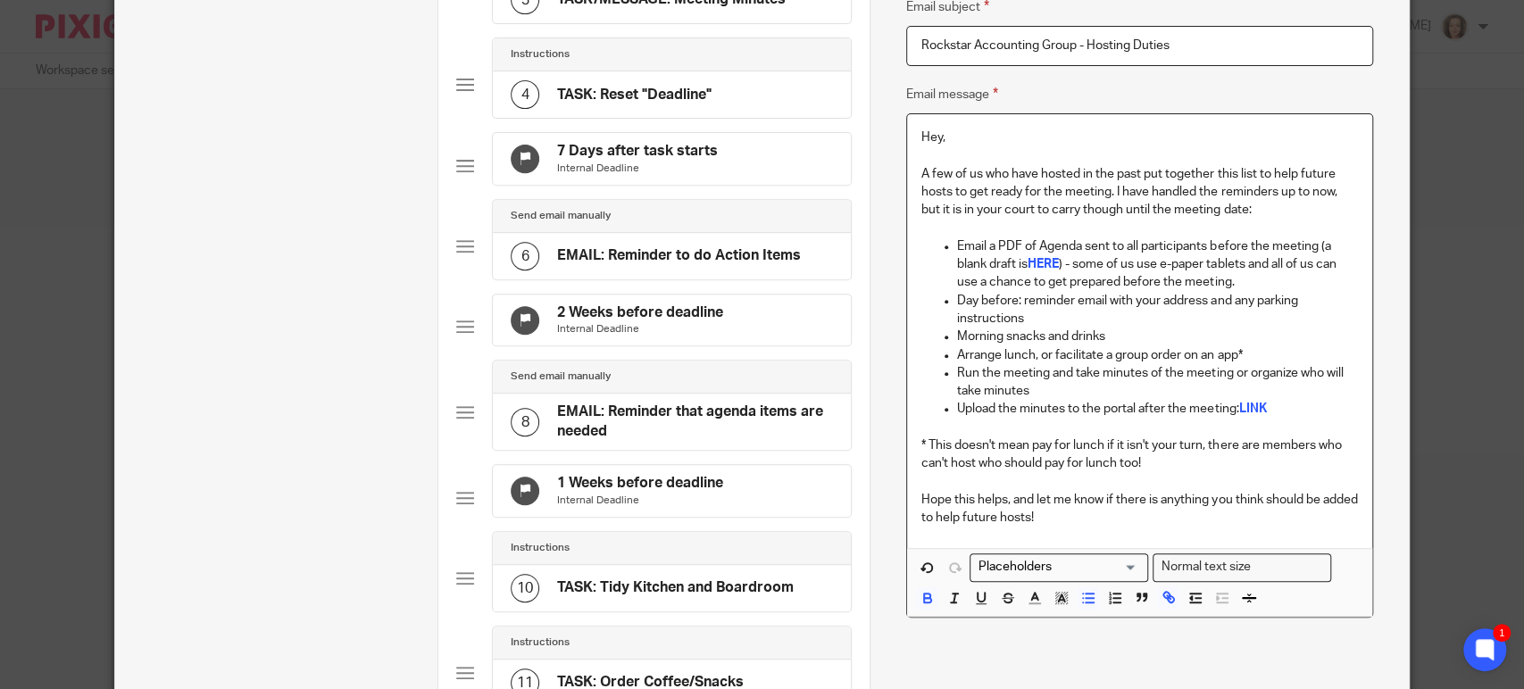
click at [1033, 255] on p "Email a PDF of Agenda sent to all participants before the meeting (a blank draf…" at bounding box center [1157, 264] width 401 height 54
click at [1097, 353] on p "Arrange lunch, or facilitate a group order on an app*" at bounding box center [1157, 355] width 401 height 18
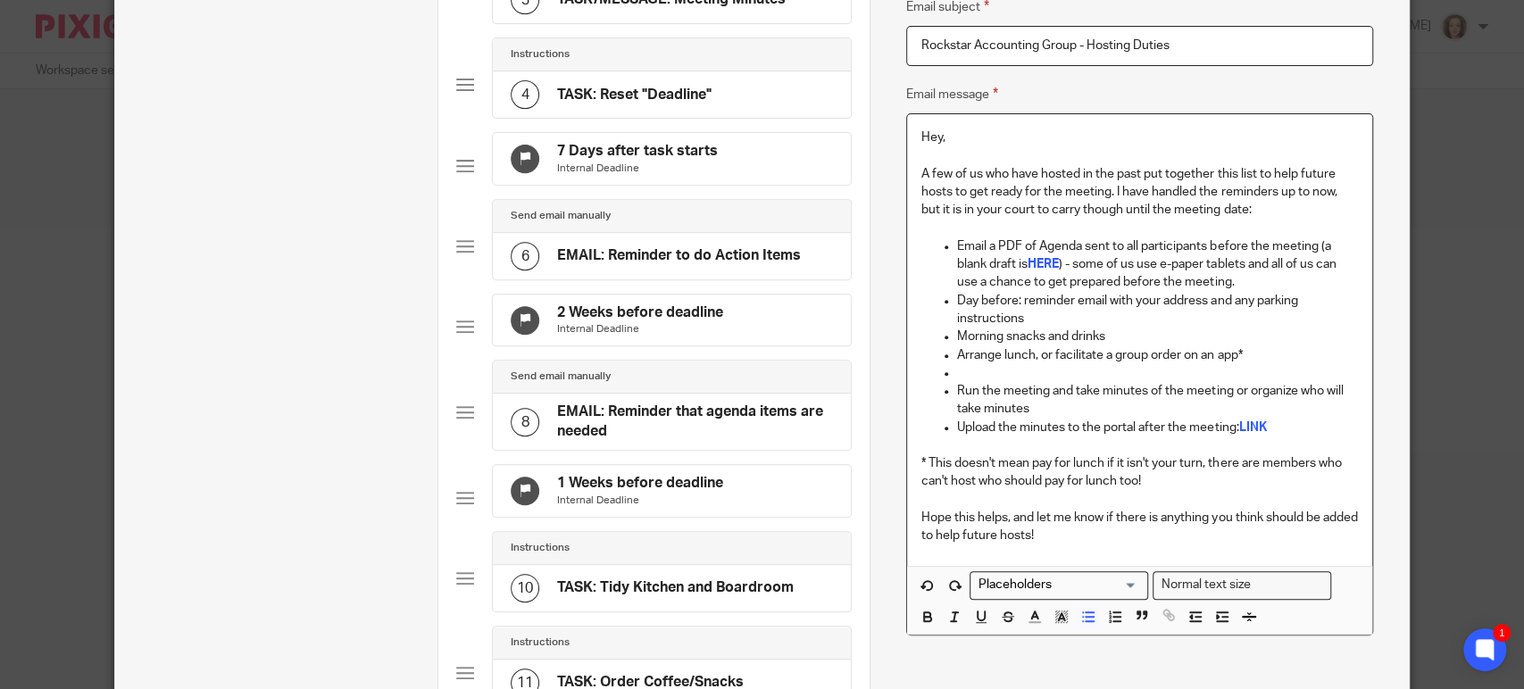
click at [1039, 367] on p at bounding box center [1157, 373] width 401 height 18
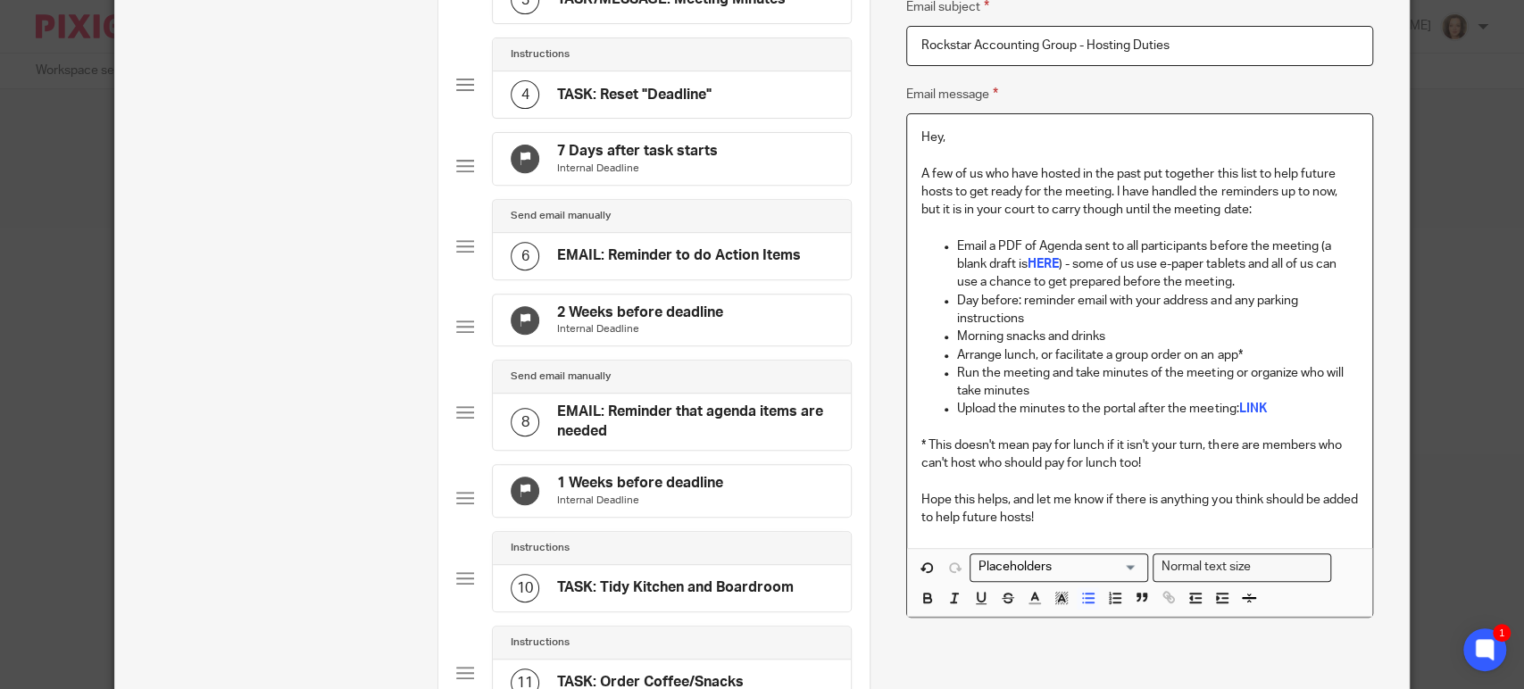
click at [1076, 259] on p "Email a PDF of Agenda sent to all participants before the meeting (a blank draf…" at bounding box center [1157, 264] width 401 height 54
drag, startPoint x: 1022, startPoint y: 262, endPoint x: 1058, endPoint y: 262, distance: 35.7
click at [1058, 262] on p "Email a PDF of Agenda sent to all participants before the meeting (a blank draf…" at bounding box center [1157, 264] width 401 height 54
click at [1107, 421] on p at bounding box center [1139, 428] width 436 height 18
click at [1081, 514] on p "Hope this helps, and let me know if there is anything you think should be added…" at bounding box center [1139, 509] width 436 height 37
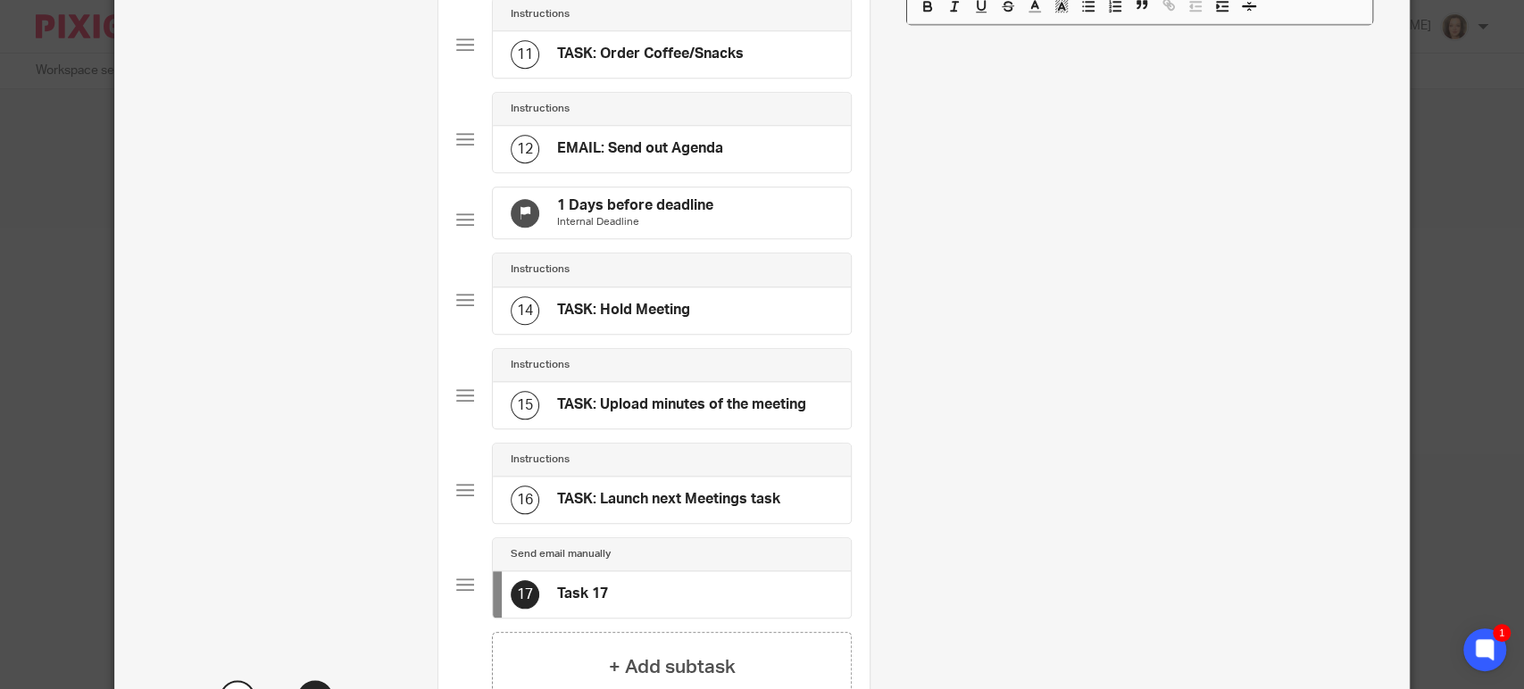
scroll to position [1265, 0]
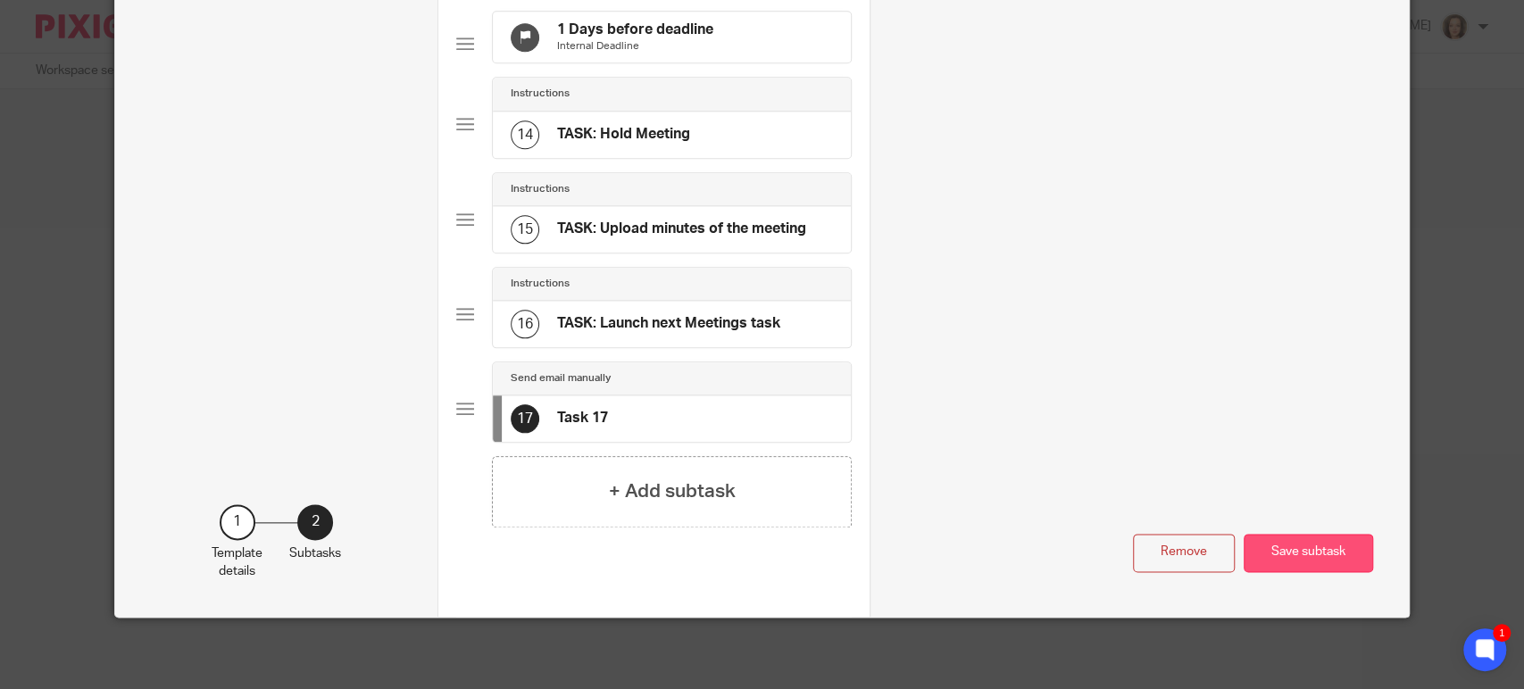
click at [1285, 552] on button "Save subtask" at bounding box center [1307, 553] width 129 height 38
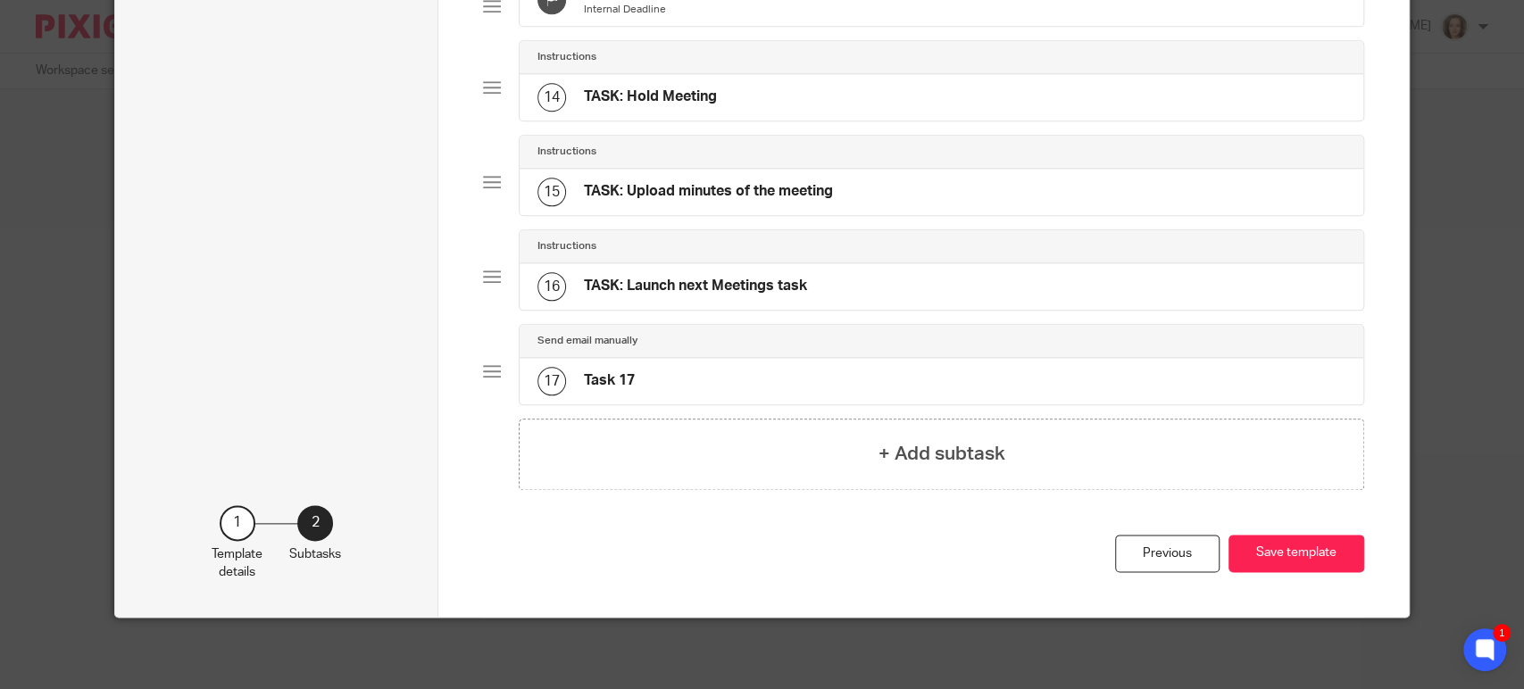
click at [845, 404] on div "17 Task 17" at bounding box center [940, 381] width 843 height 46
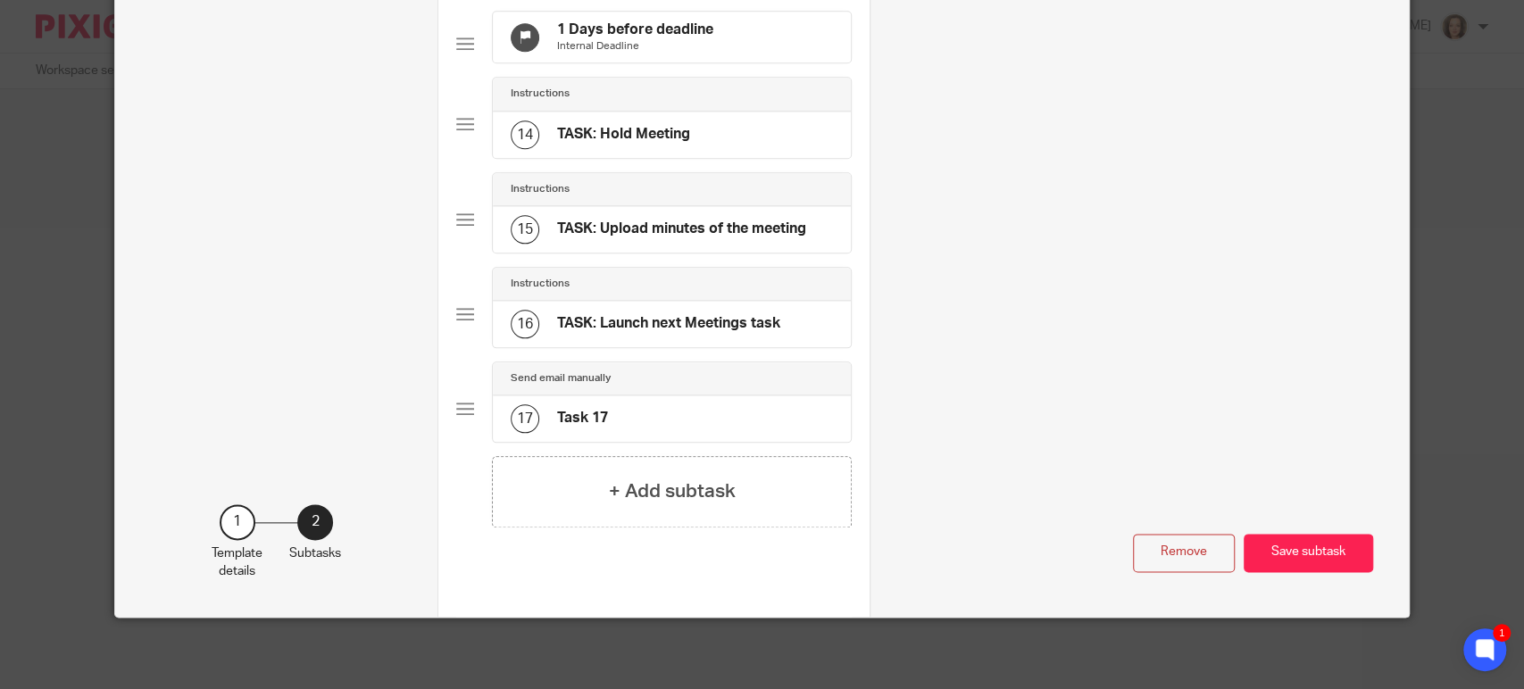
scroll to position [0, 0]
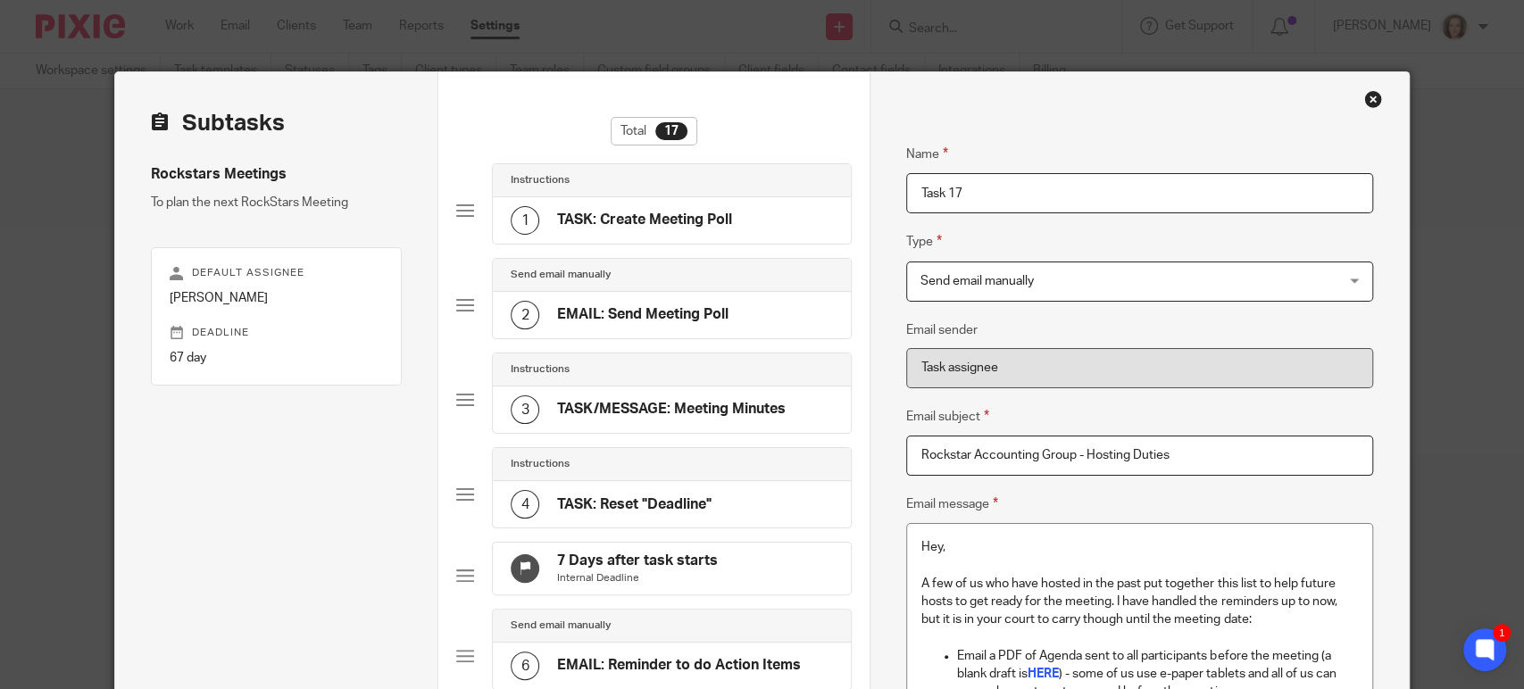
drag, startPoint x: 1113, startPoint y: 453, endPoint x: 1080, endPoint y: 453, distance: 33.0
click at [1080, 453] on input "Rockstar Accounting Group - Hosting Duties" at bounding box center [1139, 456] width 467 height 40
click at [968, 198] on input "Task 17" at bounding box center [1139, 193] width 467 height 40
type input "E"
click at [1135, 185] on input "CONDITIONAL EMAIL: If NOT hosting" at bounding box center [1139, 193] width 467 height 40
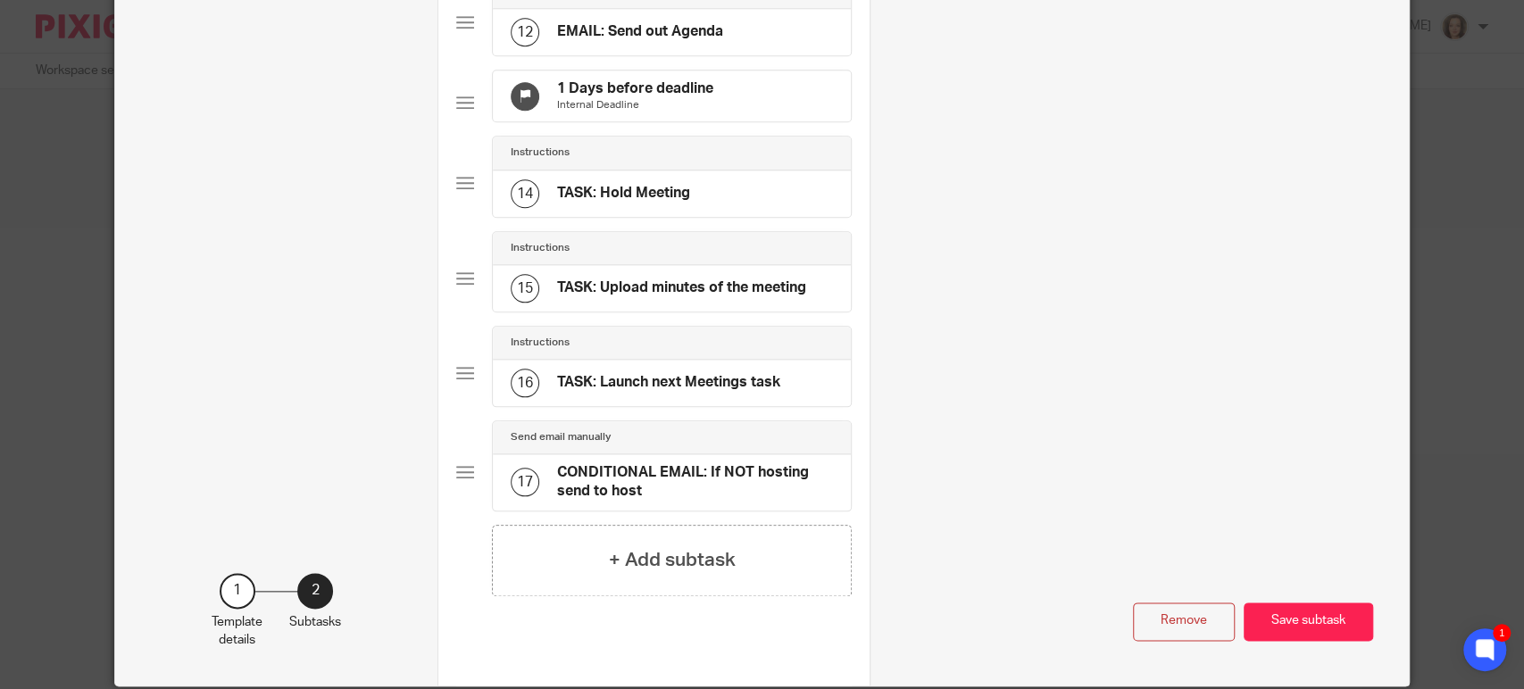
scroll to position [1275, 0]
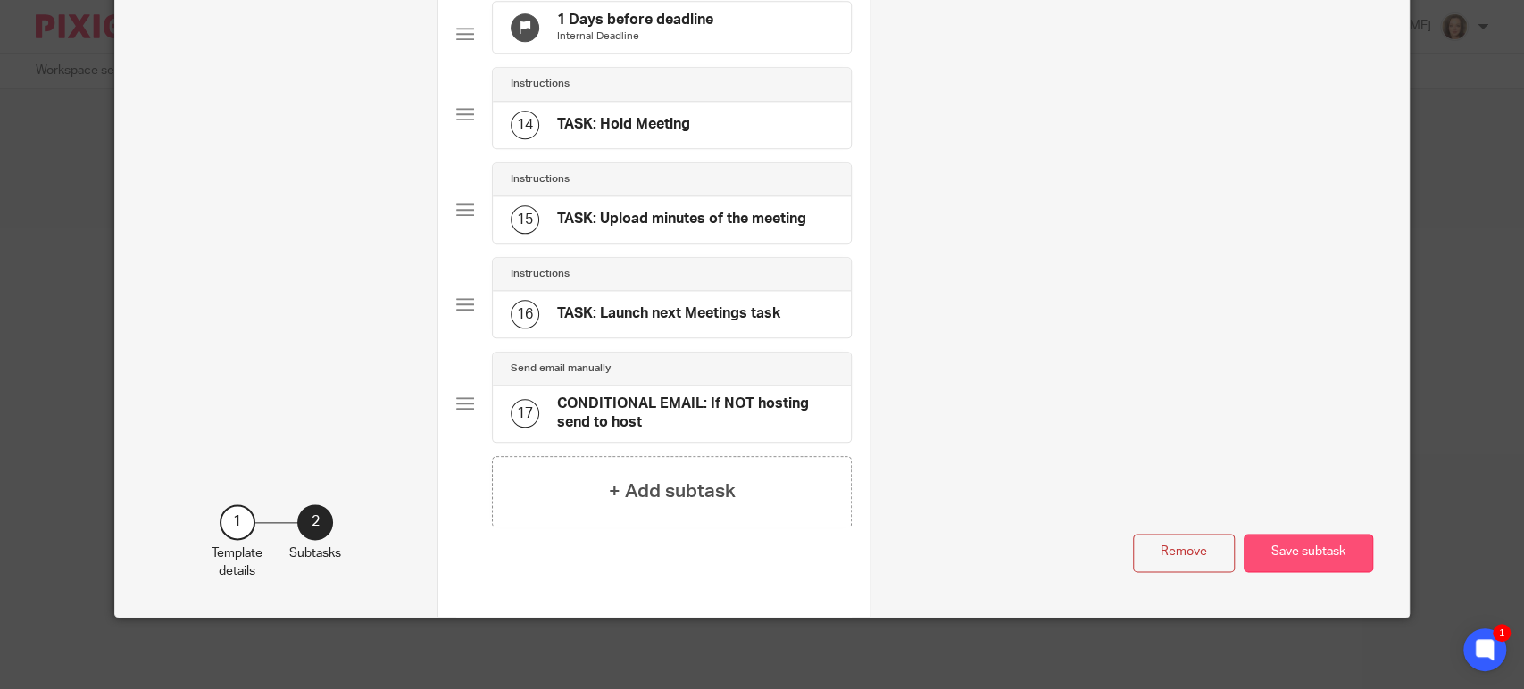
type input "CONDITIONAL EMAIL: If NOT hosting send to host"
click at [1294, 550] on button "Save subtask" at bounding box center [1307, 553] width 129 height 38
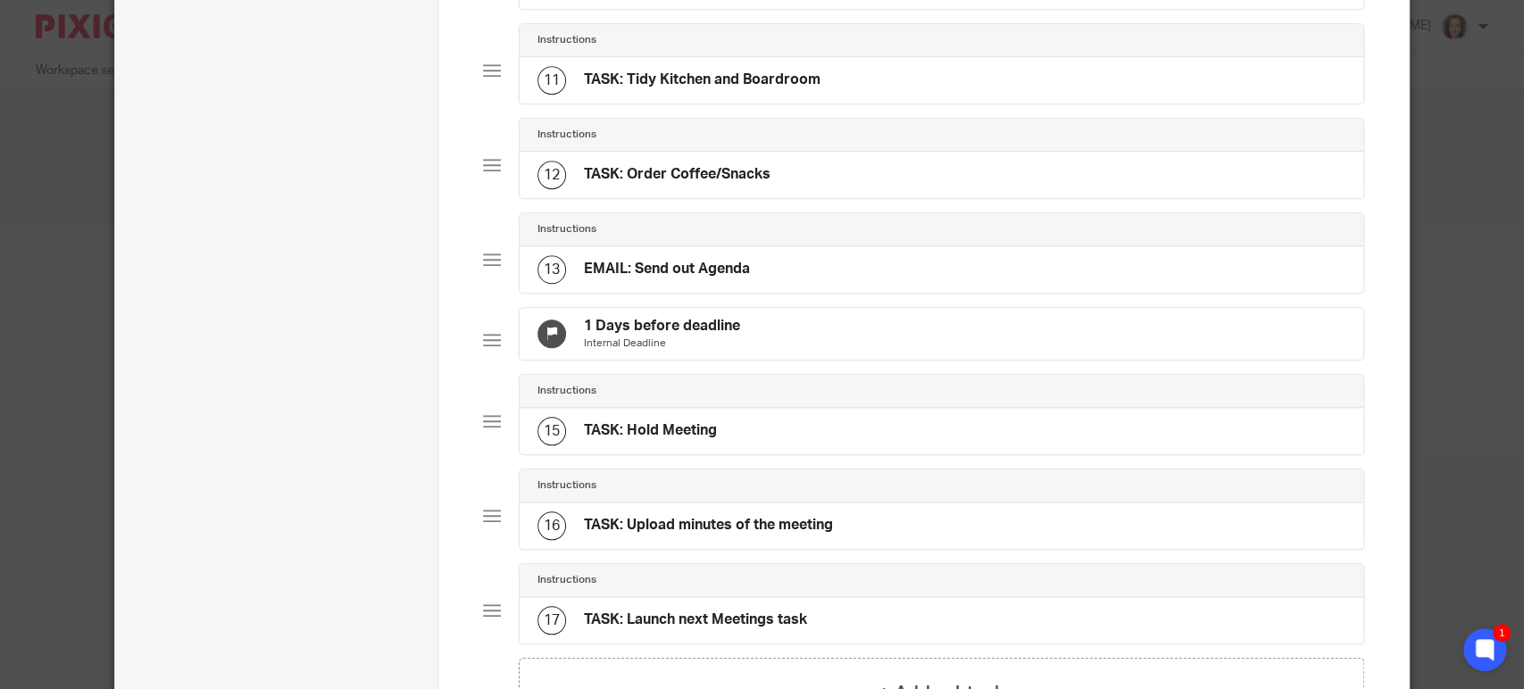
scroll to position [1293, 0]
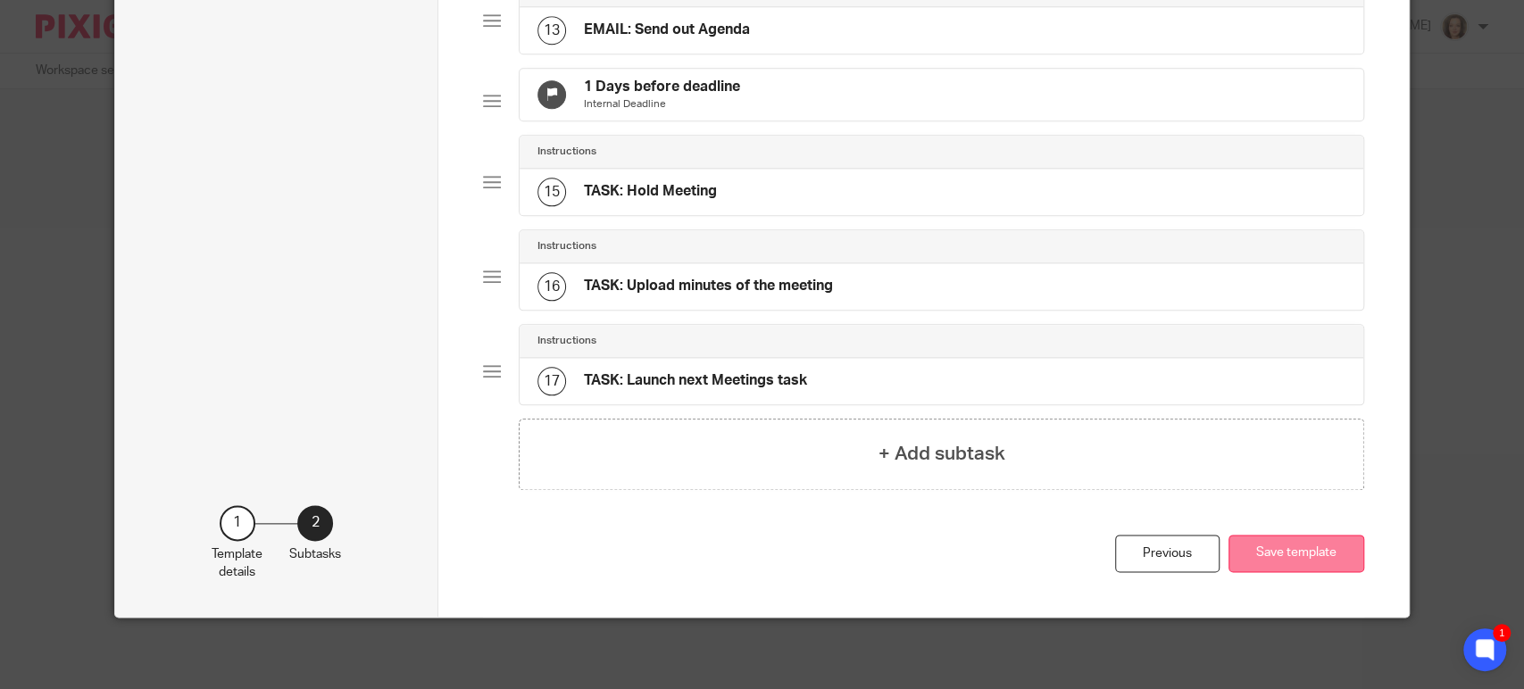
click at [1283, 548] on button "Save template" at bounding box center [1296, 554] width 136 height 38
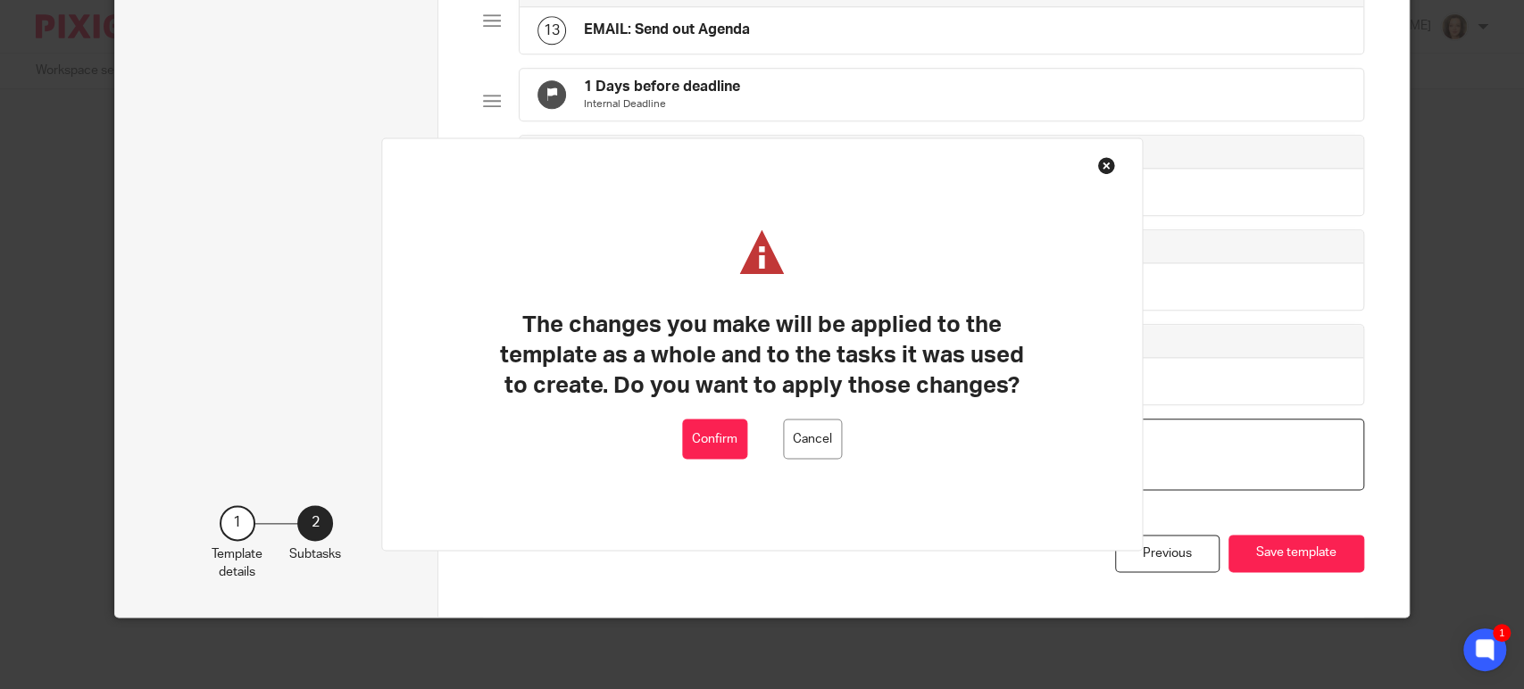
click at [716, 446] on button "Confirm" at bounding box center [714, 439] width 65 height 40
